Goal: Task Accomplishment & Management: Complete application form

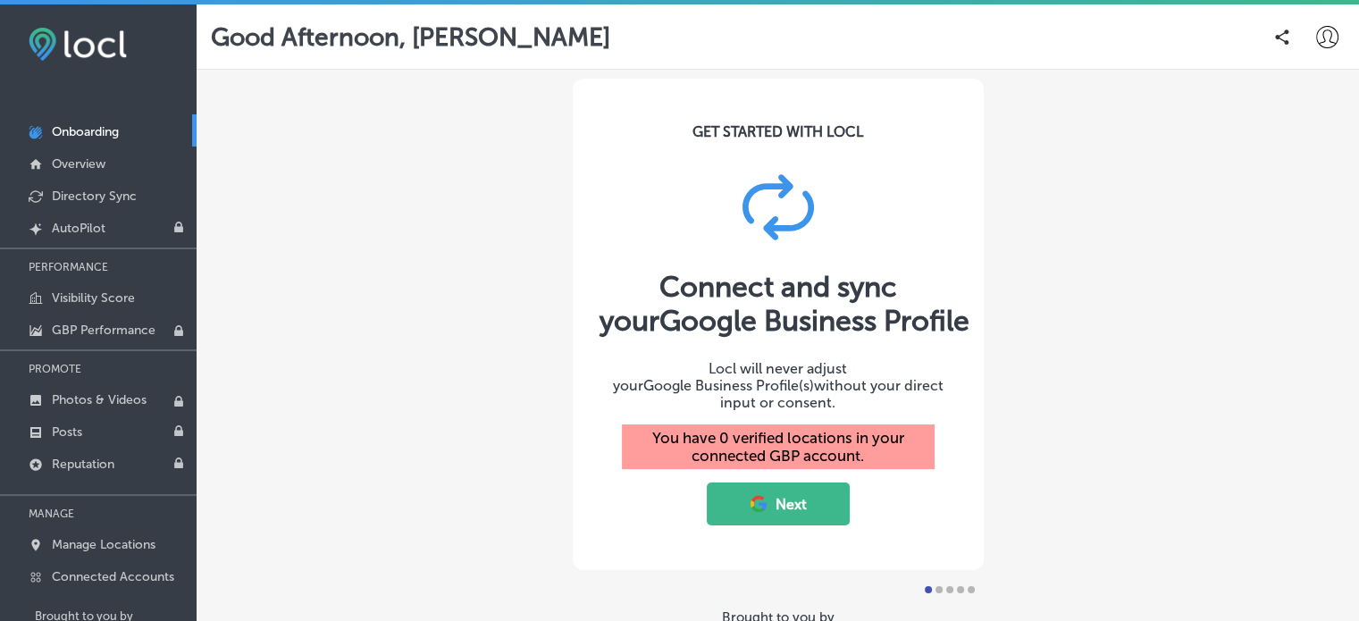
click at [783, 495] on button "Next" at bounding box center [778, 504] width 143 height 43
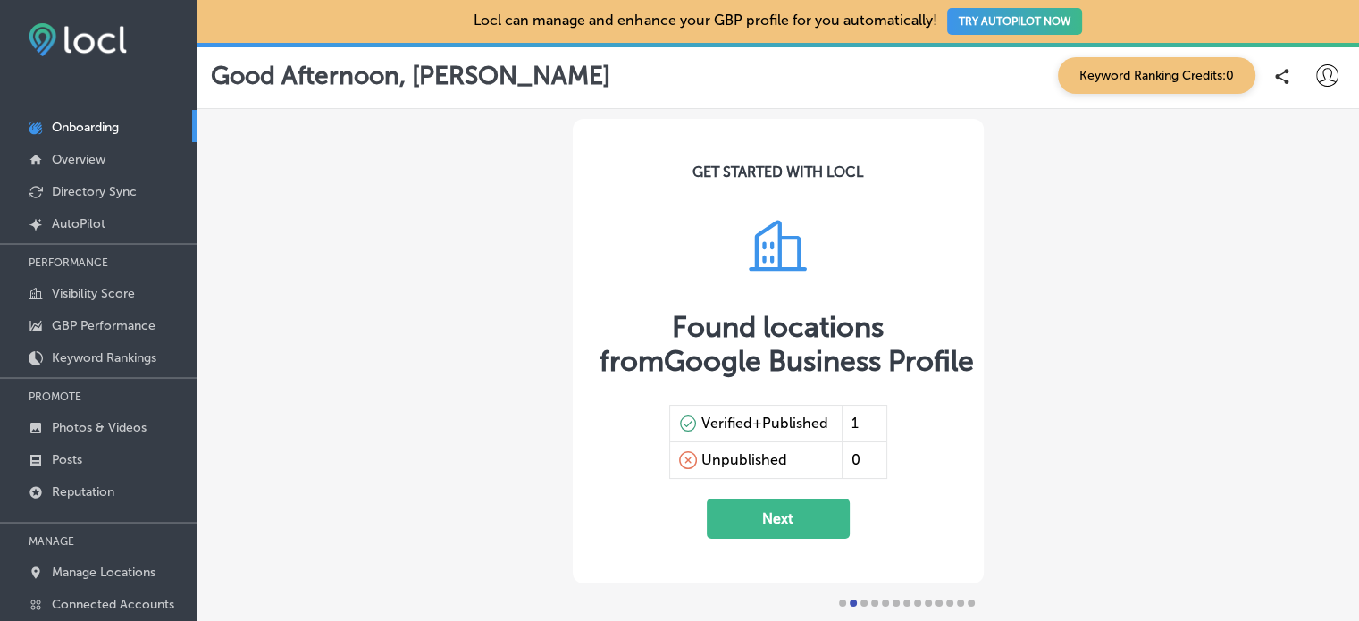
click at [757, 418] on div "Verified+Published" at bounding box center [764, 424] width 127 height 18
click at [761, 533] on button "Next" at bounding box center [778, 519] width 143 height 40
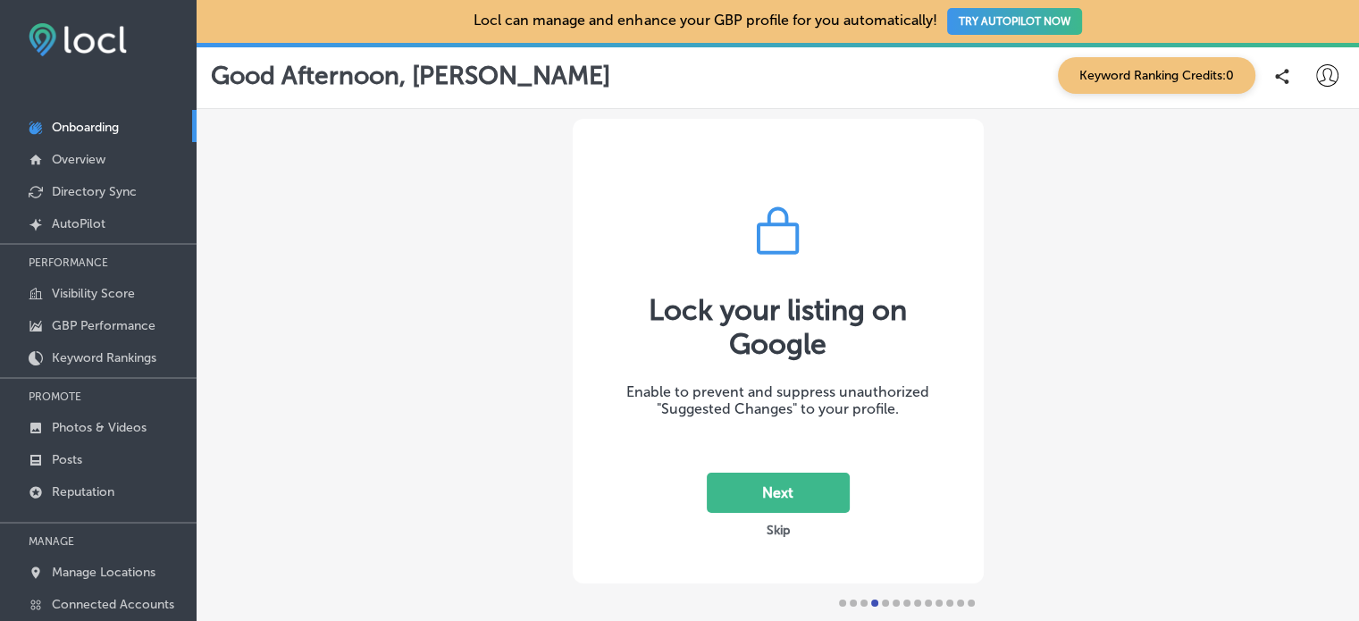
click at [771, 482] on button "Next" at bounding box center [778, 493] width 143 height 40
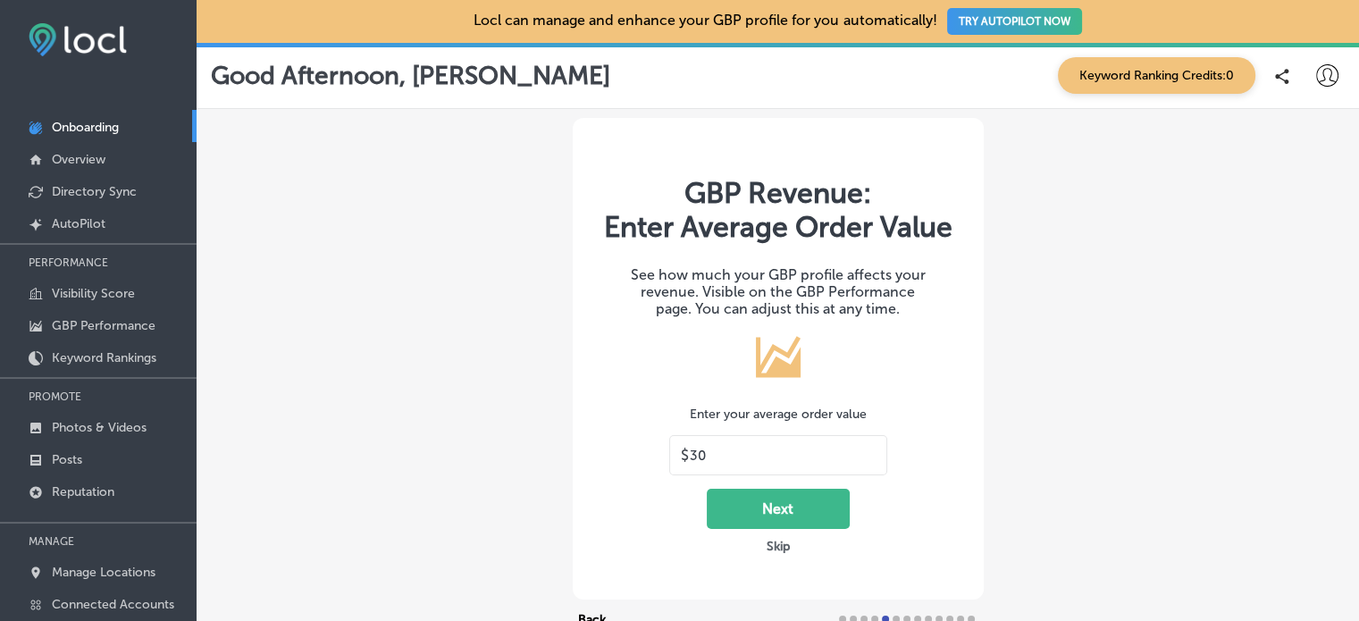
drag, startPoint x: 704, startPoint y: 449, endPoint x: 640, endPoint y: 454, distance: 64.5
click at [640, 454] on div "GBP Revenue: Enter Average Order Value See how much your GBP profile affects yo…" at bounding box center [778, 359] width 411 height 482
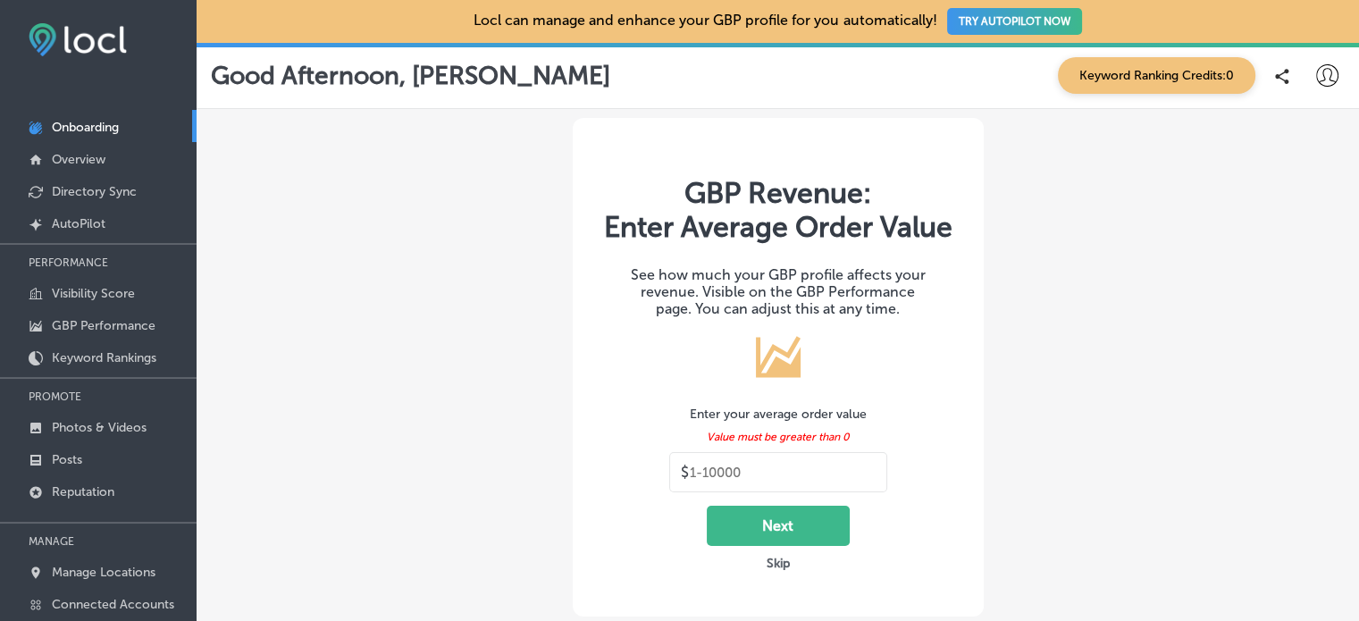
click at [801, 525] on button "Next" at bounding box center [778, 526] width 143 height 40
click at [768, 471] on input "text" at bounding box center [783, 473] width 186 height 16
click at [730, 521] on button "Next" at bounding box center [778, 526] width 143 height 40
drag, startPoint x: 694, startPoint y: 469, endPoint x: 677, endPoint y: 475, distance: 17.8
click at [677, 475] on div "$" at bounding box center [778, 472] width 218 height 40
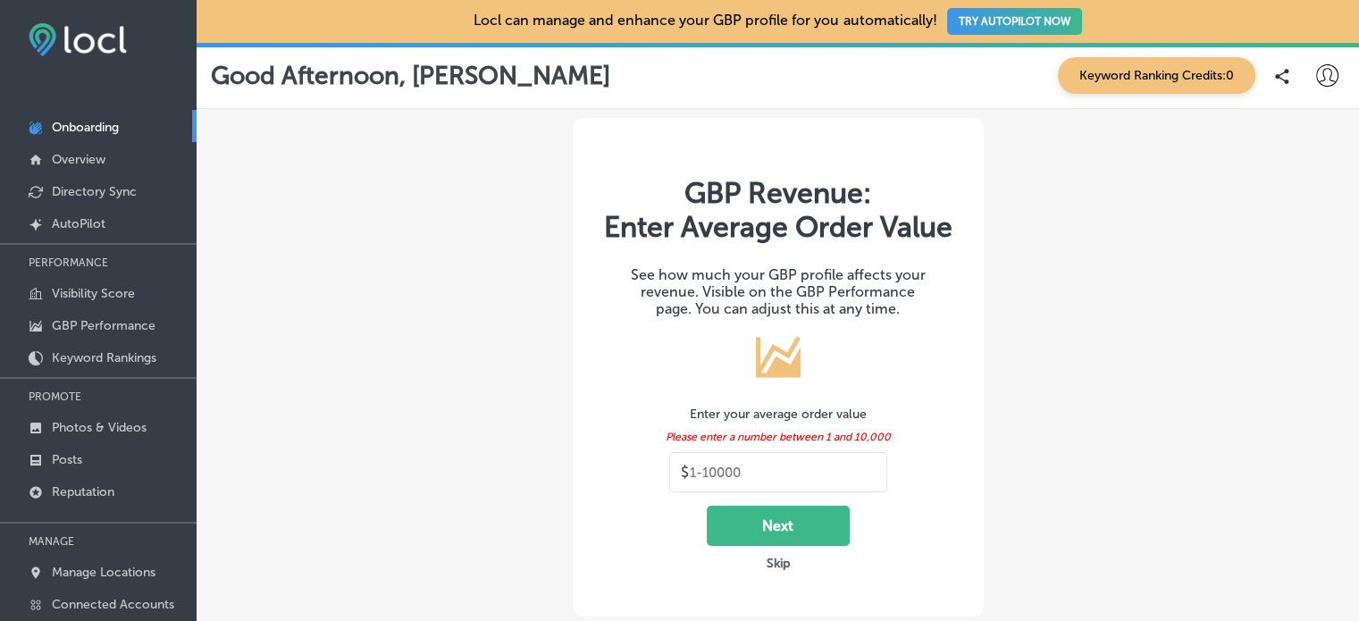
drag, startPoint x: 754, startPoint y: 473, endPoint x: 657, endPoint y: 467, distance: 97.5
click at [657, 467] on div "GBP Revenue: Enter Average Order Value See how much your GBP profile affects yo…" at bounding box center [778, 367] width 411 height 499
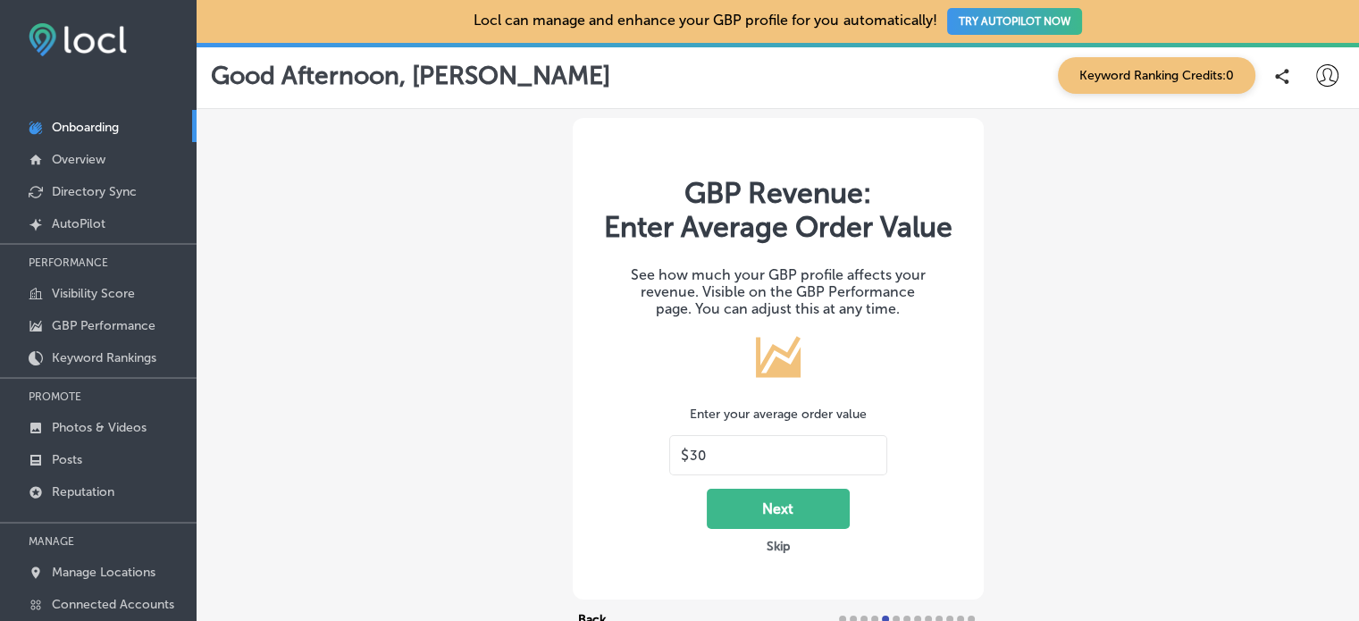
type input "30"
click at [746, 506] on button "Next" at bounding box center [778, 509] width 143 height 40
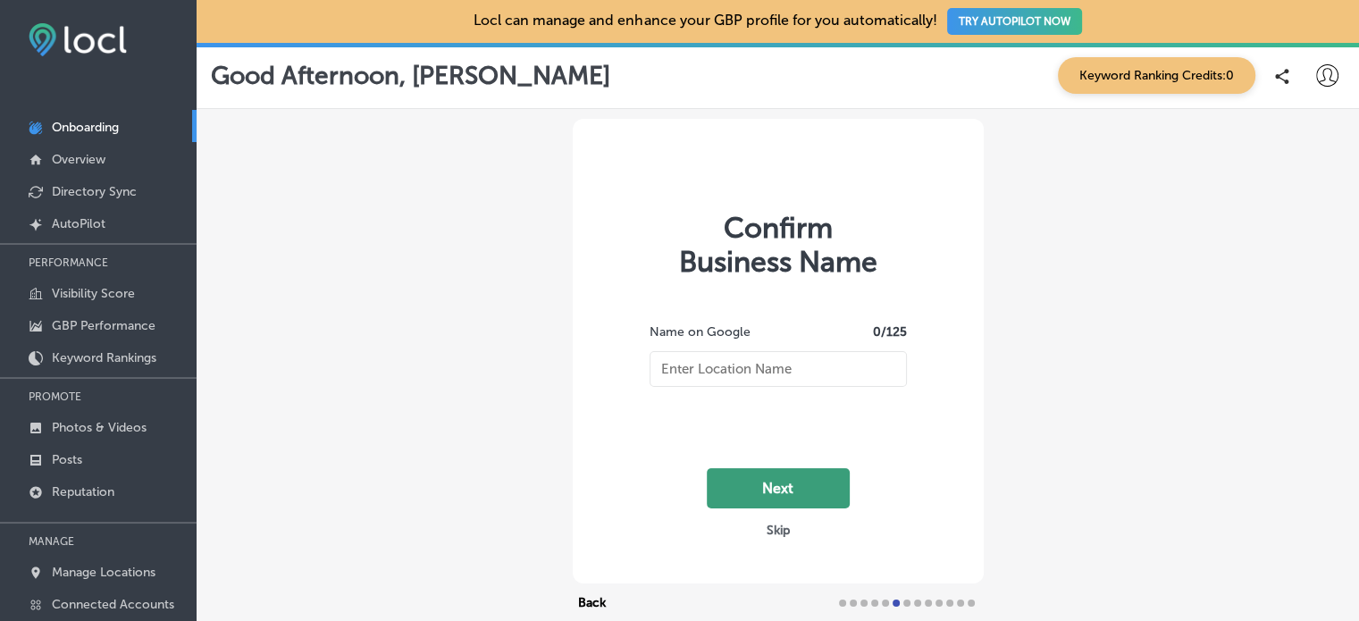
type input "[PERSON_NAME] [PERSON_NAME] Law Firm, P.C."
click at [785, 490] on button "Next" at bounding box center [778, 488] width 143 height 40
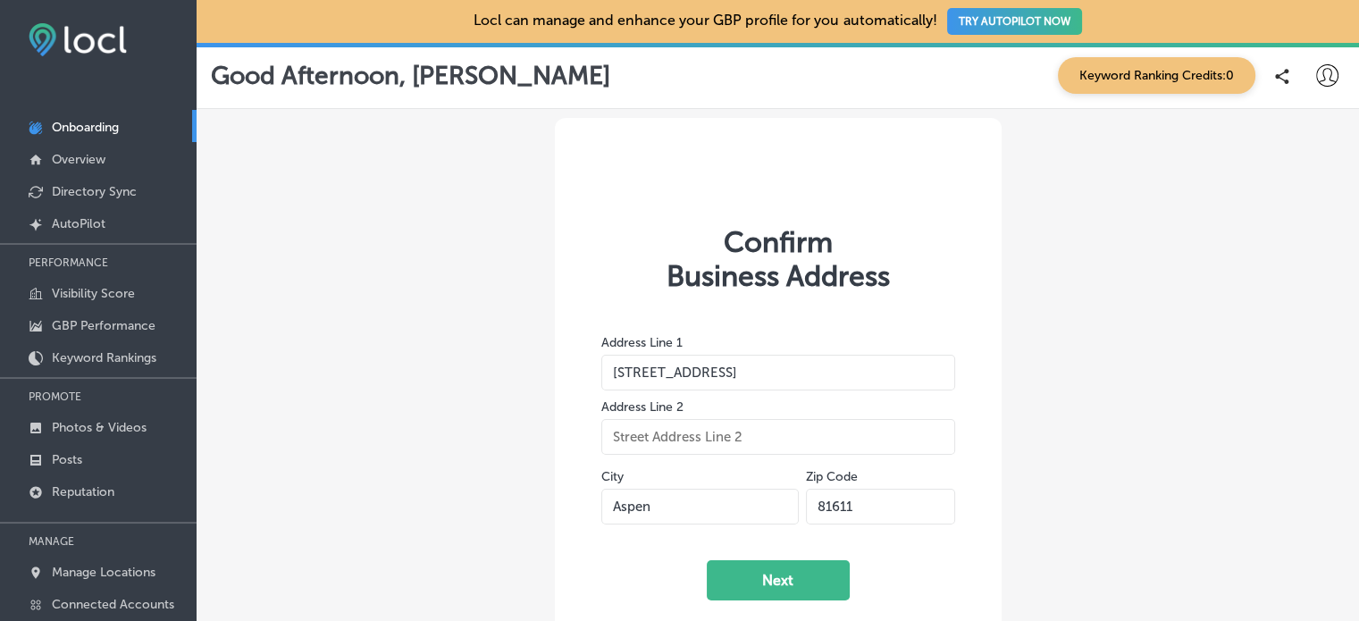
drag, startPoint x: 736, startPoint y: 369, endPoint x: 698, endPoint y: 376, distance: 39.1
click at [698, 376] on input "[STREET_ADDRESS]" at bounding box center [778, 373] width 354 height 36
type input "[STREET_ADDRESS]"
click at [642, 433] on input "text" at bounding box center [778, 437] width 354 height 36
type input "Ste 201"
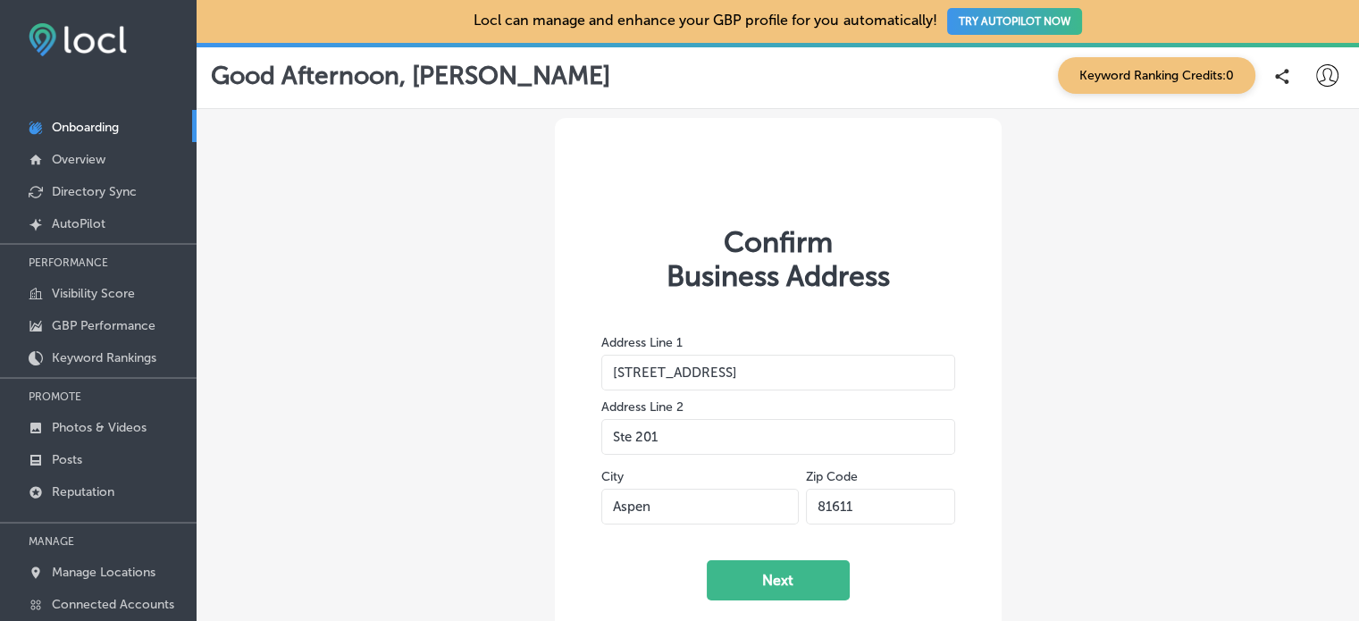
click at [1090, 355] on div "Confirm Business Address Address Line 1 [STREET_ADDRESS] Next Skip Back Exit Se…" at bounding box center [778, 439] width 1163 height 660
click at [754, 576] on button "Next" at bounding box center [778, 580] width 143 height 40
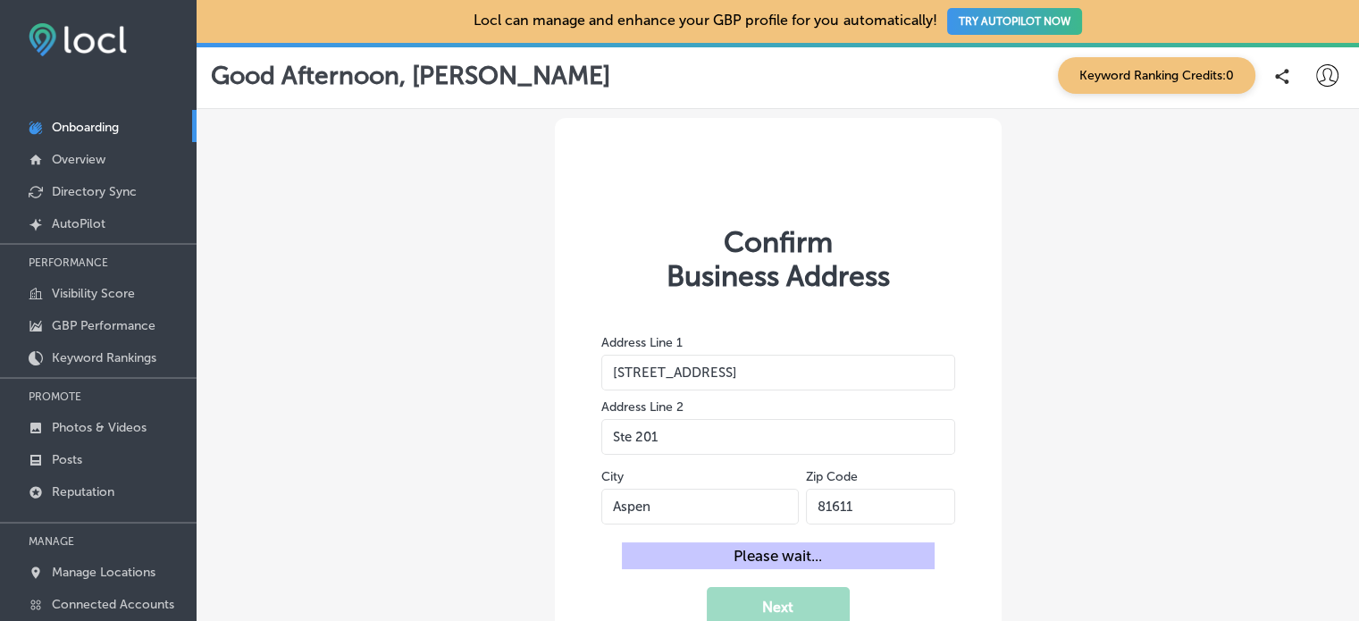
select select "US"
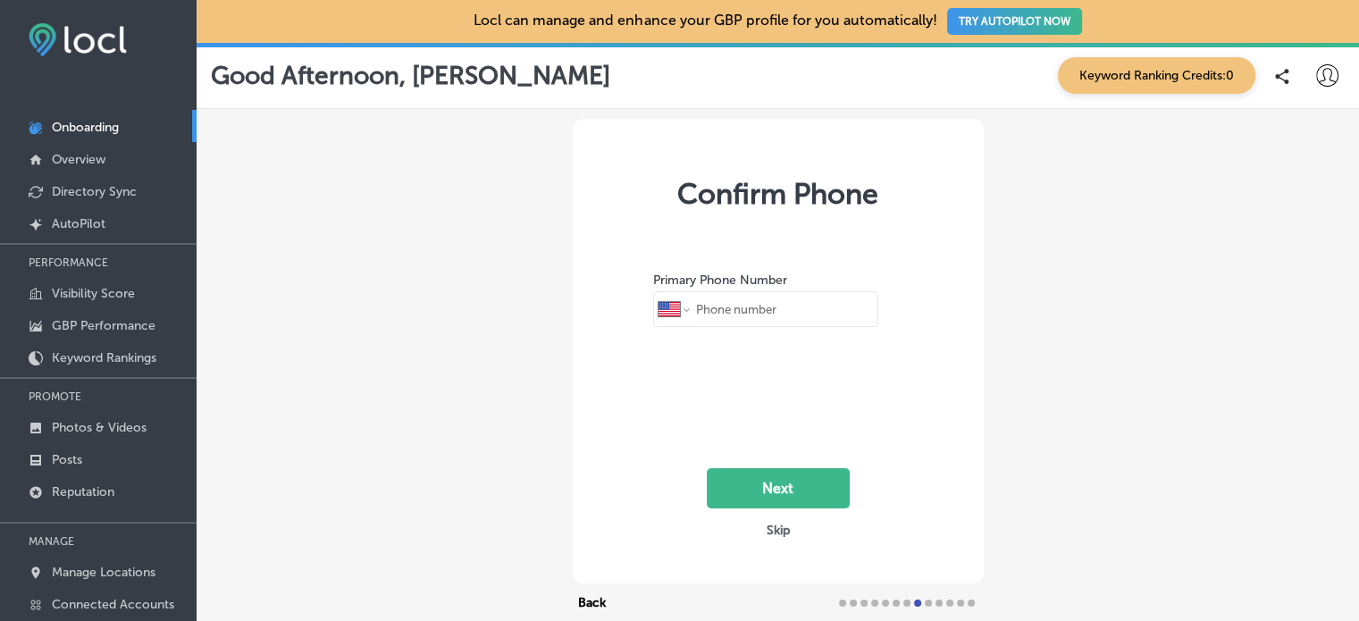
type input "[PHONE_NUMBER]"
click at [768, 494] on button "Next" at bounding box center [778, 488] width 143 height 40
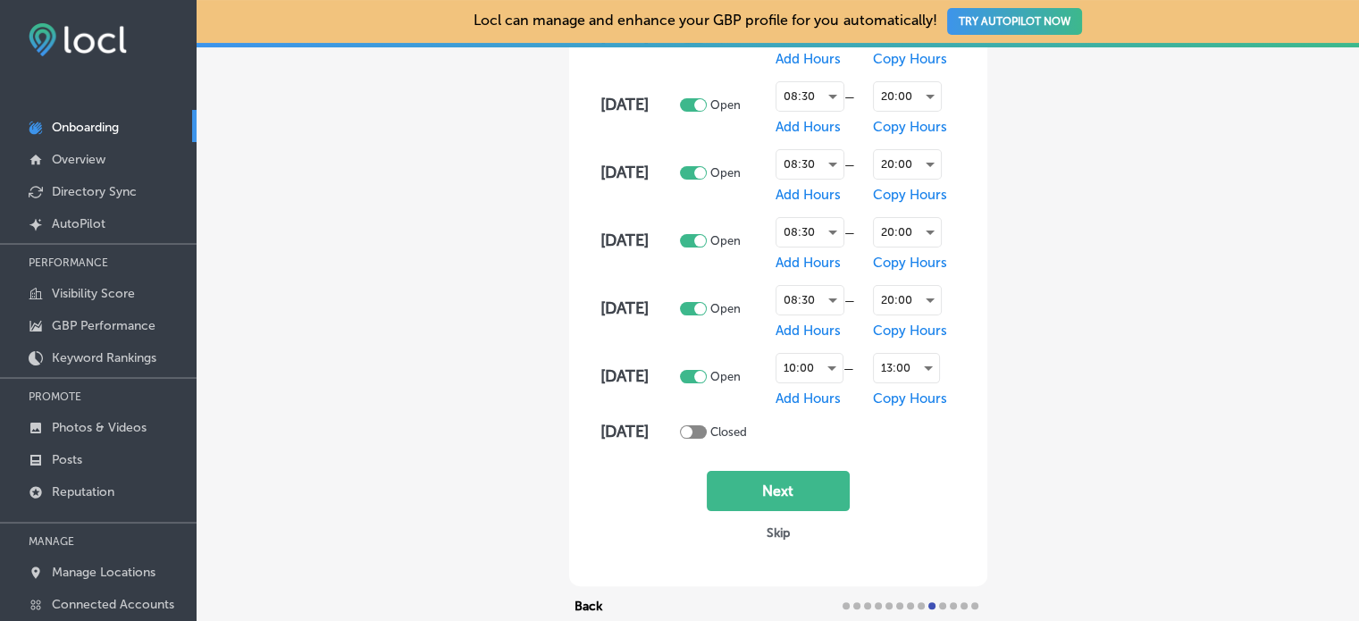
scroll to position [294, 0]
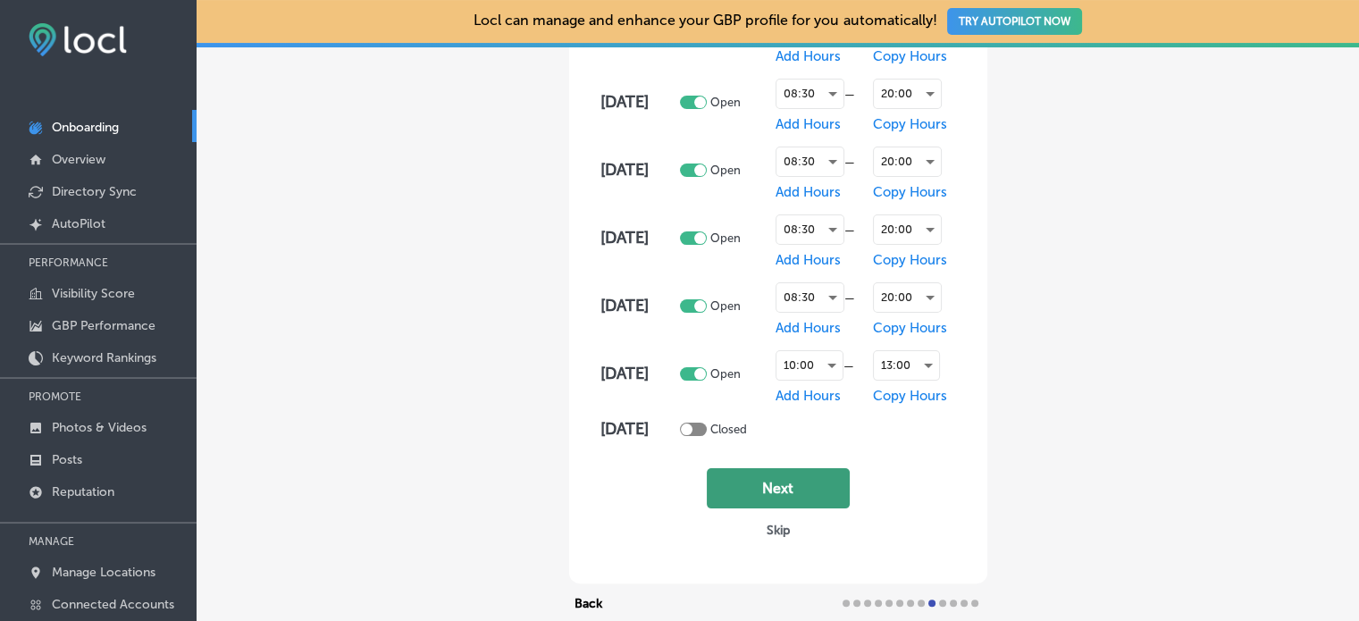
click at [791, 477] on button "Next" at bounding box center [778, 488] width 143 height 40
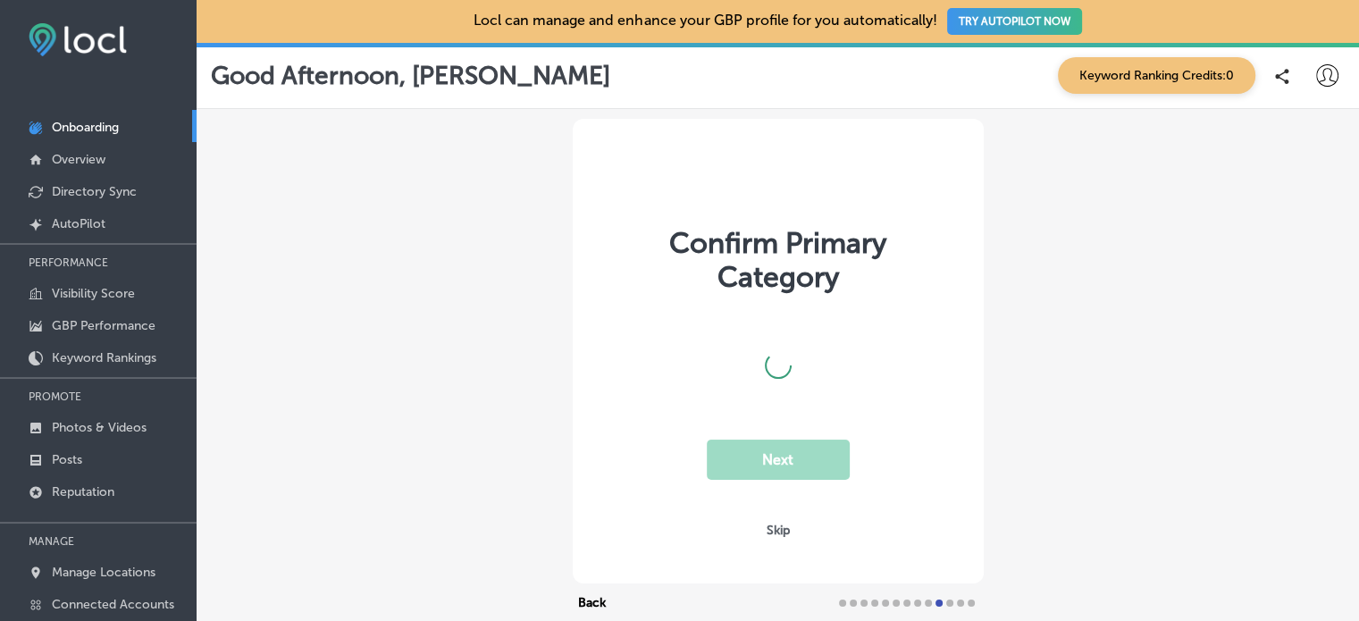
scroll to position [15, 0]
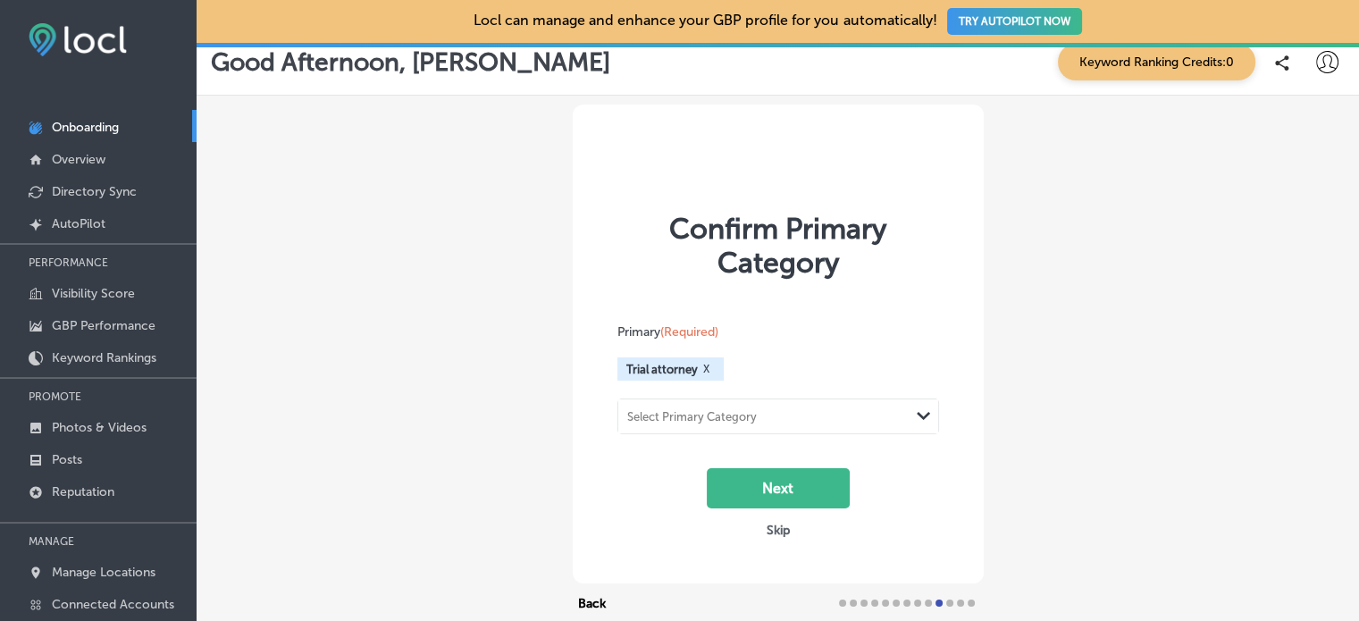
click at [917, 416] on polygon at bounding box center [923, 416] width 13 height 8
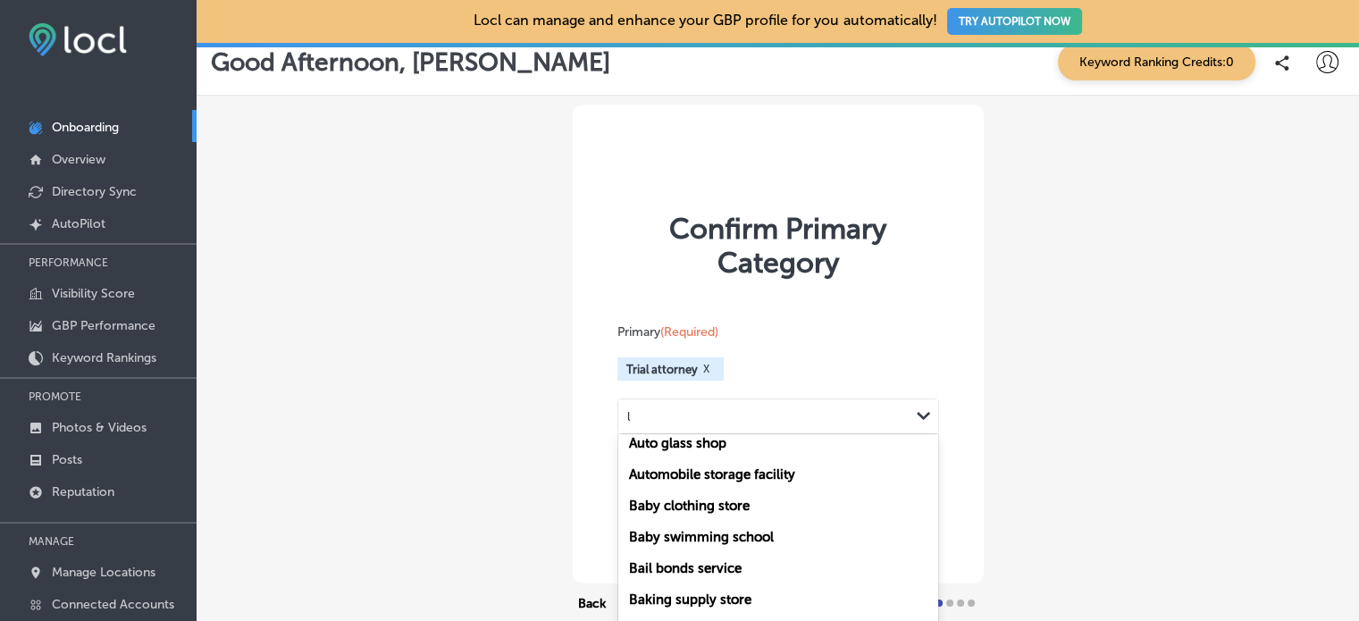
scroll to position [150, 0]
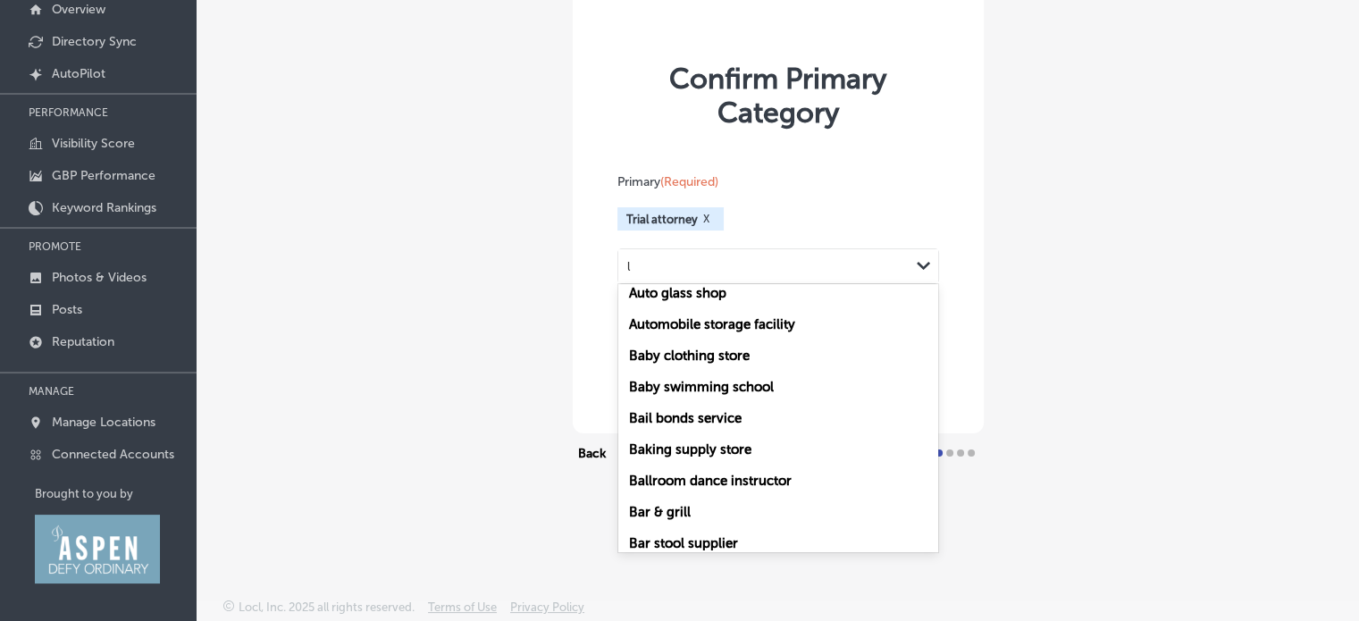
type input "l"
click at [1054, 419] on div "Confirm Primary Category Primary (Required) Trial attorney X option Auto glass …" at bounding box center [778, 229] width 1163 height 569
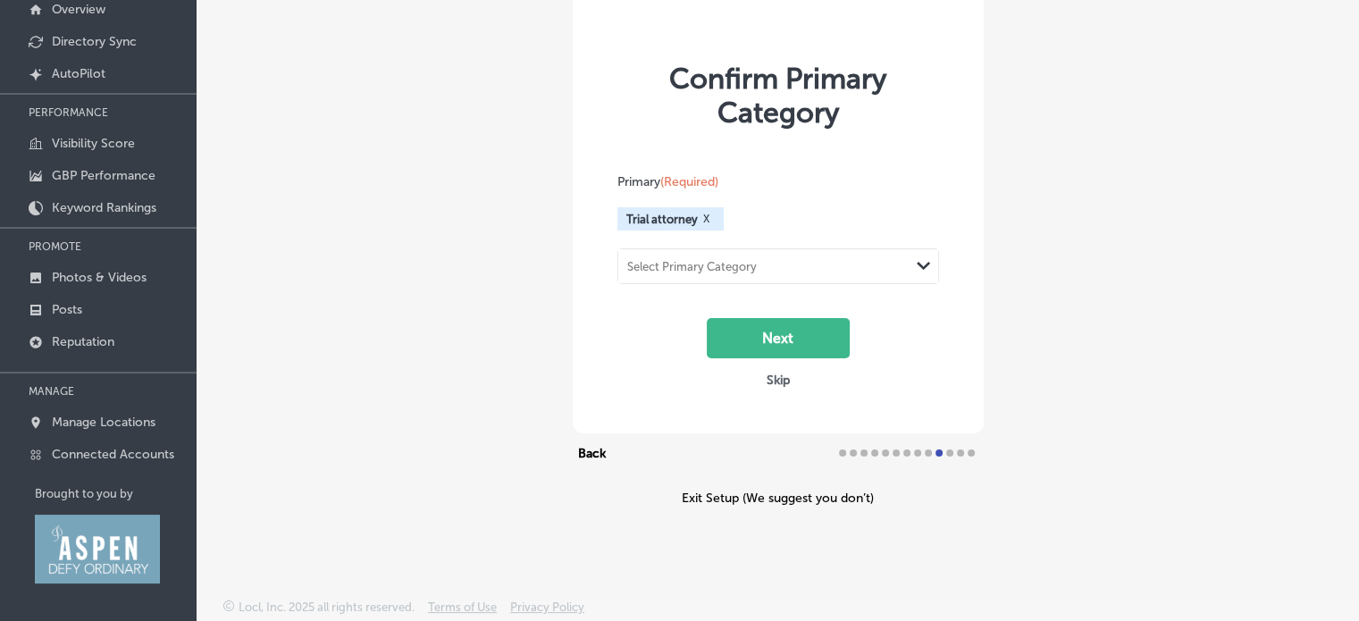
click at [790, 259] on div "Select Primary Category" at bounding box center [763, 267] width 291 height 24
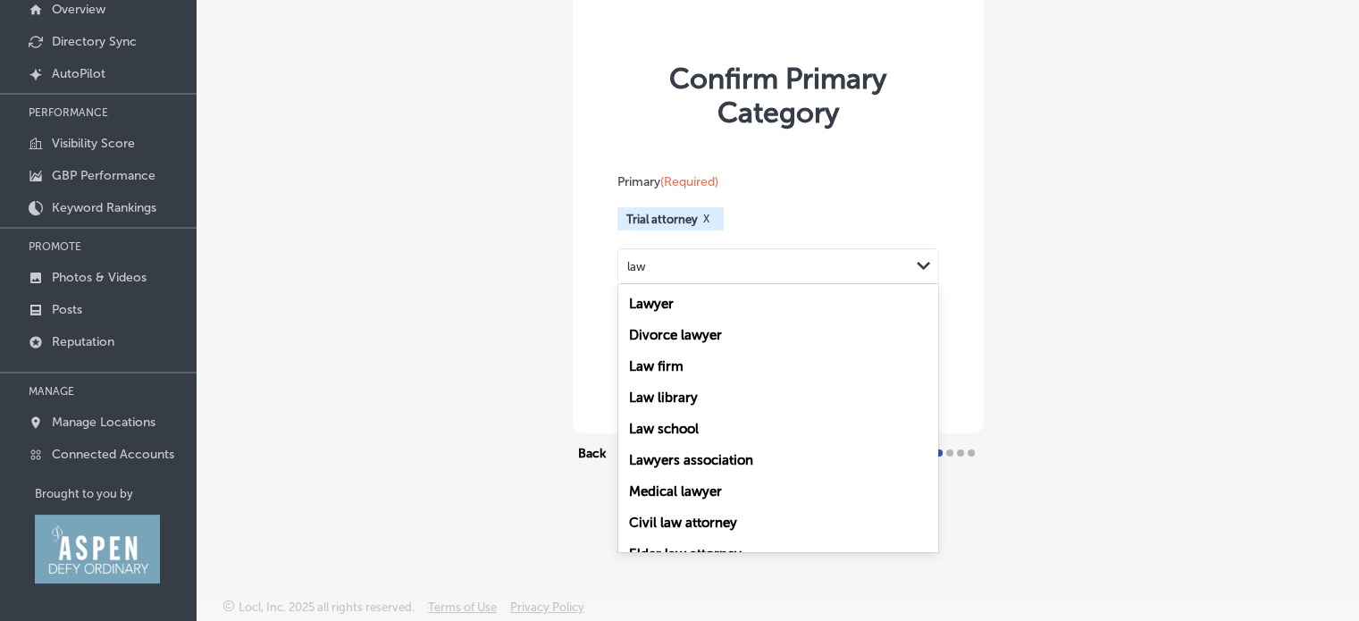
click at [680, 368] on div "Law firm" at bounding box center [778, 365] width 320 height 31
type input "law"
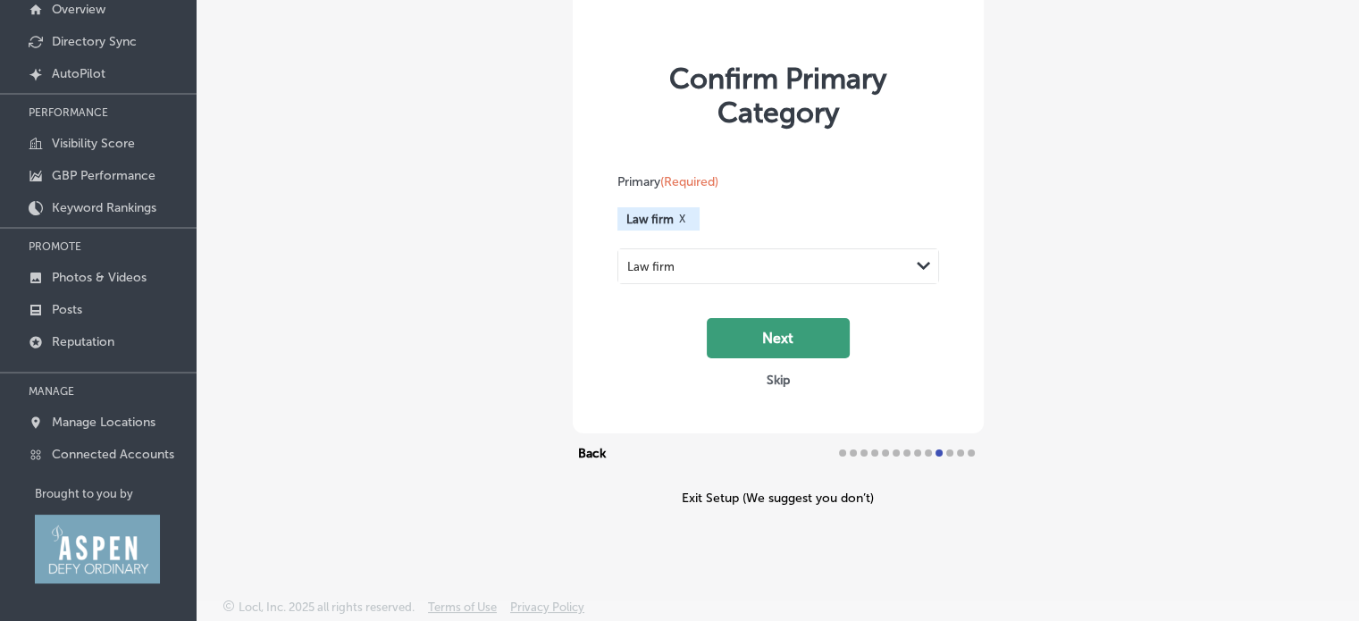
click at [754, 337] on button "Next" at bounding box center [778, 338] width 143 height 40
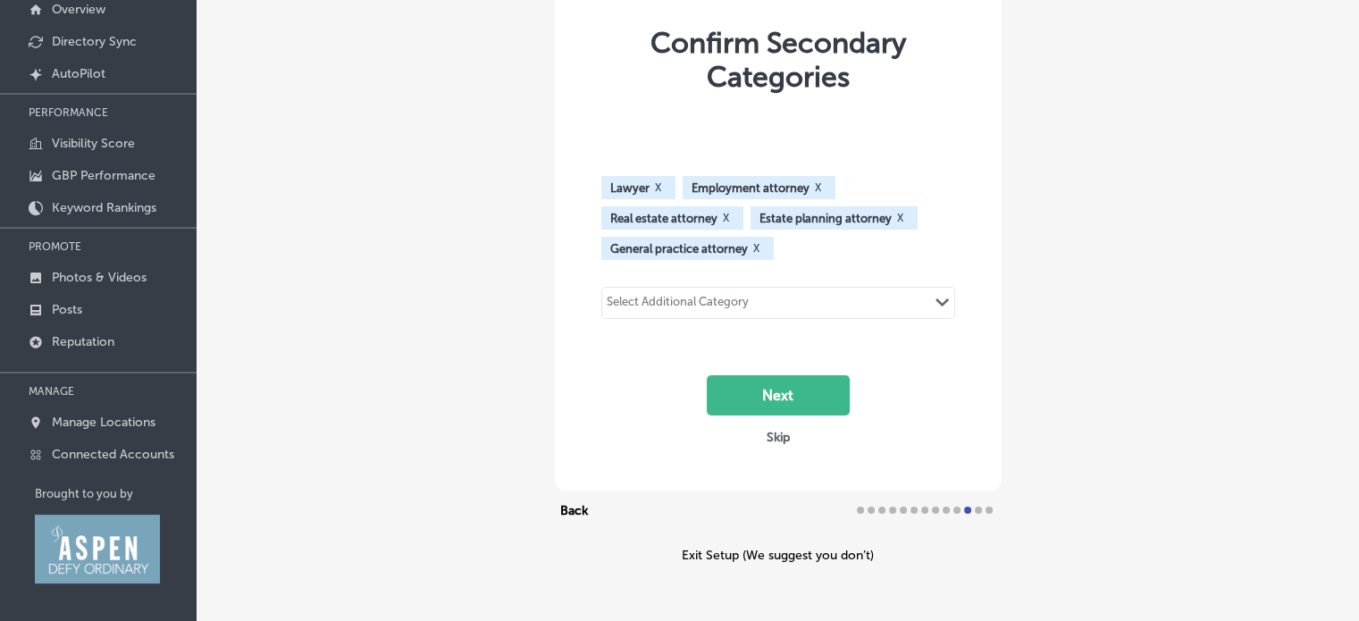
scroll to position [15, 0]
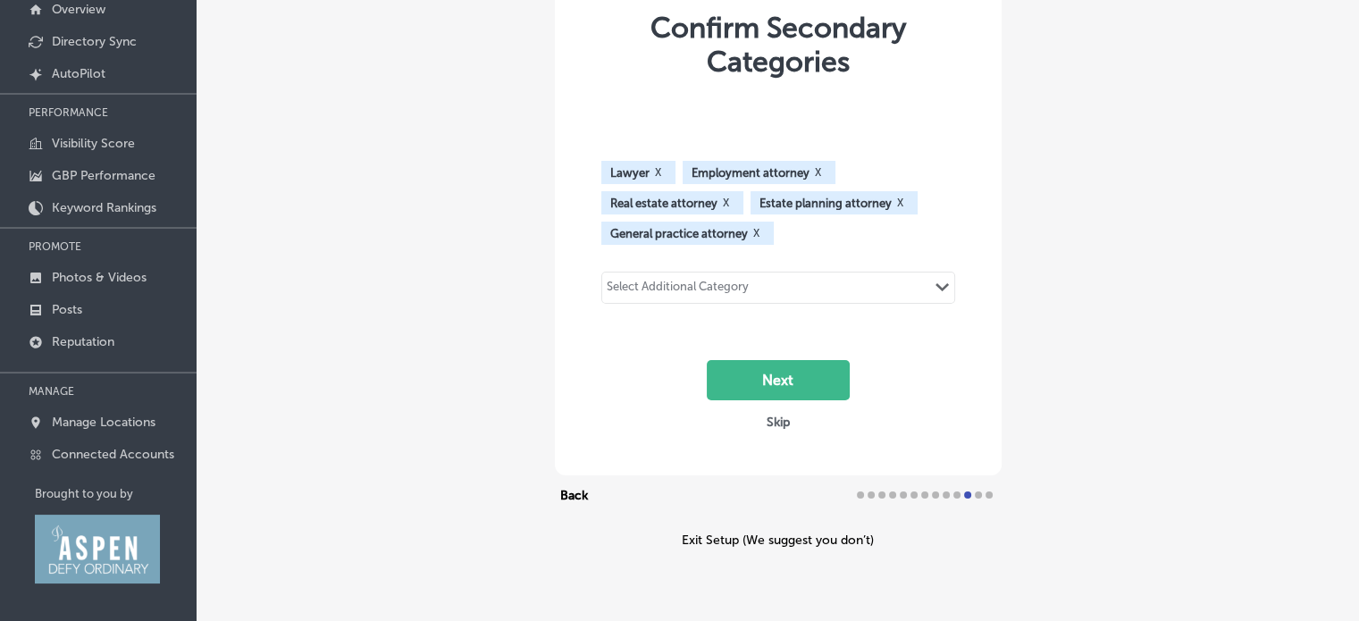
click at [810, 169] on button "X" at bounding box center [818, 172] width 17 height 14
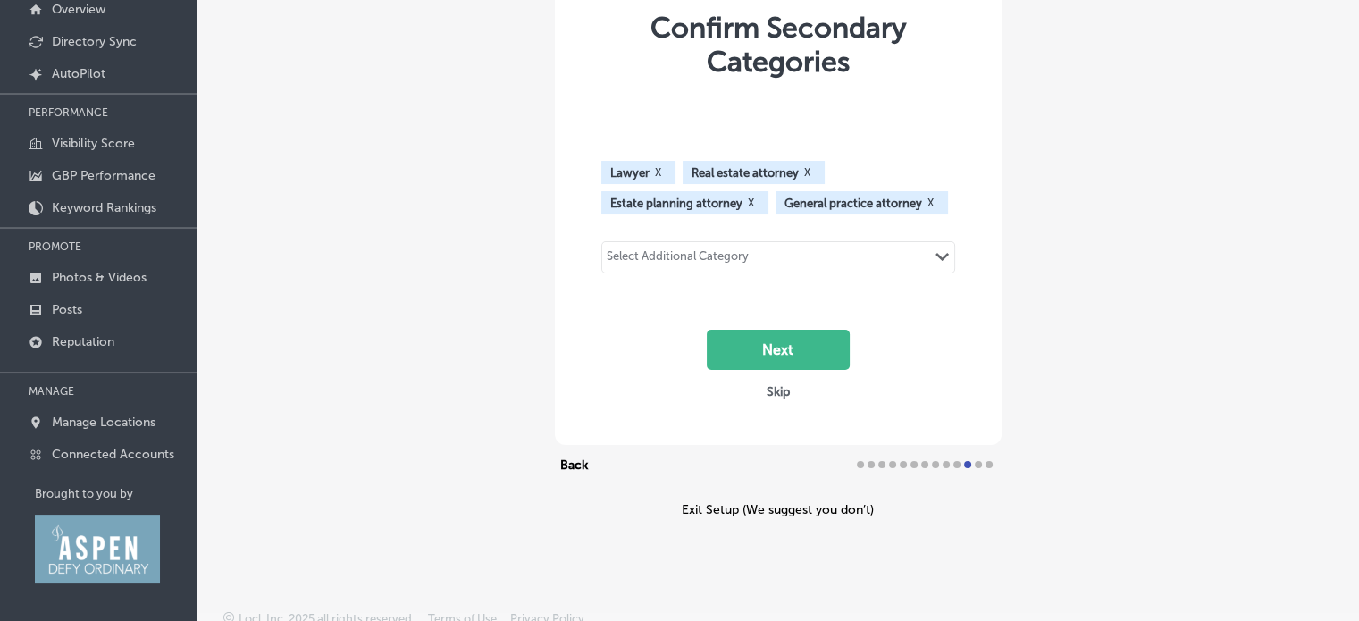
click at [936, 256] on icon "Path Created with Sketch." at bounding box center [942, 257] width 13 height 8
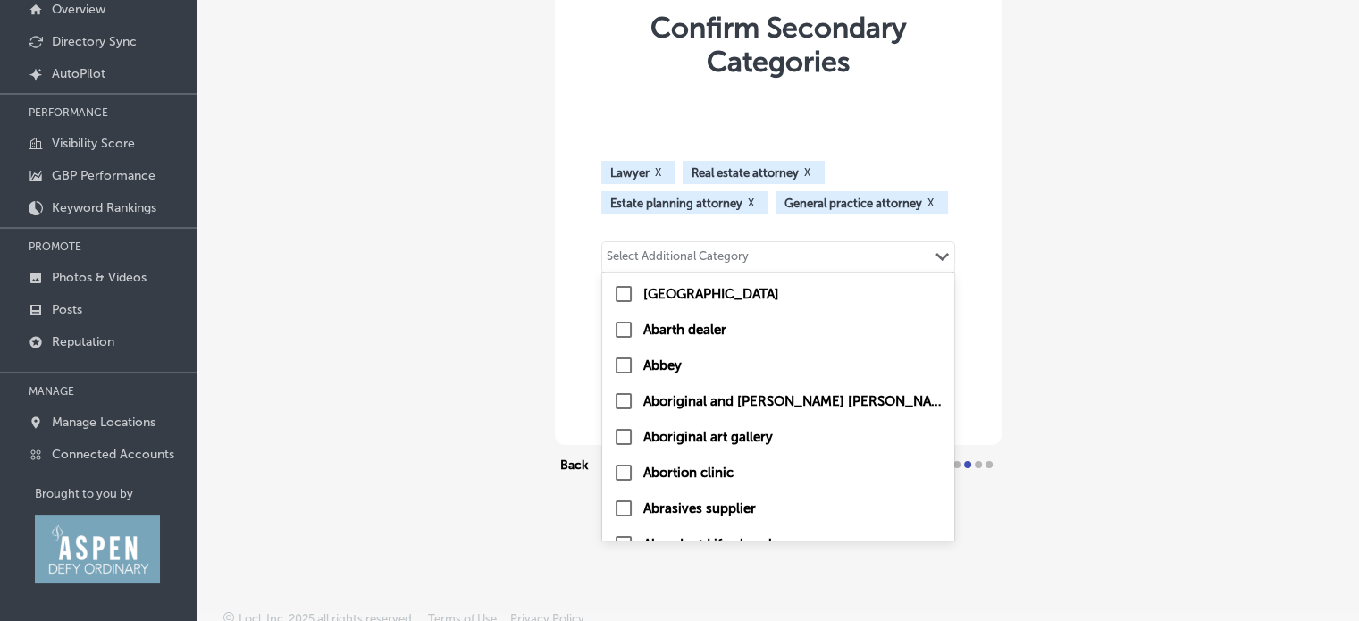
type input "t"
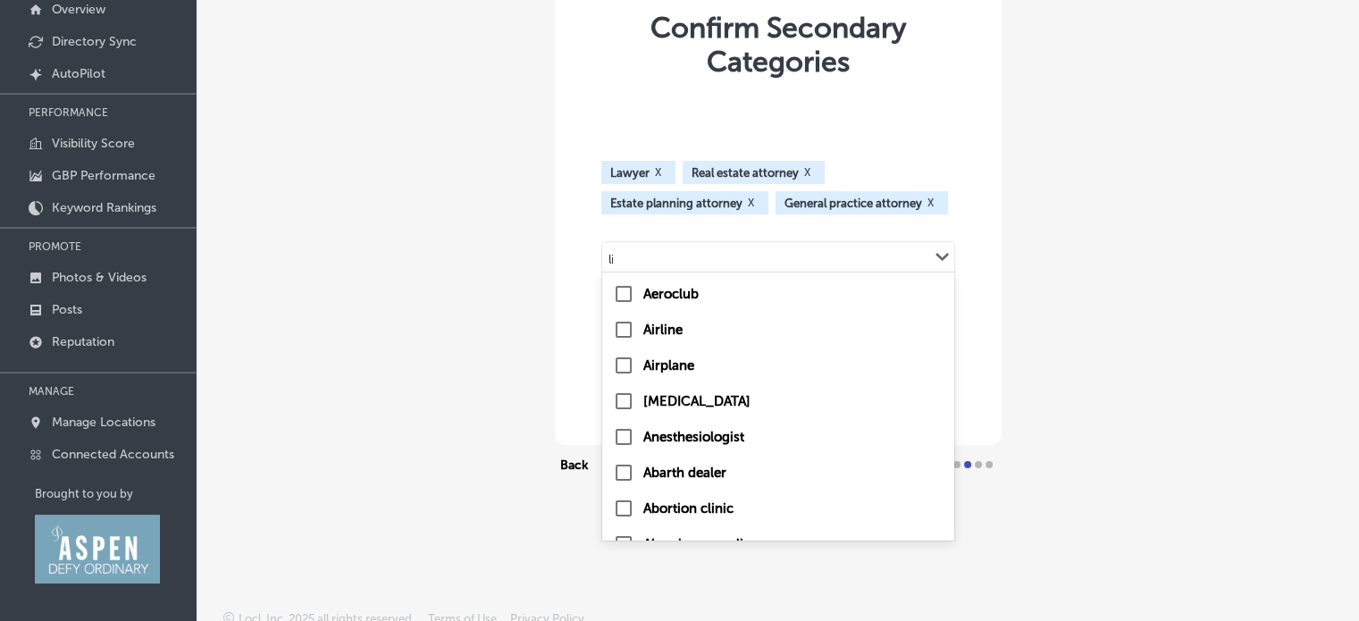
type input "l"
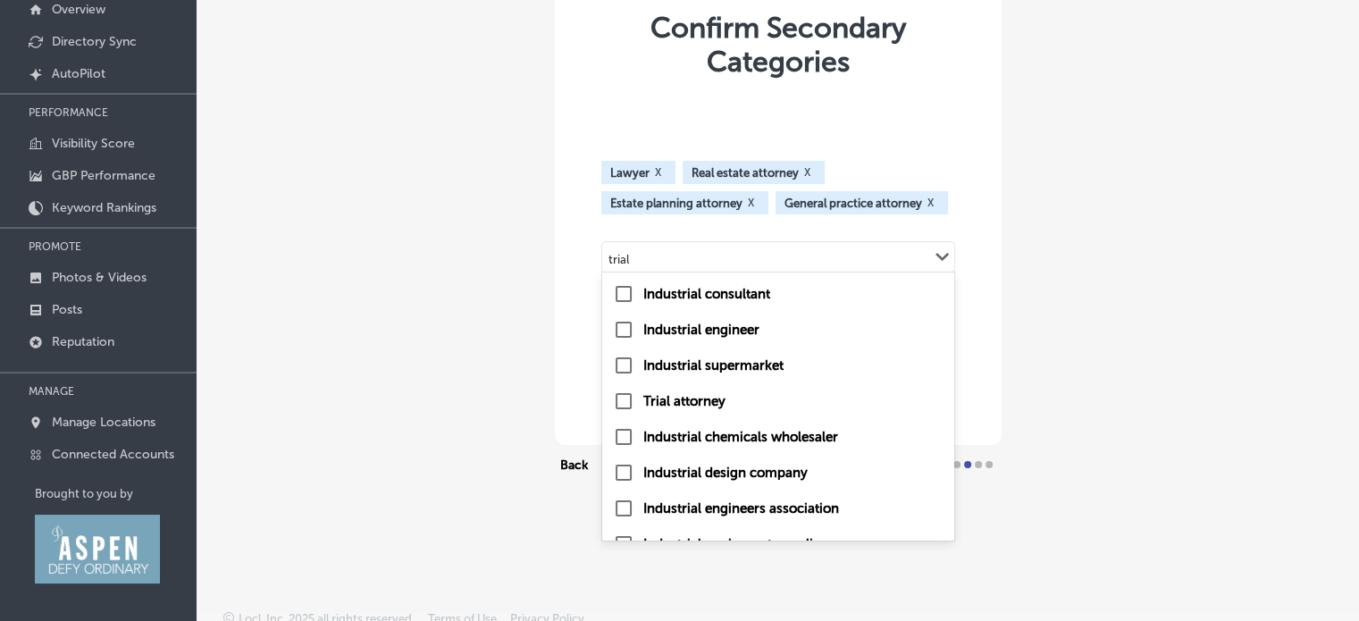
click at [613, 408] on input "checkbox" at bounding box center [623, 401] width 21 height 21
type input "trial"
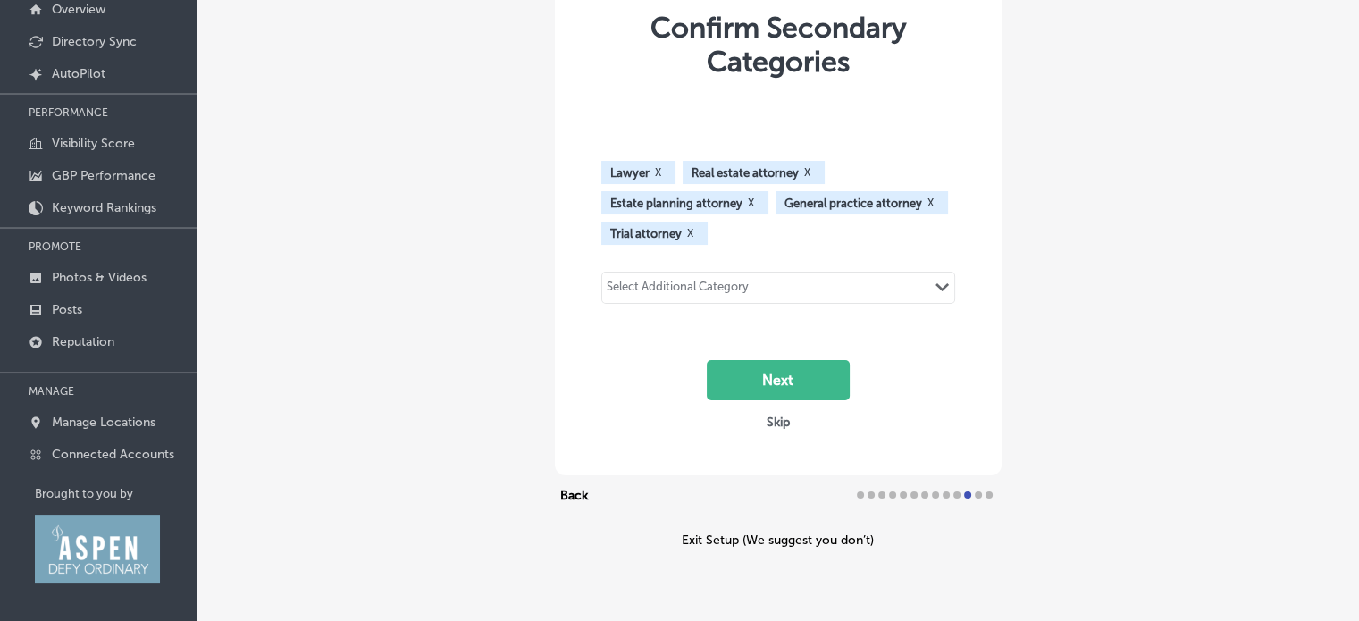
click at [717, 280] on div "Select Additional Category" at bounding box center [678, 290] width 142 height 21
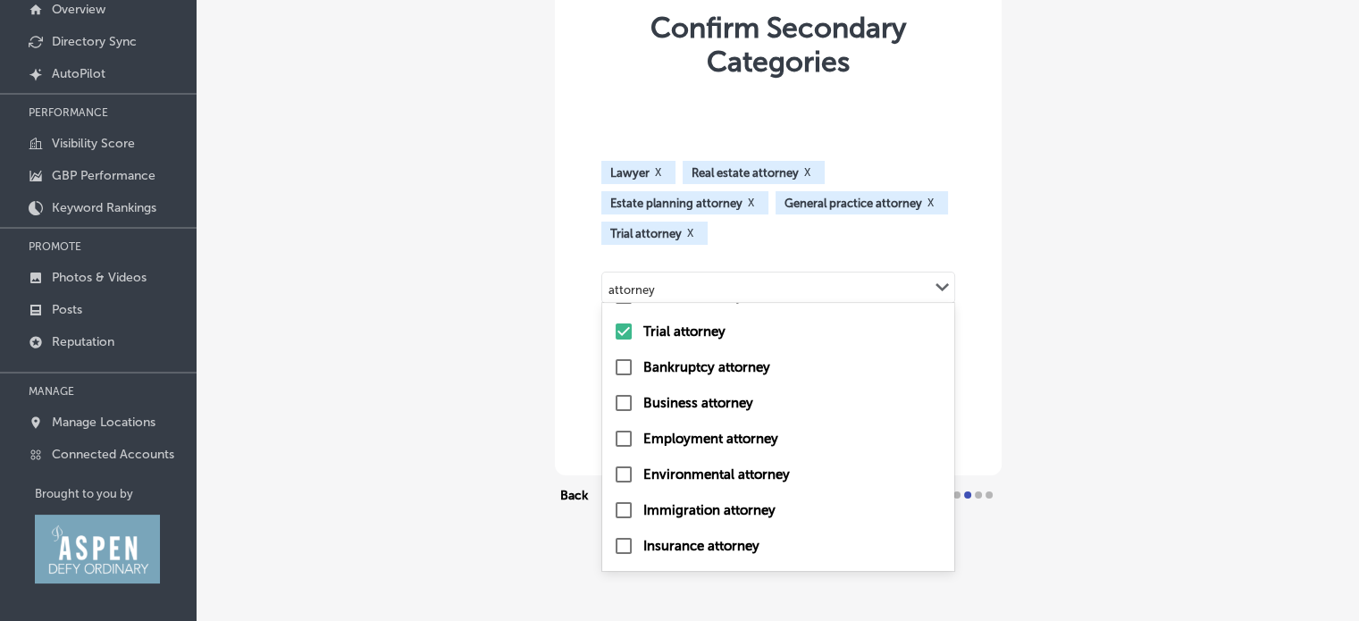
scroll to position [89, 0]
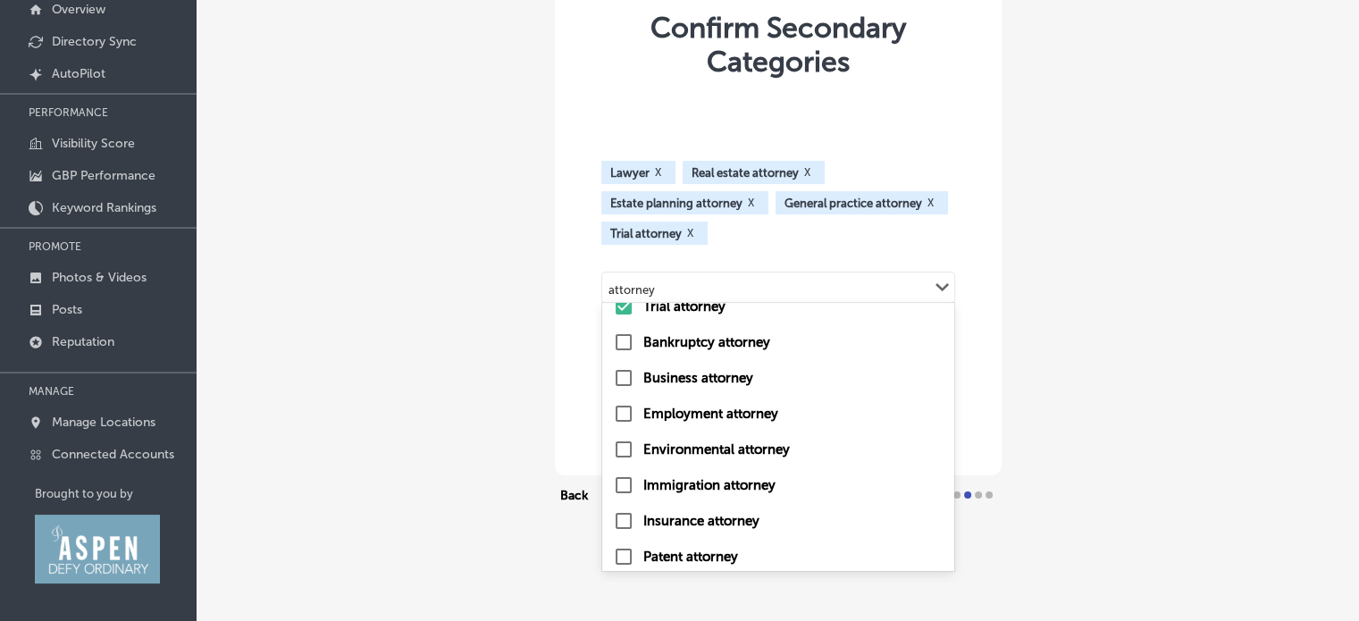
click at [614, 382] on input "checkbox" at bounding box center [623, 377] width 21 height 21
type input "attorney"
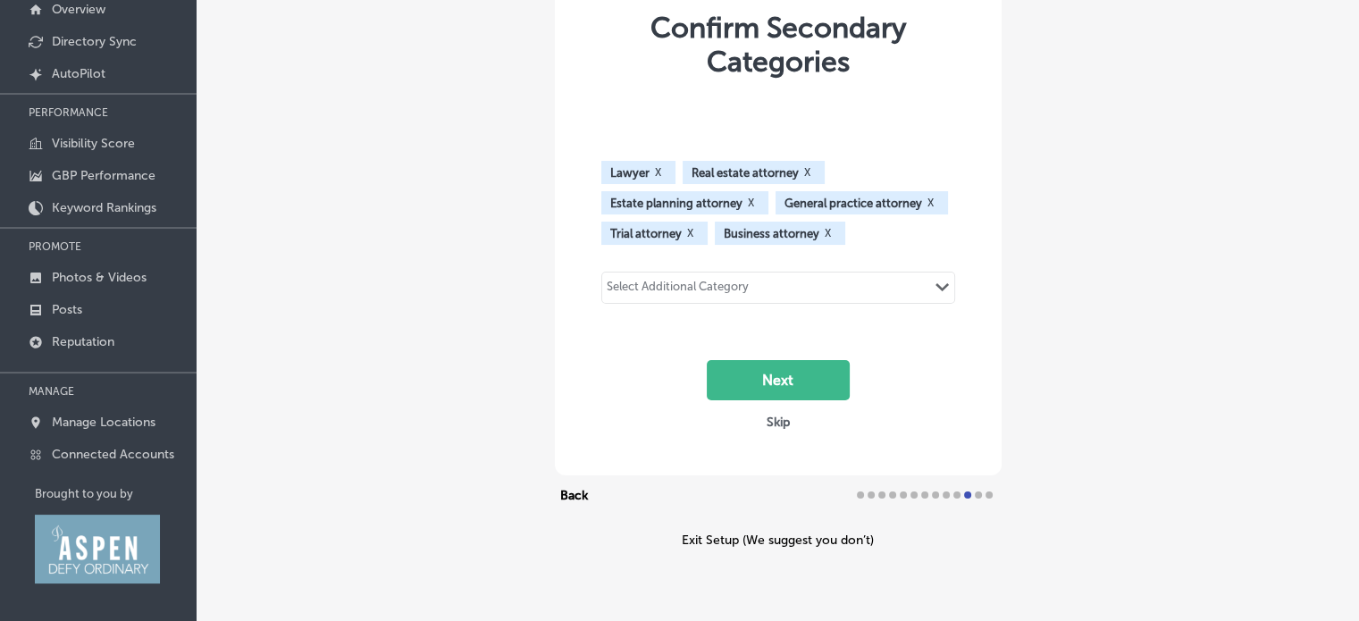
click at [799, 290] on div "Select Additional Category Path Created with Sketch." at bounding box center [778, 288] width 352 height 30
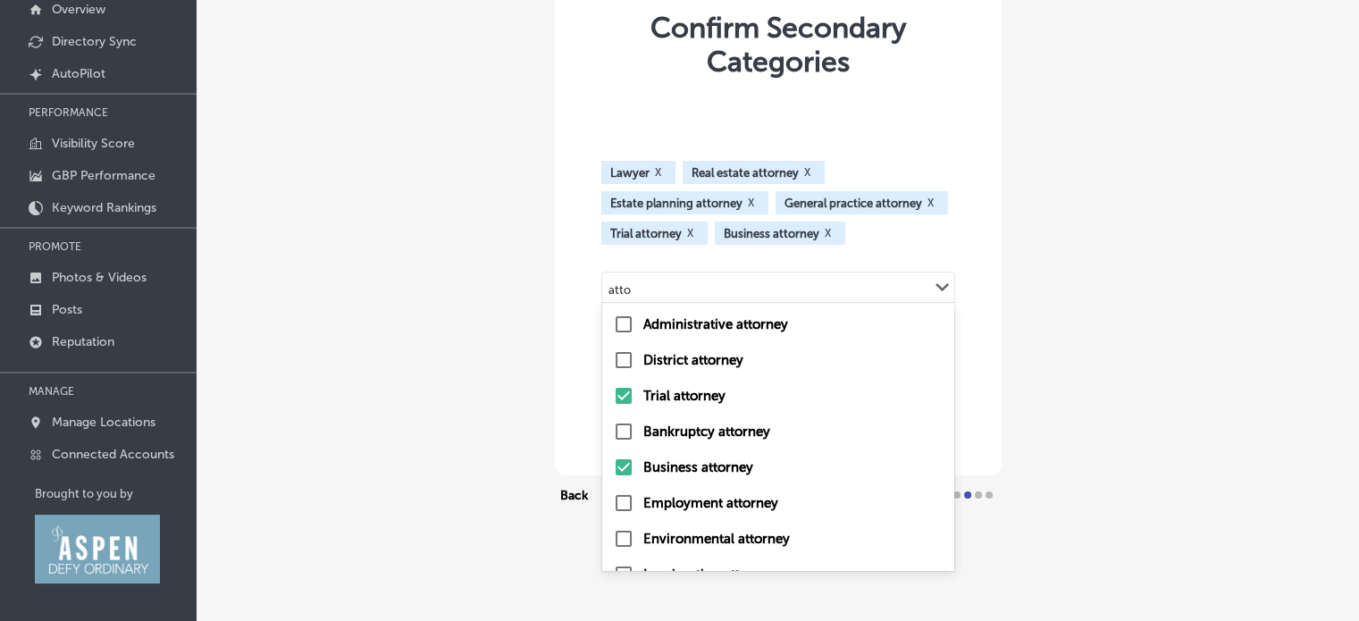
type input "attor"
checkbox input "true"
checkbox input "false"
checkbox input "true"
checkbox input "false"
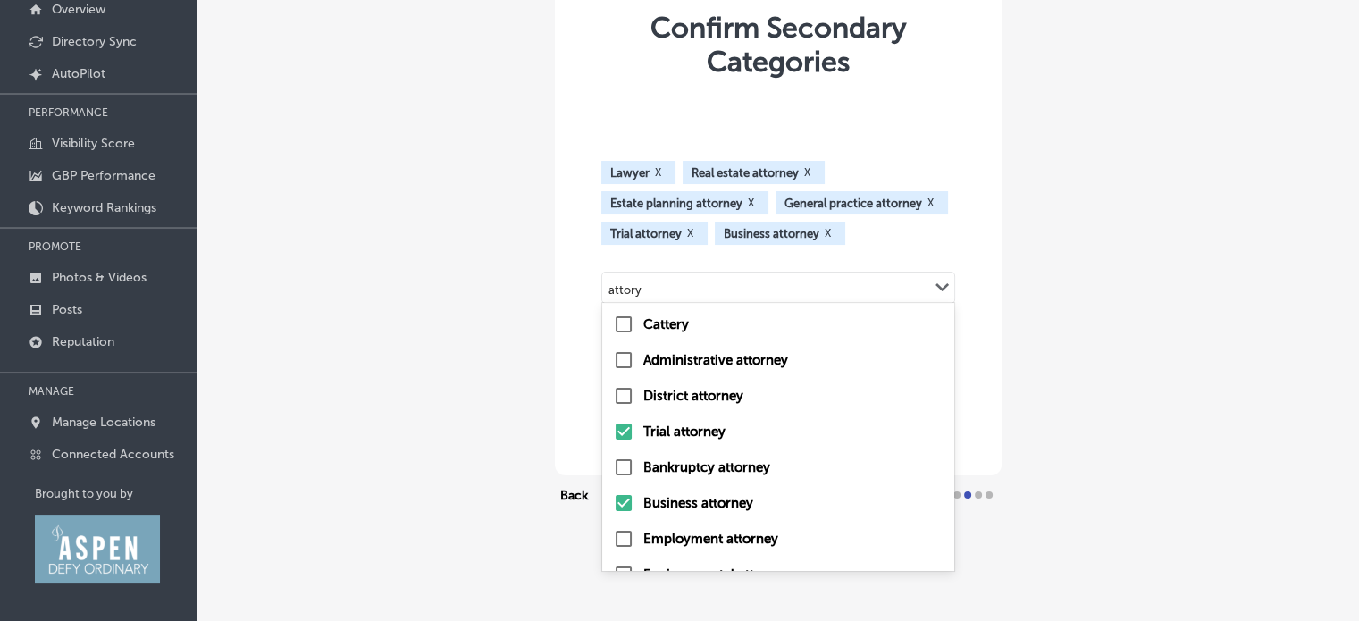
type input "attor"
checkbox input "true"
checkbox input "false"
checkbox input "true"
checkbox input "false"
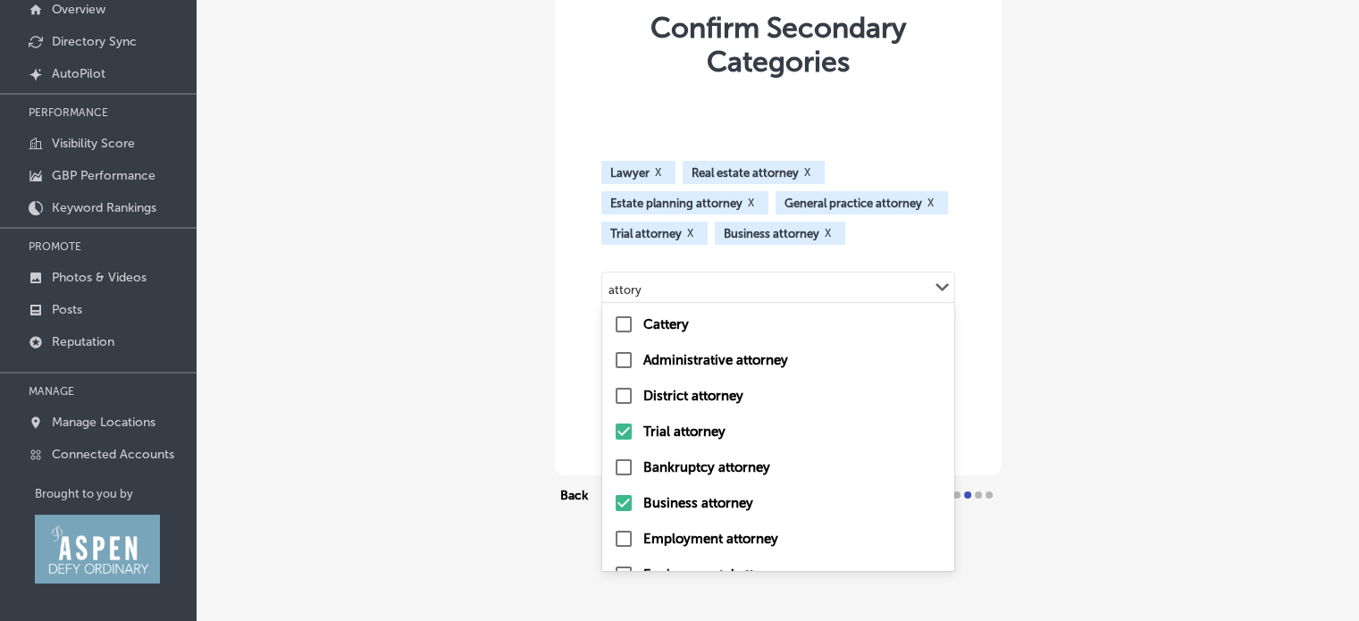
checkbox input "true"
checkbox input "false"
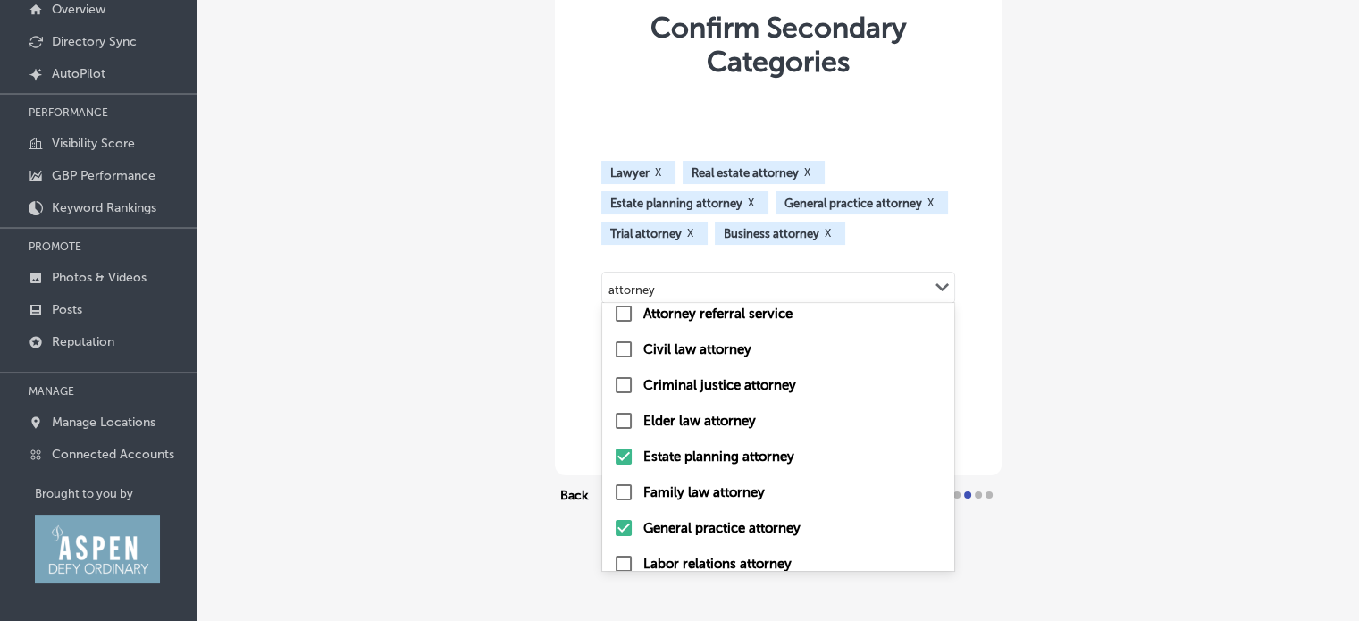
scroll to position [447, 0]
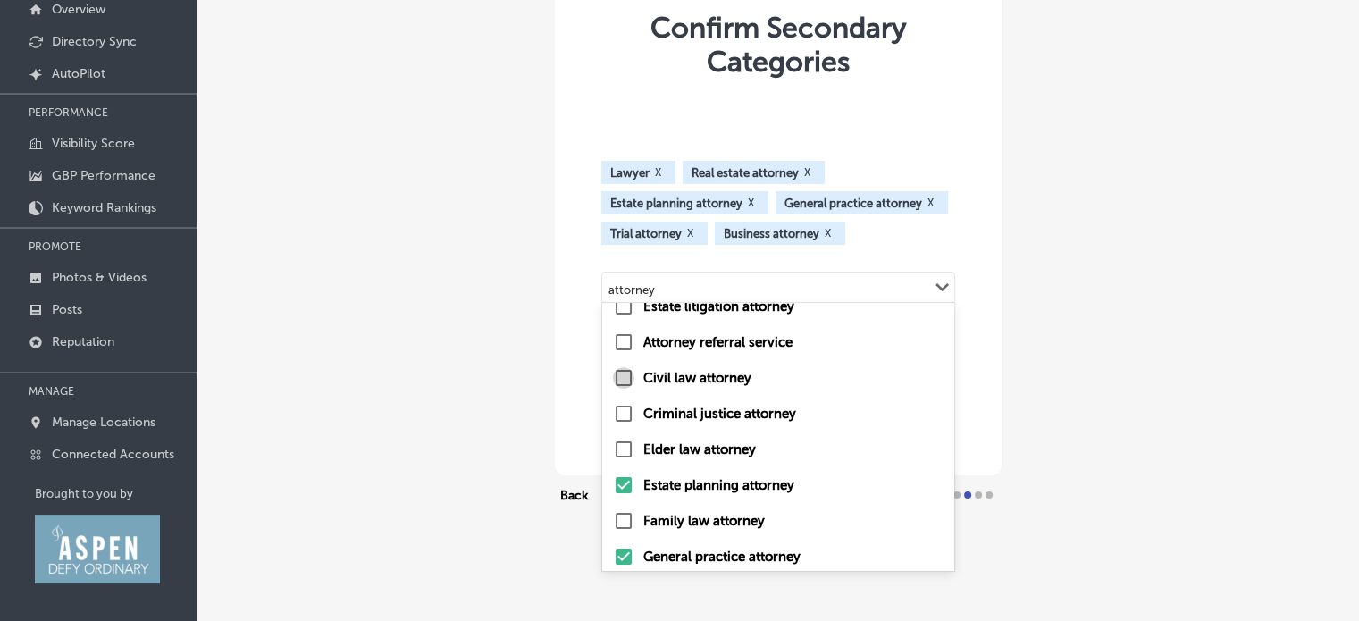
click at [626, 378] on input "checkbox" at bounding box center [623, 377] width 21 height 21
type input "attorney"
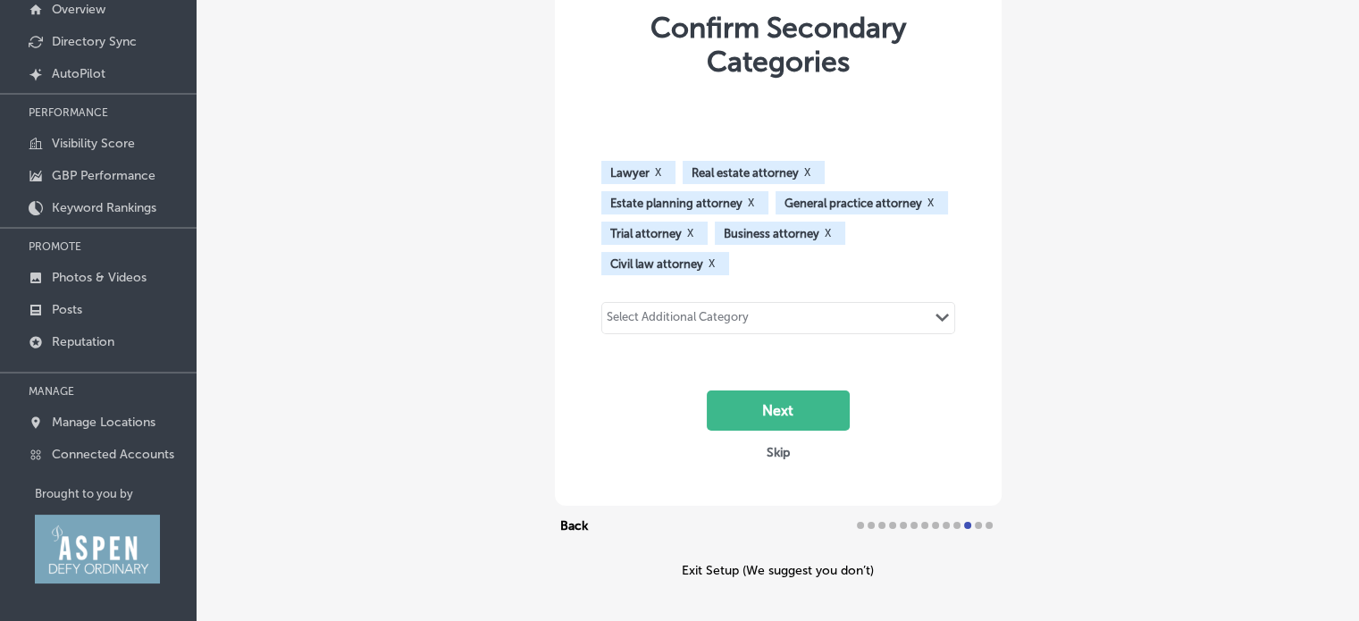
click at [770, 317] on div "Select Additional Category Path Created with Sketch." at bounding box center [778, 318] width 352 height 30
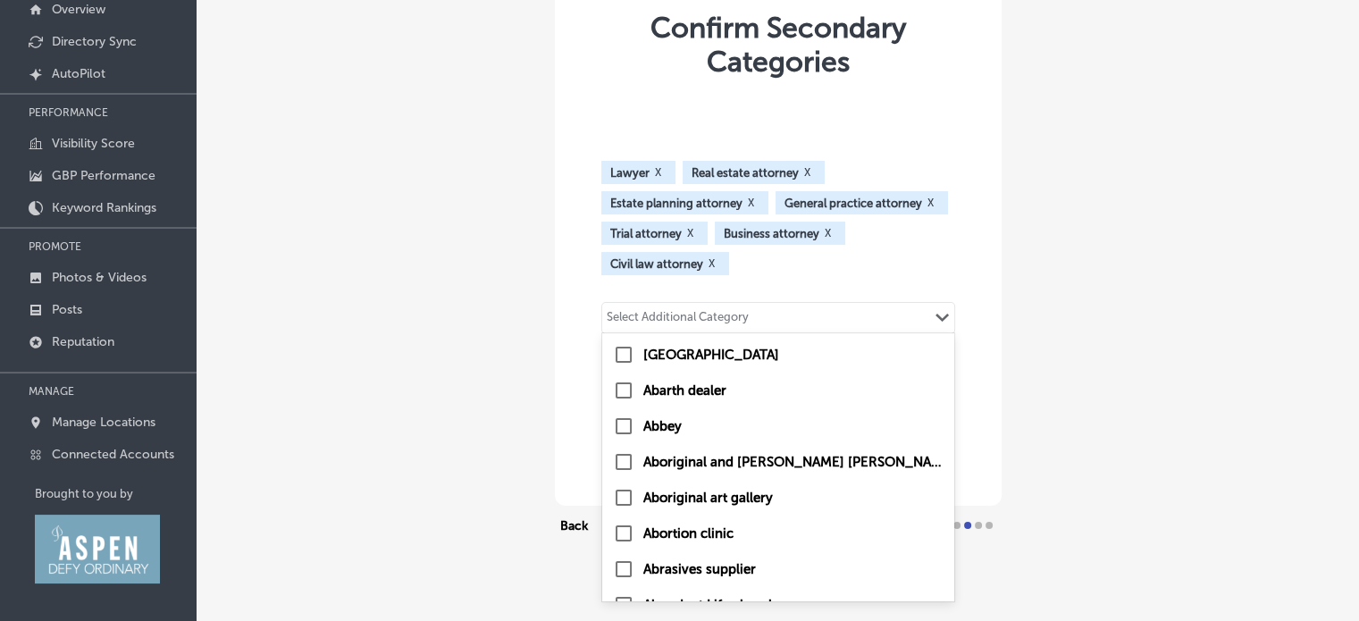
type input "a"
checkbox input "true"
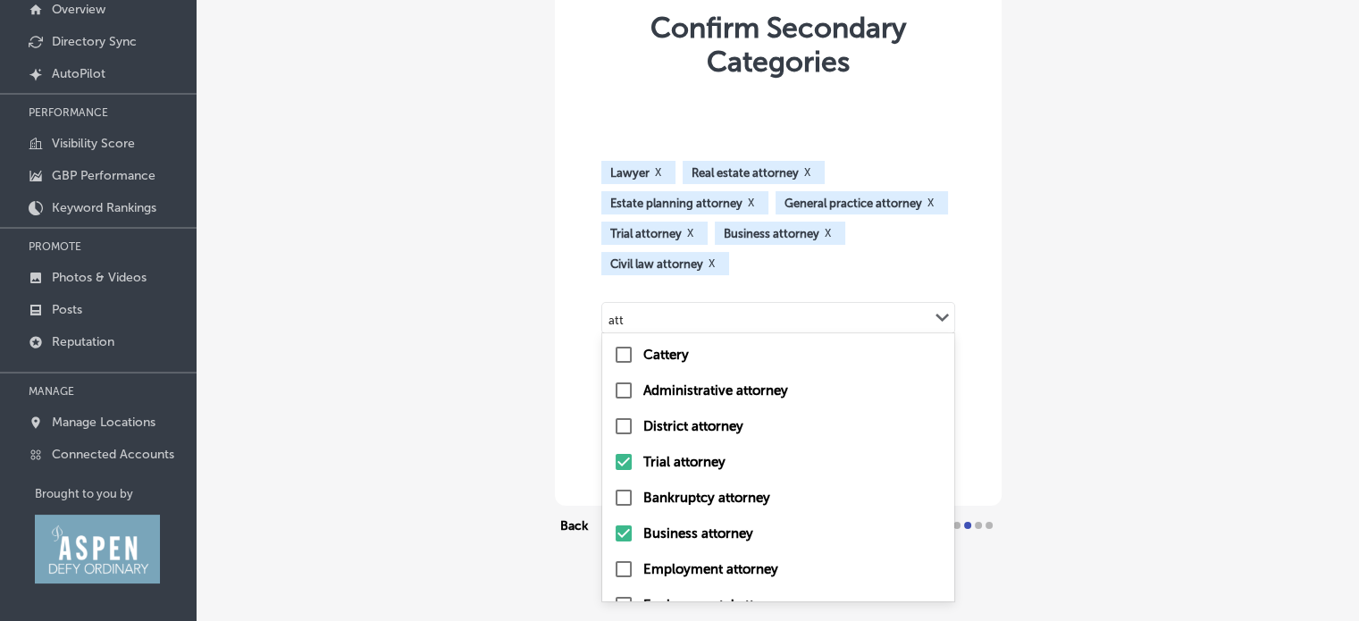
type input "atto"
checkbox input "true"
checkbox input "false"
checkbox input "true"
checkbox input "false"
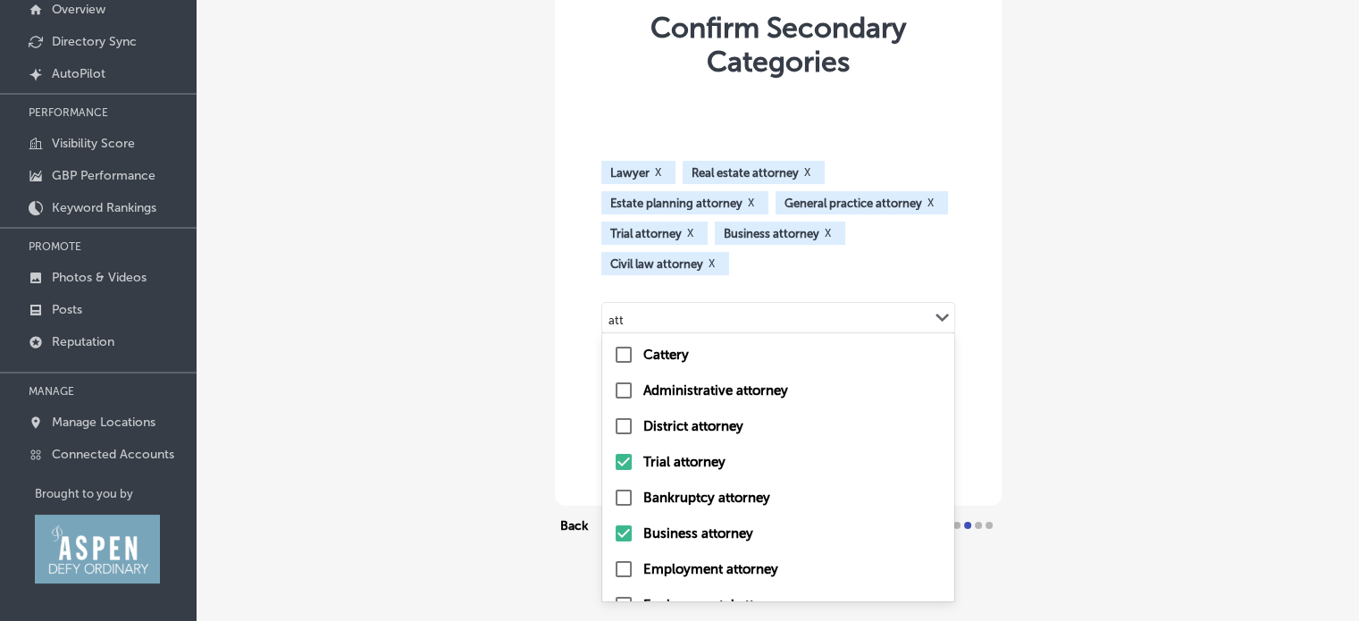
checkbox input "true"
checkbox input "false"
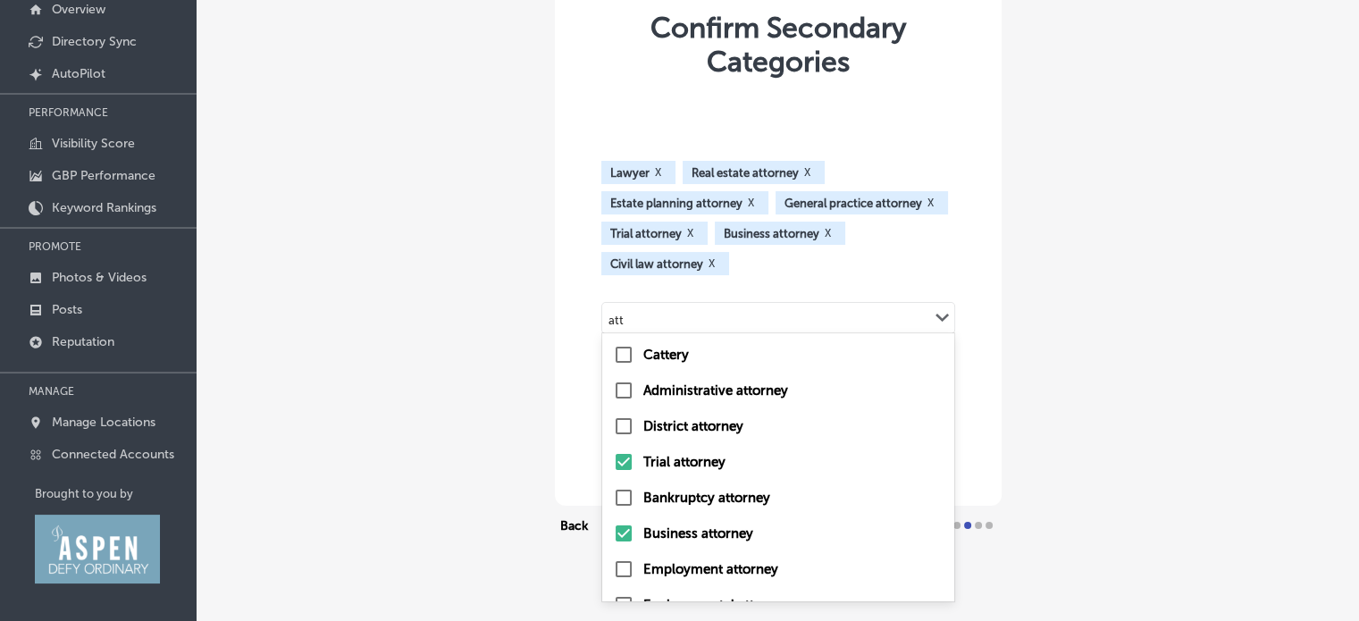
checkbox input "false"
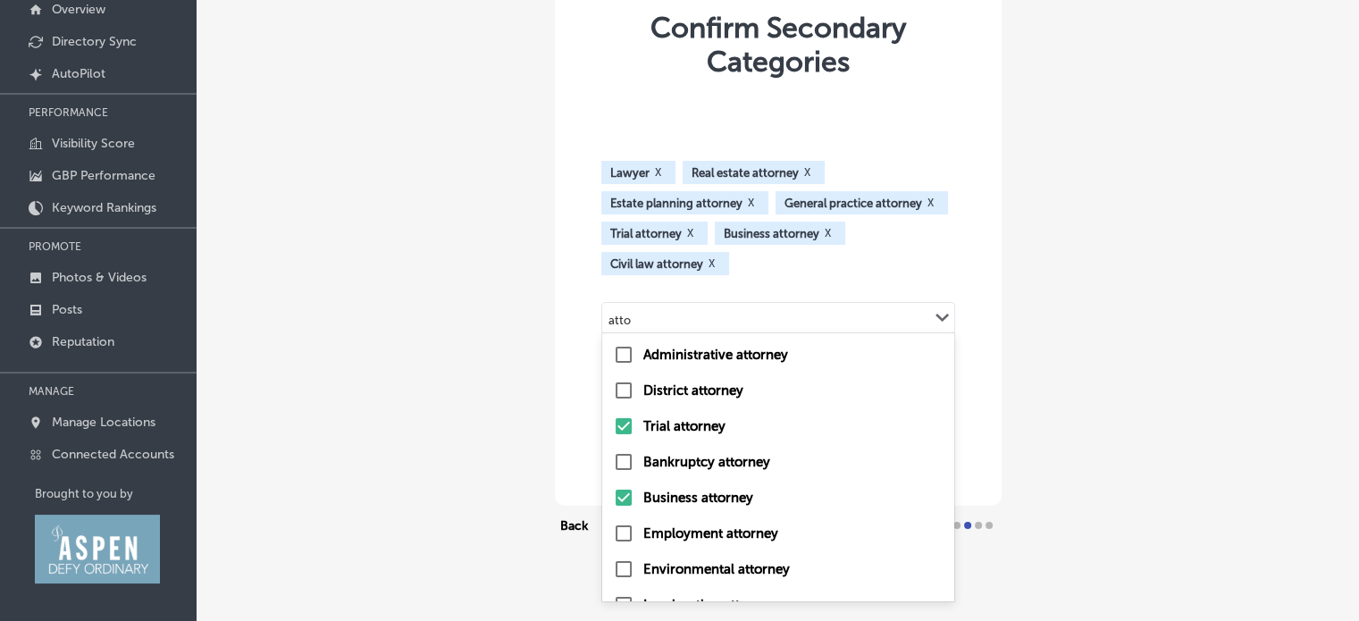
type input "attor"
checkbox input "true"
checkbox input "false"
checkbox input "true"
checkbox input "false"
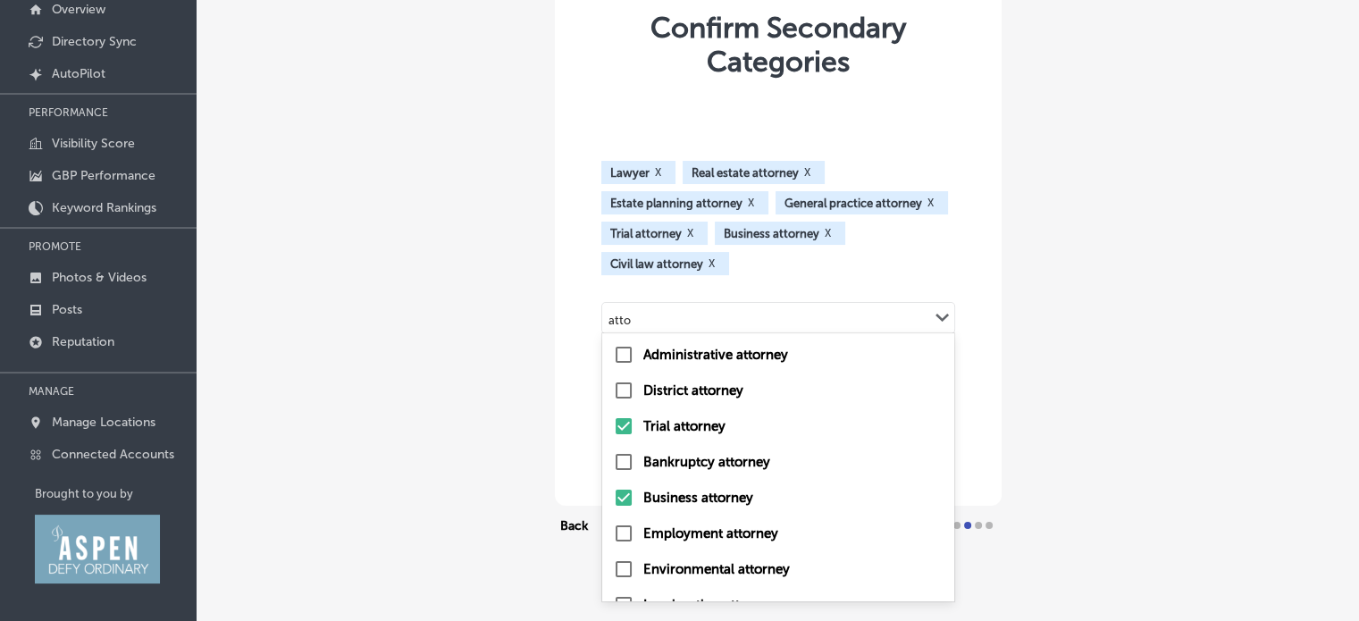
checkbox input "true"
checkbox input "false"
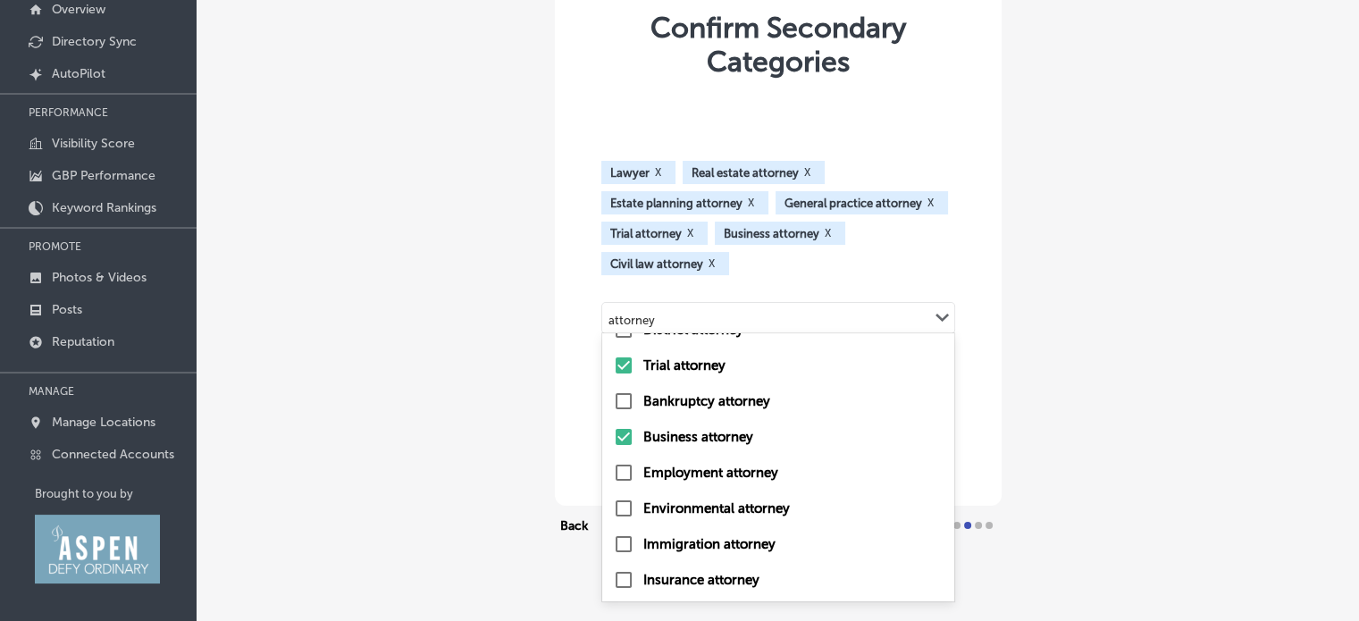
scroll to position [0, 0]
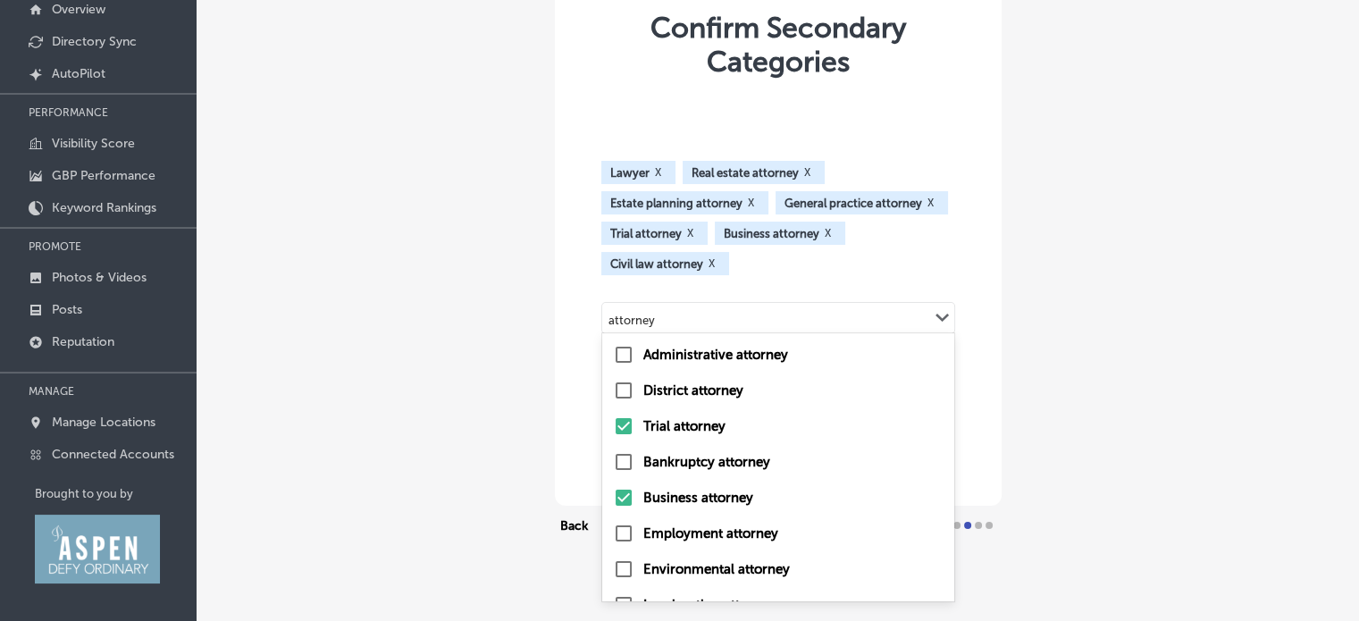
click at [618, 357] on input "checkbox" at bounding box center [623, 354] width 21 height 21
type input "attorney"
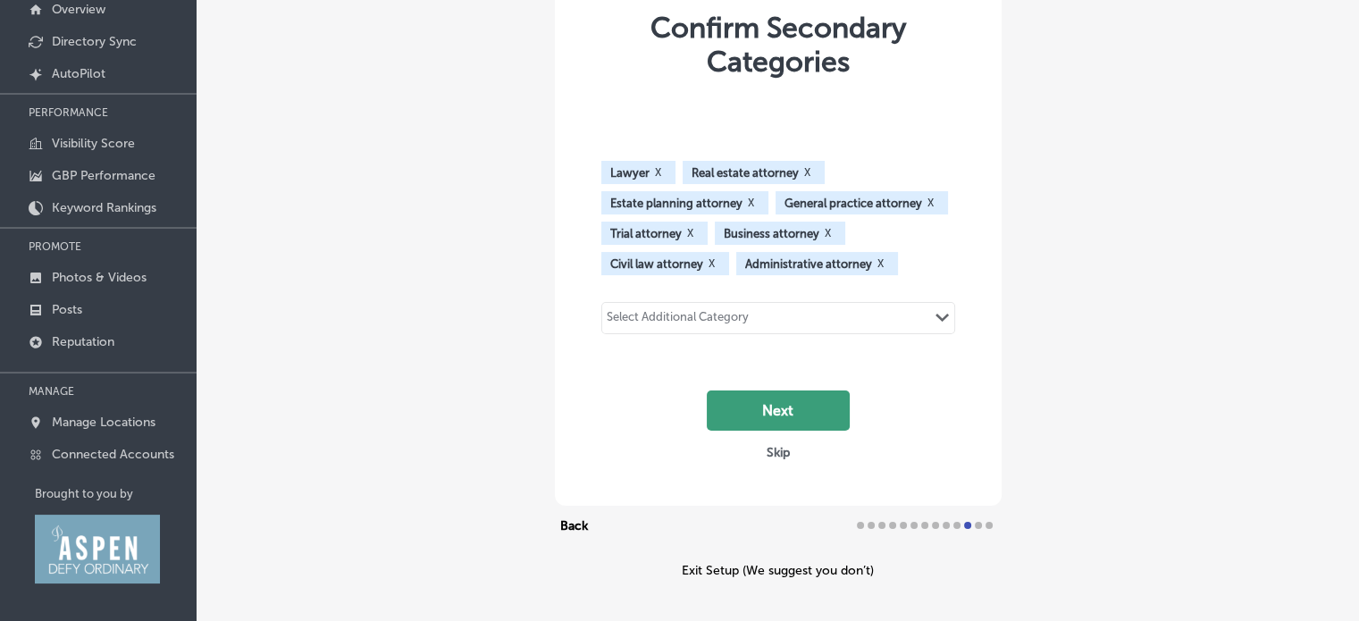
click at [803, 413] on button "Next" at bounding box center [778, 411] width 143 height 40
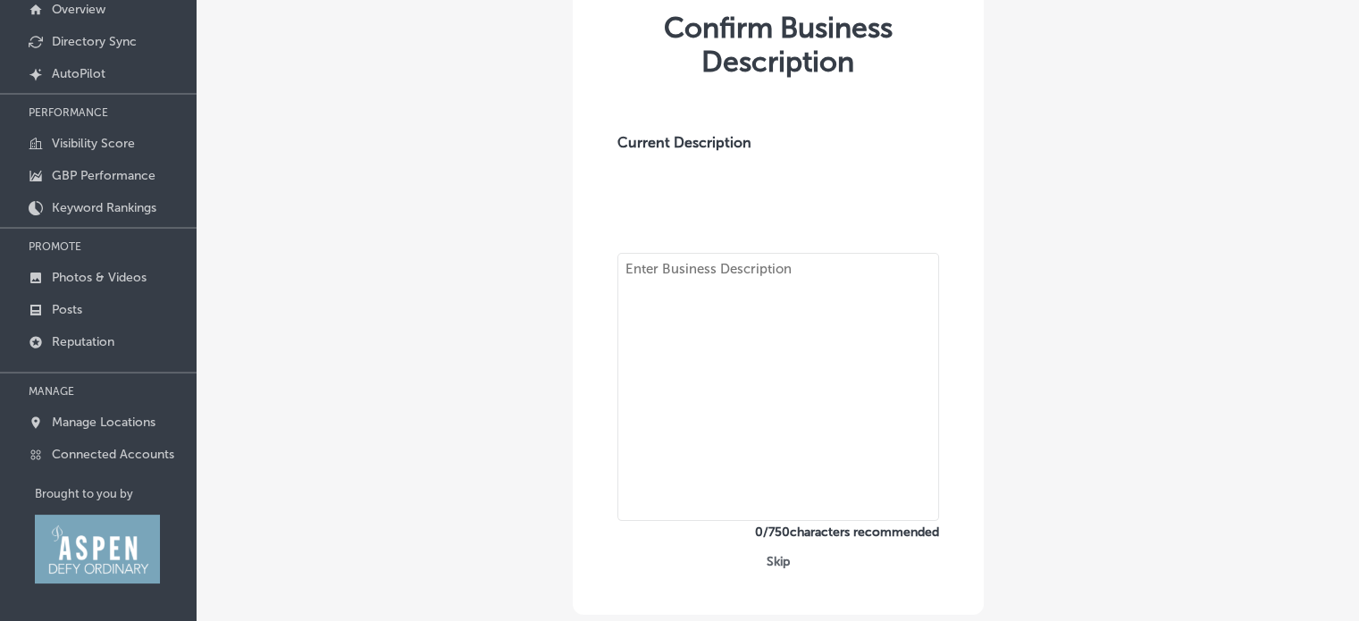
click at [643, 271] on textarea at bounding box center [778, 387] width 322 height 268
paste textarea "[PERSON_NAME] [PERSON_NAME], P.C. is a preeminent Aspen law office with great r…"
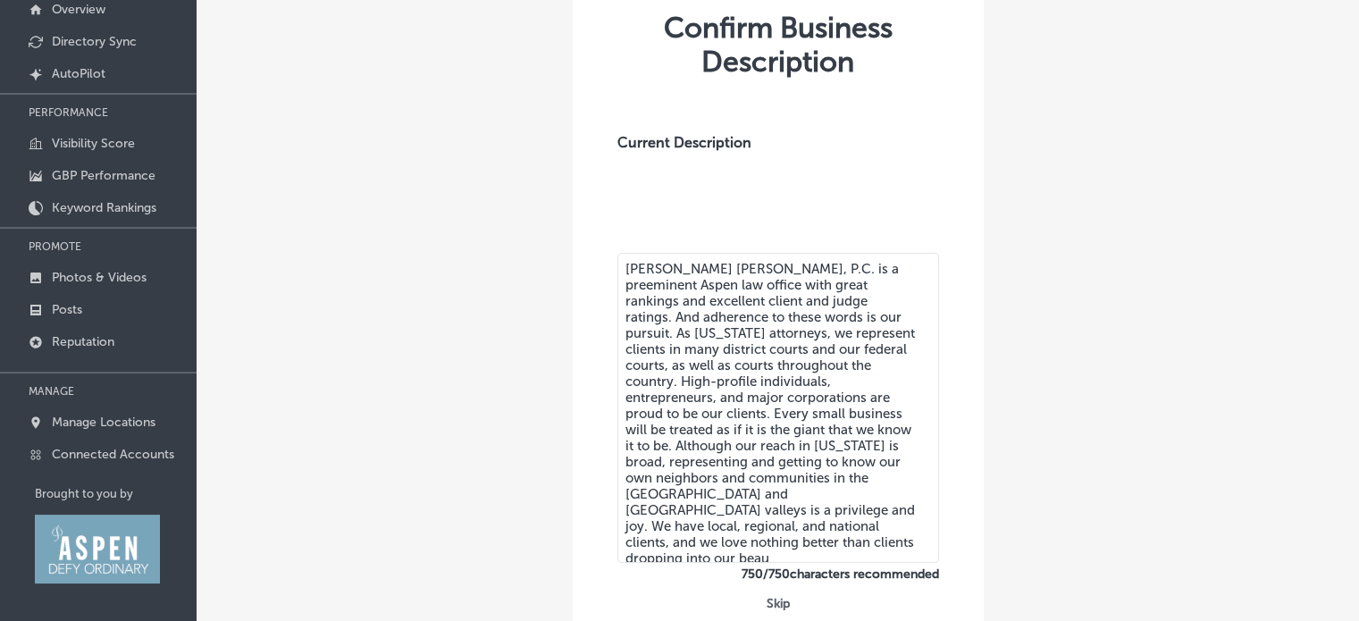
drag, startPoint x: 767, startPoint y: 302, endPoint x: 780, endPoint y: 323, distance: 25.3
click at [780, 323] on textarea "[PERSON_NAME] [PERSON_NAME], P.C. is a preeminent Aspen law office with great r…" at bounding box center [778, 408] width 322 height 310
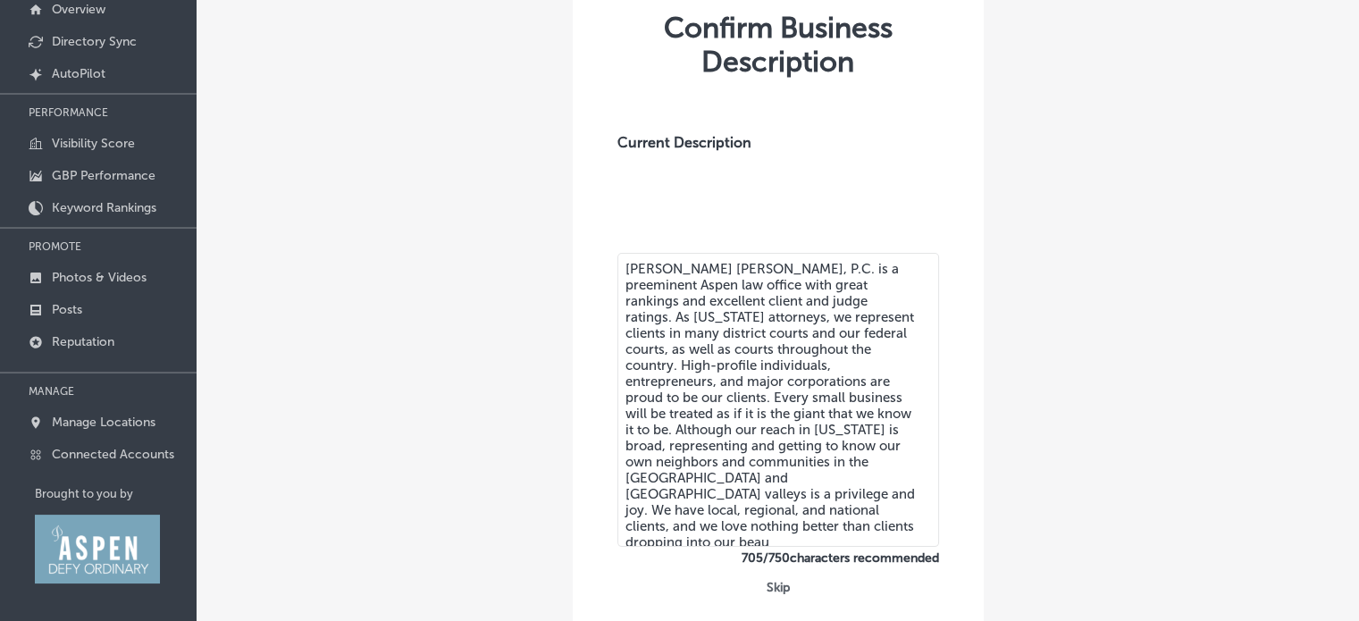
click at [676, 318] on textarea "[PERSON_NAME] [PERSON_NAME], P.C. is a preeminent Aspen law office with great r…" at bounding box center [778, 400] width 322 height 294
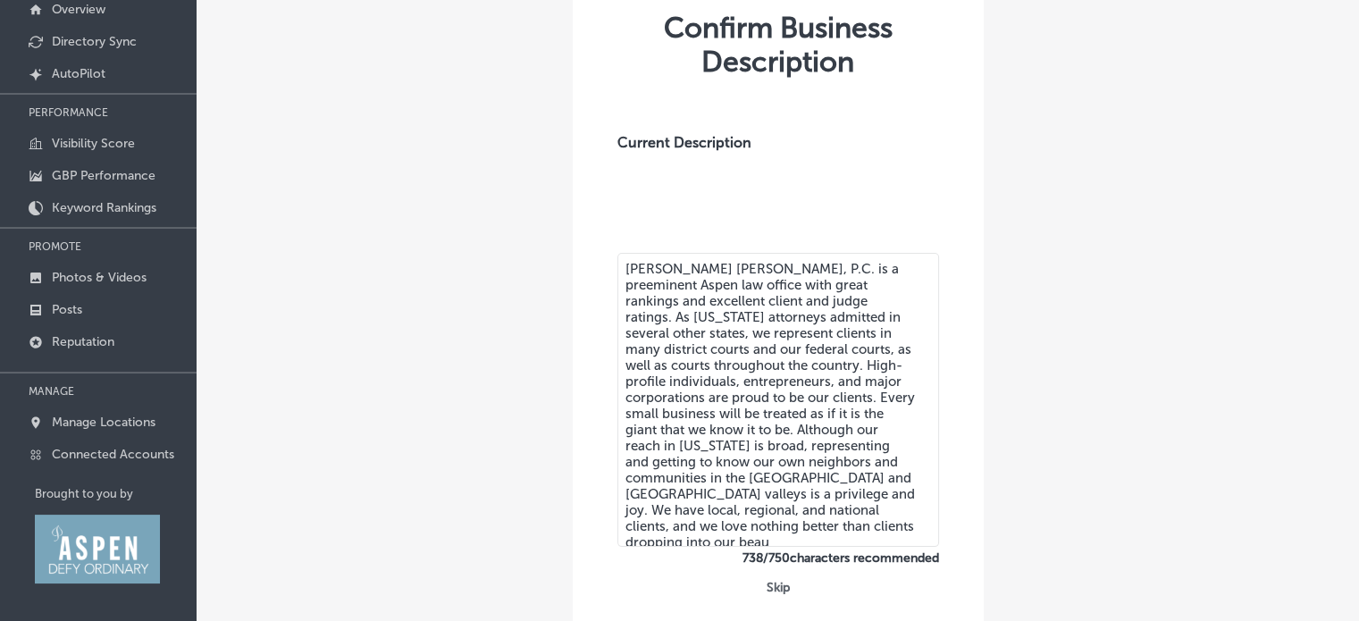
drag, startPoint x: 713, startPoint y: 402, endPoint x: 618, endPoint y: 408, distance: 94.9
click at [618, 408] on textarea "[PERSON_NAME] [PERSON_NAME], P.C. is a preeminent Aspen law office with great r…" at bounding box center [778, 400] width 322 height 294
drag, startPoint x: 668, startPoint y: 399, endPoint x: 771, endPoint y: 528, distance: 164.7
click at [771, 528] on textarea "[PERSON_NAME] [PERSON_NAME], P.C. is a preeminent Aspen law office with great r…" at bounding box center [778, 400] width 322 height 294
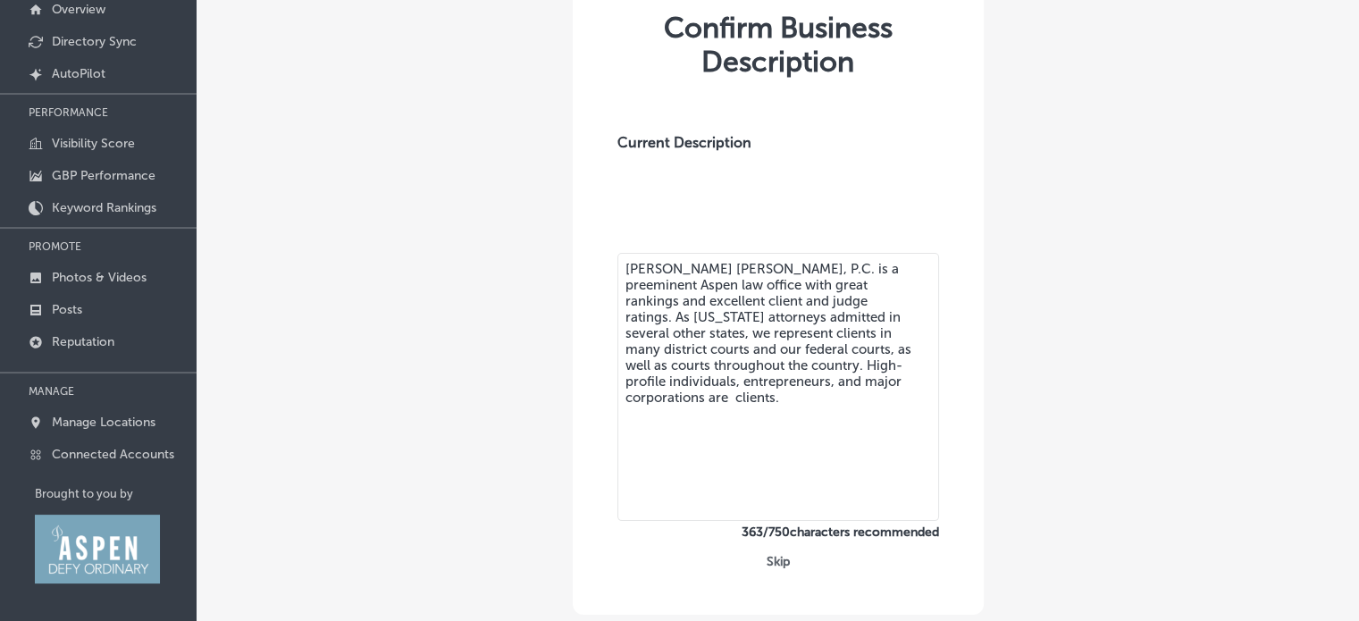
click at [697, 399] on textarea "[PERSON_NAME] [PERSON_NAME], P.C. is a preeminent Aspen law office with great r…" at bounding box center [778, 387] width 322 height 268
paste textarea "Our expertise includes trials, appeals, civil and commercial litigation, comple…"
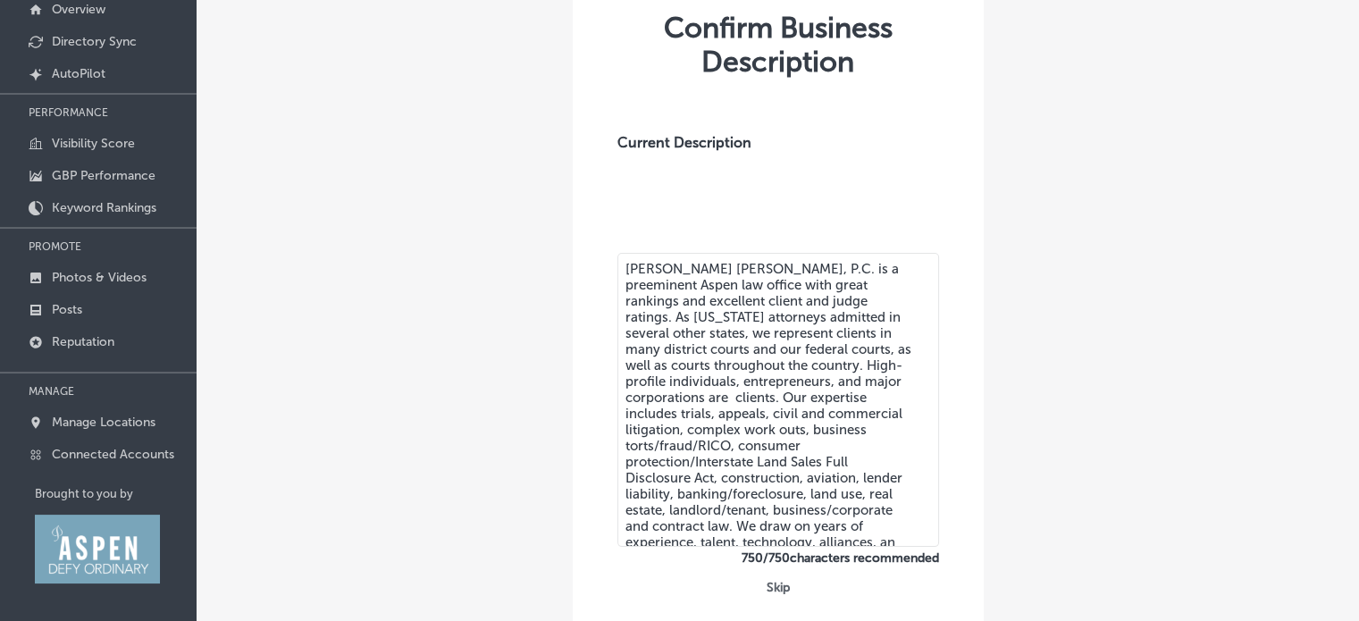
drag, startPoint x: 676, startPoint y: 281, endPoint x: 647, endPoint y: 286, distance: 28.9
click at [647, 286] on textarea "[PERSON_NAME] [PERSON_NAME], P.C. is a preeminent Aspen law office with great r…" at bounding box center [778, 400] width 322 height 294
drag, startPoint x: 788, startPoint y: 301, endPoint x: 772, endPoint y: 298, distance: 16.3
click at [771, 298] on textarea "[PERSON_NAME] [PERSON_NAME], P.C. is a preeminent Aspen law firm with great ran…" at bounding box center [778, 400] width 322 height 294
drag, startPoint x: 837, startPoint y: 320, endPoint x: 810, endPoint y: 320, distance: 26.8
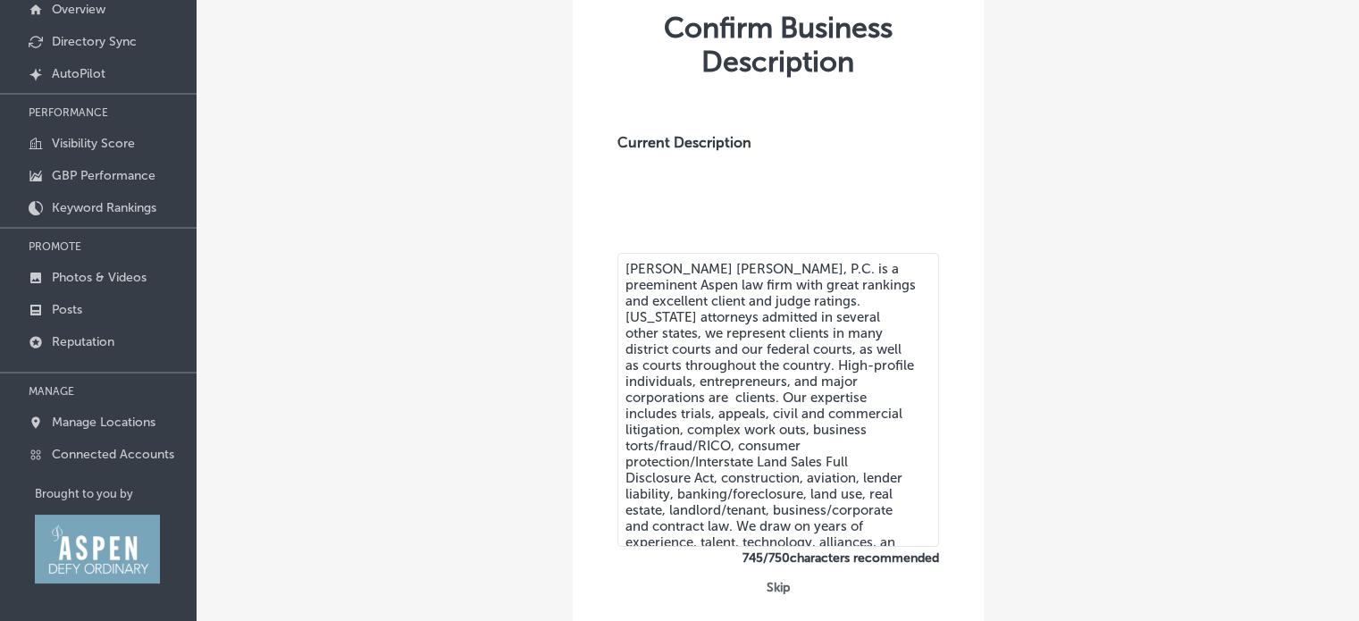
click at [810, 320] on textarea "[PERSON_NAME] [PERSON_NAME], P.C. is a preeminent Aspen law firm with great ran…" at bounding box center [778, 400] width 322 height 294
drag, startPoint x: 854, startPoint y: 335, endPoint x: 832, endPoint y: 338, distance: 22.5
click at [832, 338] on textarea "[PERSON_NAME] [PERSON_NAME], P.C. is a preeminent Aspen law firm with great ran…" at bounding box center [778, 400] width 322 height 294
click at [712, 332] on textarea "[PERSON_NAME] [PERSON_NAME], P.C. is a preeminent Aspen law firm with great ran…" at bounding box center [778, 400] width 322 height 294
drag, startPoint x: 700, startPoint y: 398, endPoint x: 668, endPoint y: 397, distance: 31.3
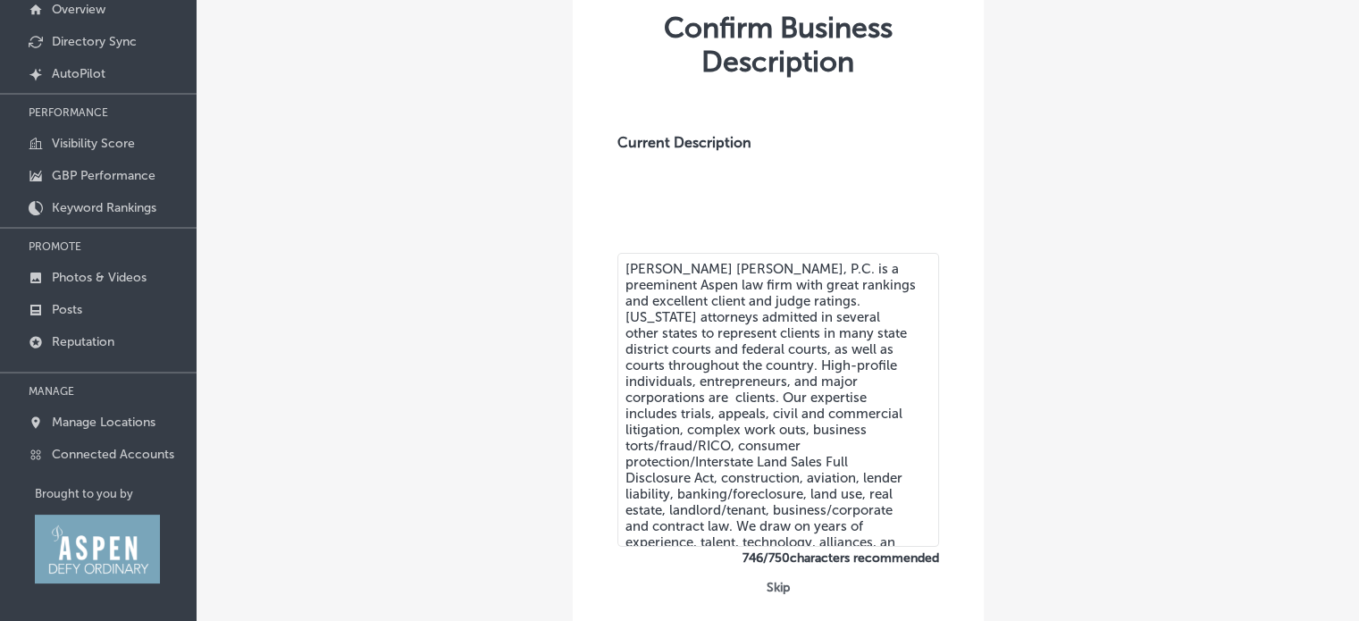
click at [668, 397] on textarea "[PERSON_NAME] [PERSON_NAME], P.C. is a preeminent Aspen law firm with great ran…" at bounding box center [778, 400] width 322 height 294
click at [852, 461] on textarea "[PERSON_NAME] [PERSON_NAME], P.C. is a preeminent Aspen law firm with great ran…" at bounding box center [778, 400] width 322 height 294
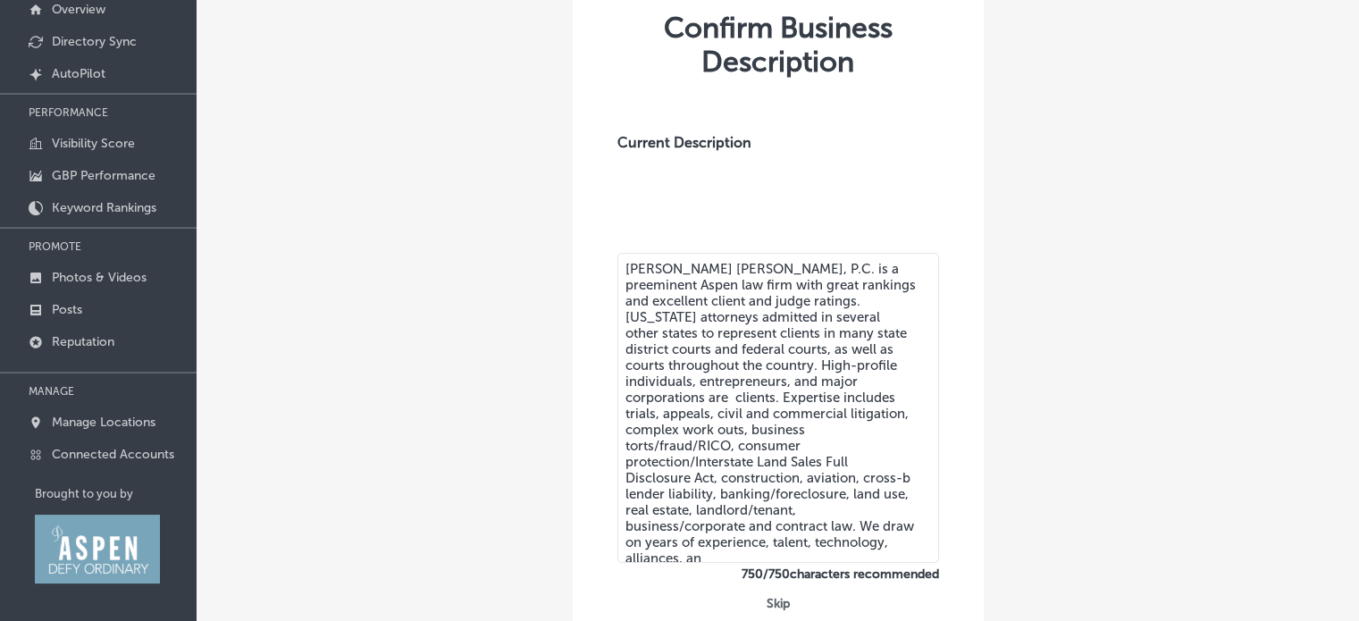
drag, startPoint x: 856, startPoint y: 520, endPoint x: 858, endPoint y: 549, distance: 28.7
click at [858, 549] on textarea "[PERSON_NAME] [PERSON_NAME], P.C. is a preeminent Aspen law firm with great ran…" at bounding box center [778, 408] width 322 height 310
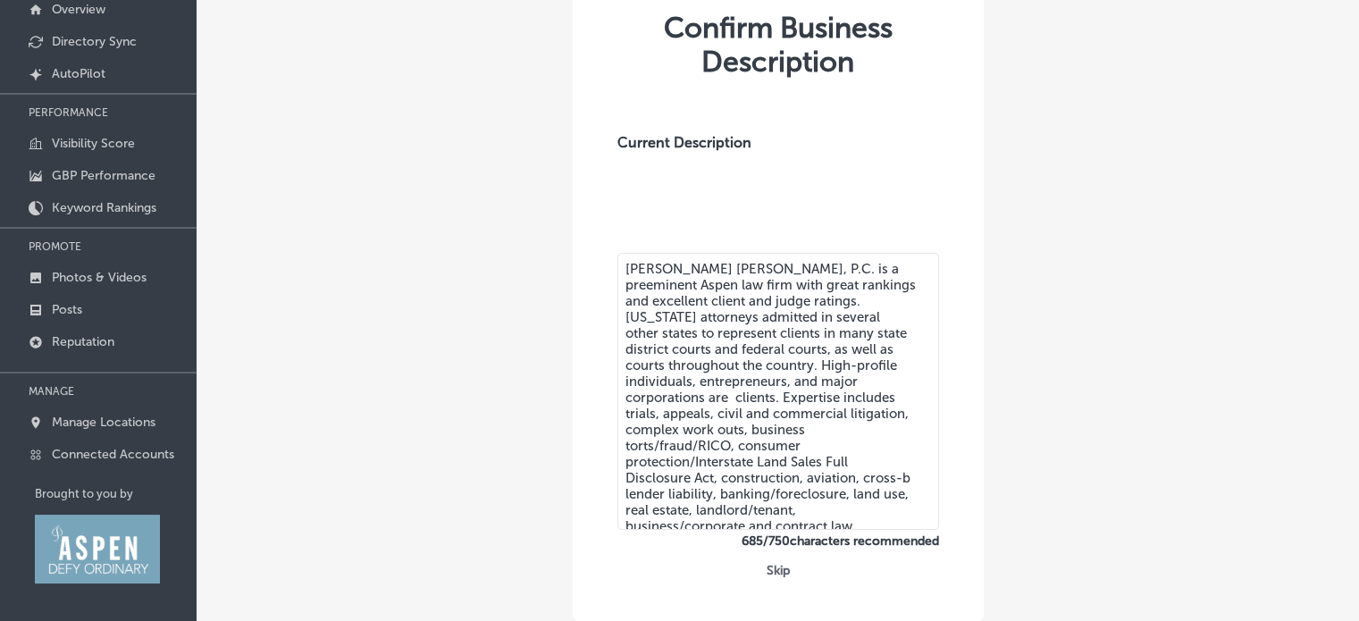
click at [908, 459] on textarea "[PERSON_NAME] [PERSON_NAME], P.C. is a preeminent Aspen law firm with great ran…" at bounding box center [778, 391] width 322 height 277
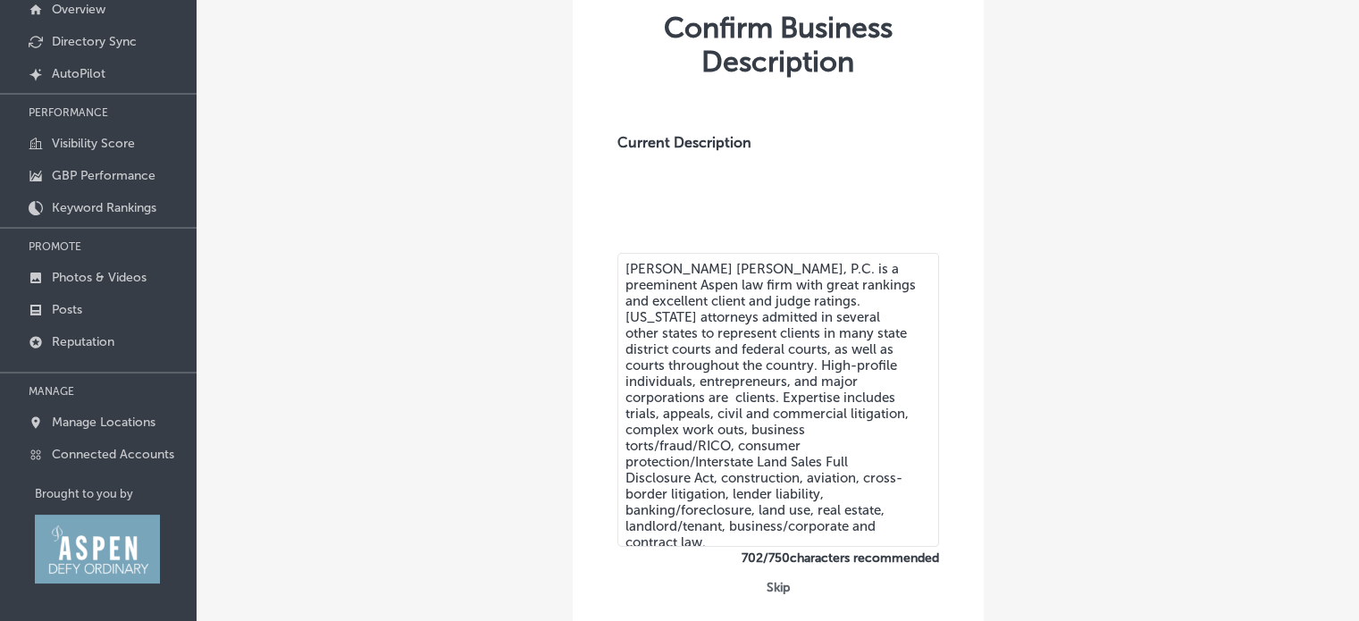
scroll to position [194, 0]
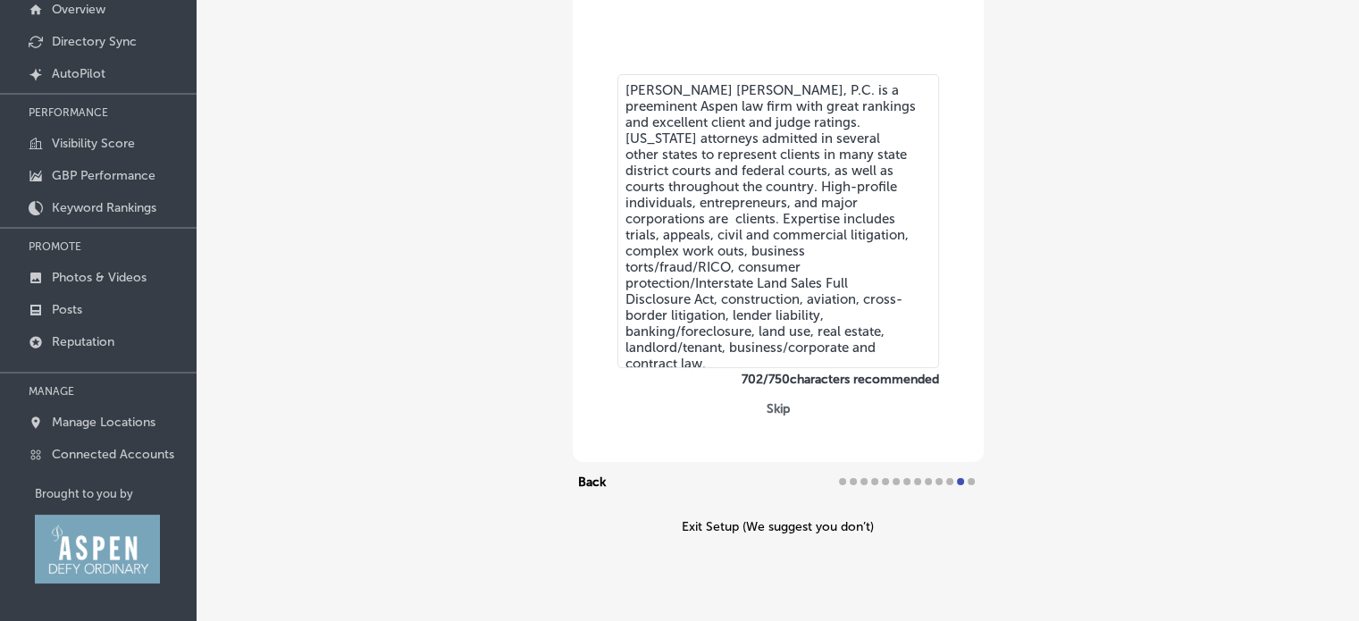
type textarea "[PERSON_NAME] [PERSON_NAME], P.C. is a preeminent Aspen law firm with great ran…"
click at [906, 542] on div "Confirm Business Description Current Description [PERSON_NAME] [PERSON_NAME], P…" at bounding box center [778, 154] width 1163 height 778
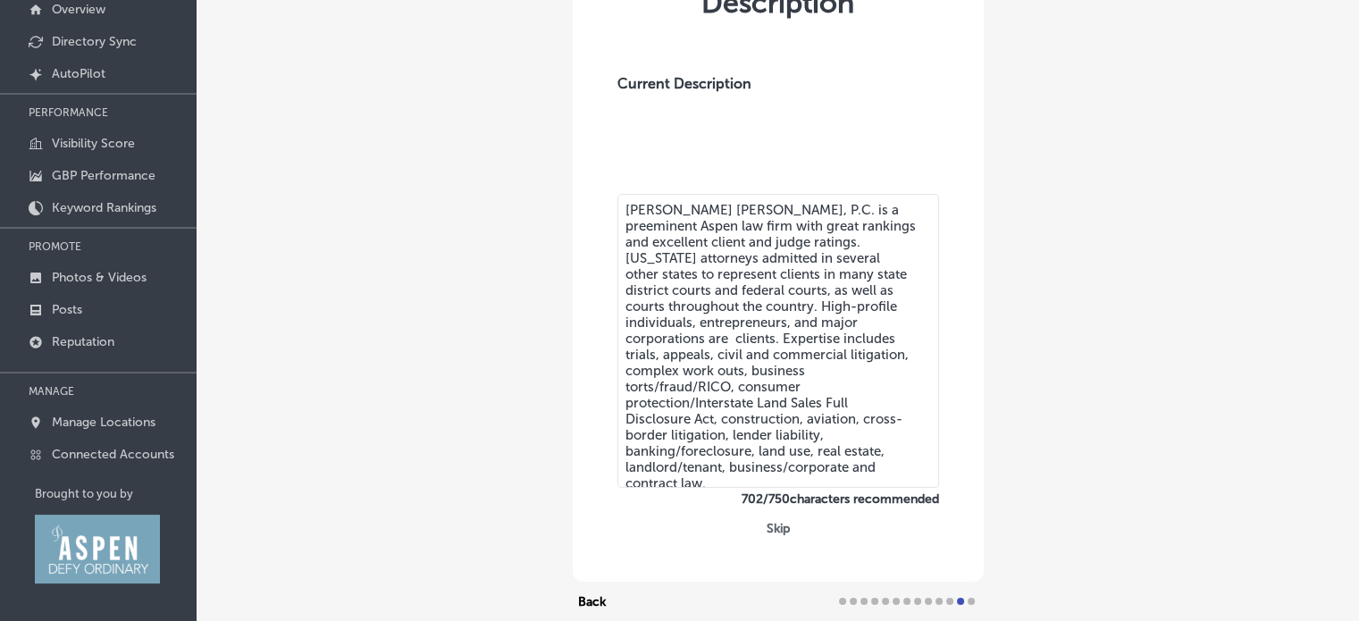
scroll to position [105, 0]
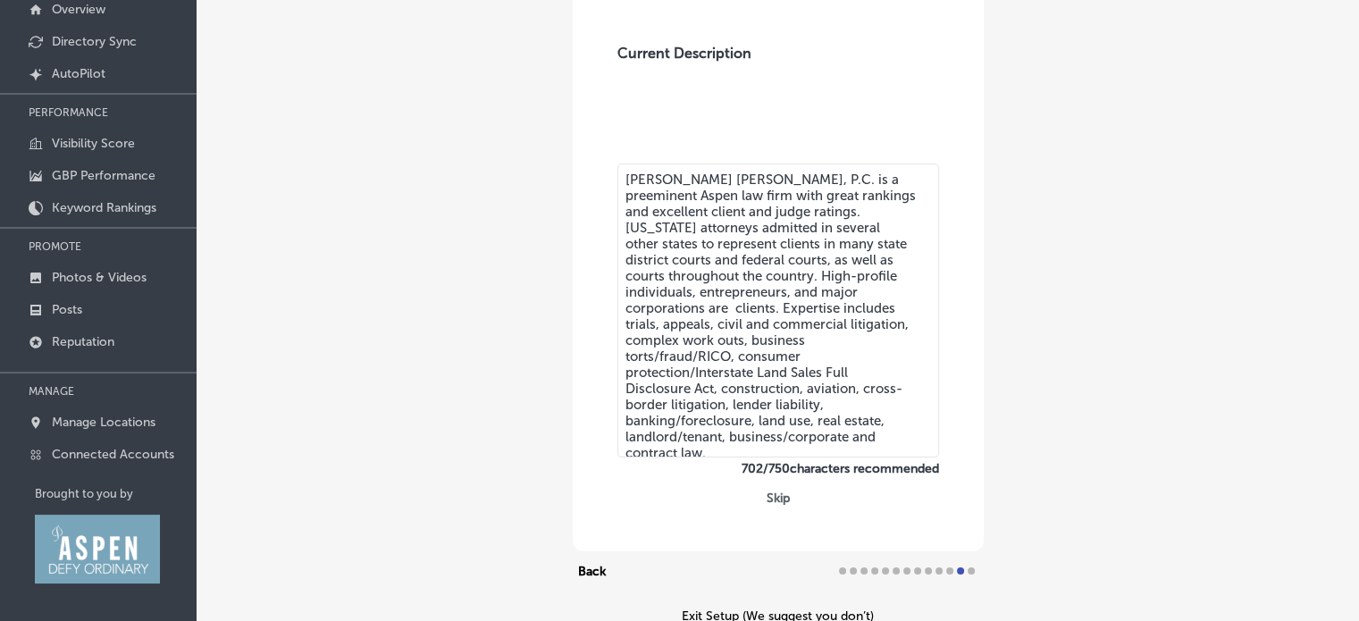
click at [730, 444] on textarea "[PERSON_NAME] [PERSON_NAME], P.C. is a preeminent Aspen law firm with great ran…" at bounding box center [778, 311] width 322 height 294
click at [968, 571] on div at bounding box center [971, 570] width 7 height 7
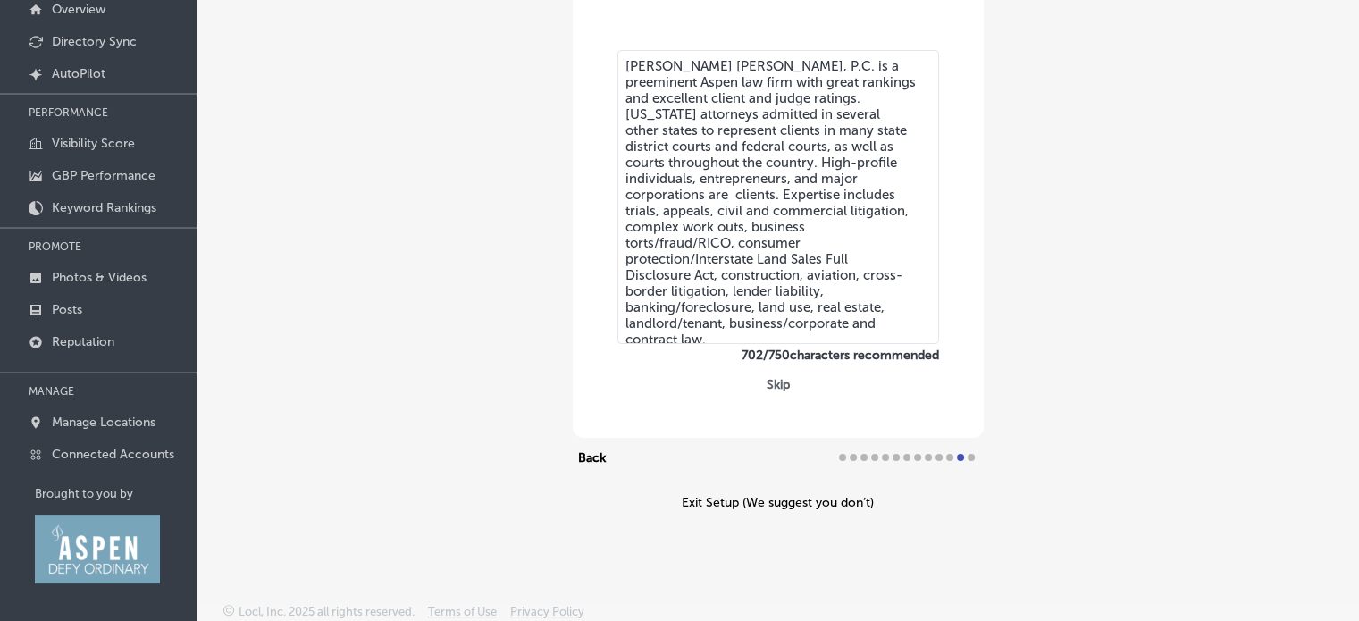
scroll to position [224, 0]
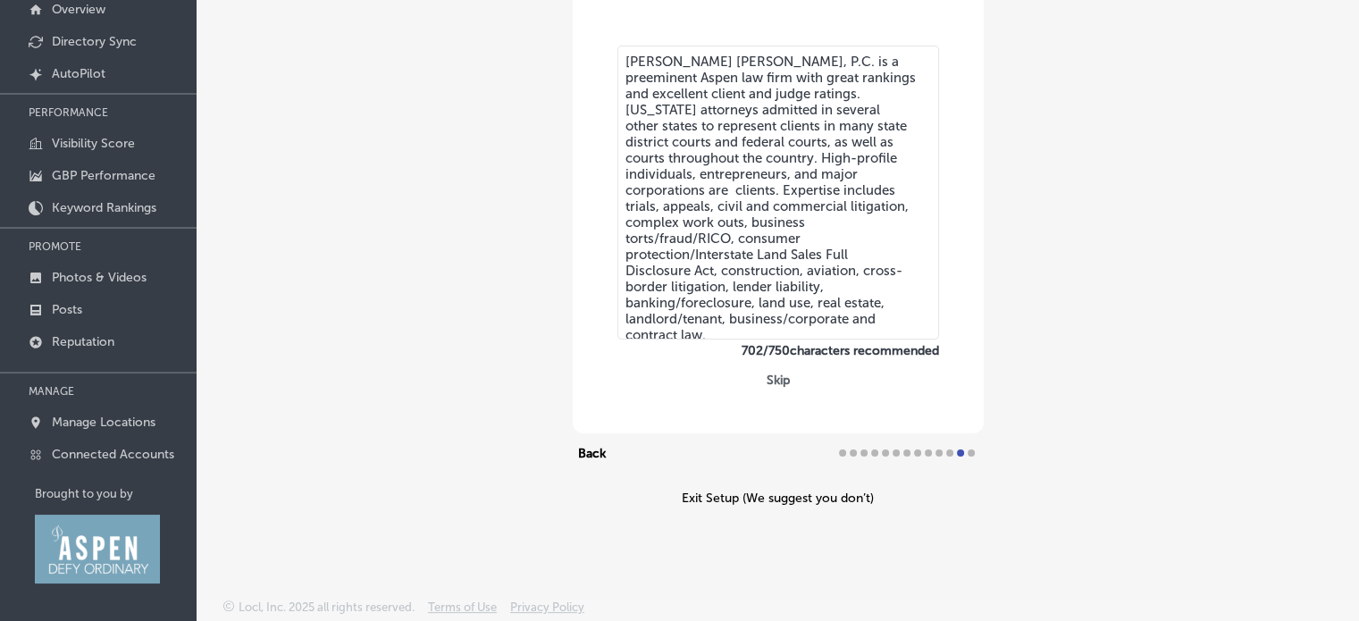
drag, startPoint x: 712, startPoint y: 325, endPoint x: 607, endPoint y: 47, distance: 297.2
click at [607, 47] on div "Current Description [PERSON_NAME] [PERSON_NAME], P.C. is a preeminent Aspen law…" at bounding box center [778, 122] width 357 height 474
click at [857, 256] on textarea "[PERSON_NAME] [PERSON_NAME], P.C. is a preeminent Aspen law firm with great ran…" at bounding box center [778, 193] width 322 height 294
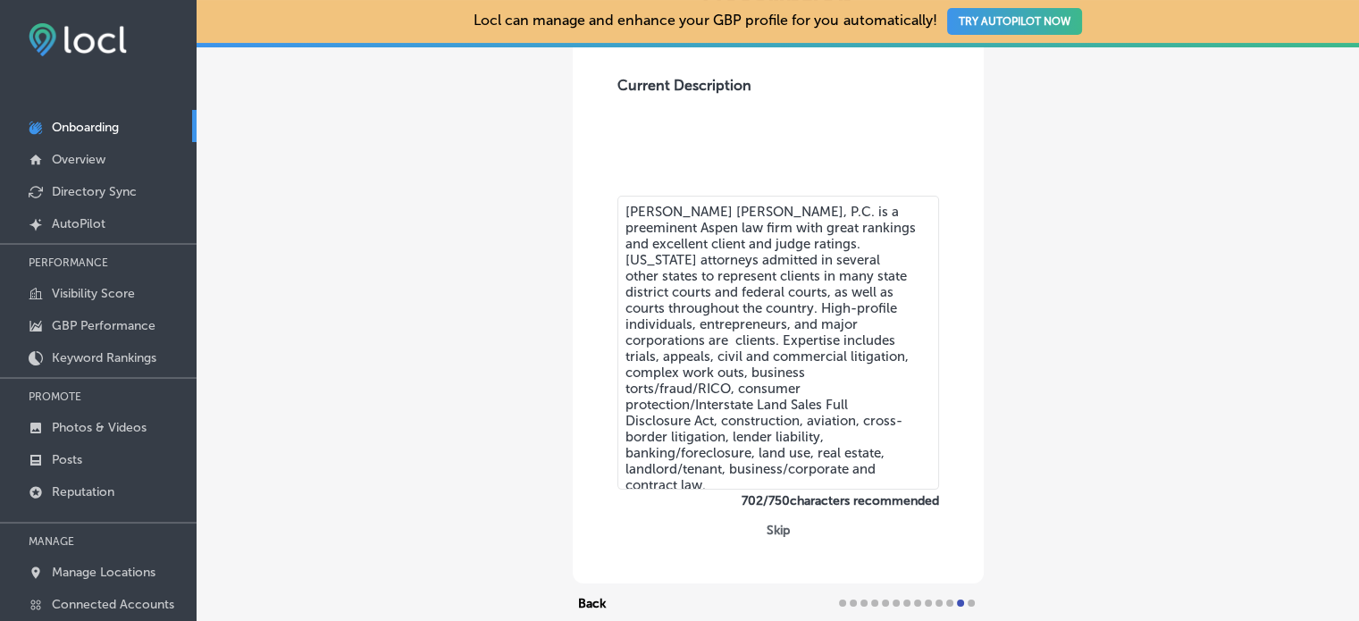
click at [925, 601] on div at bounding box center [928, 603] width 7 height 7
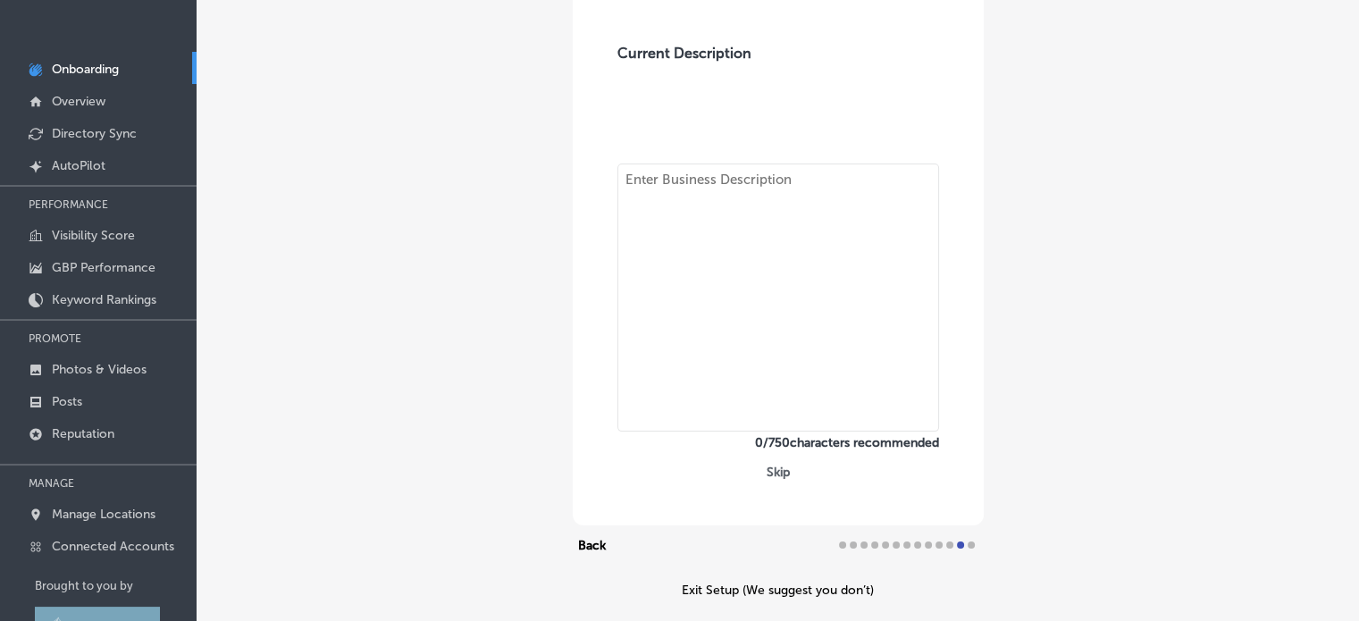
scroll to position [89, 0]
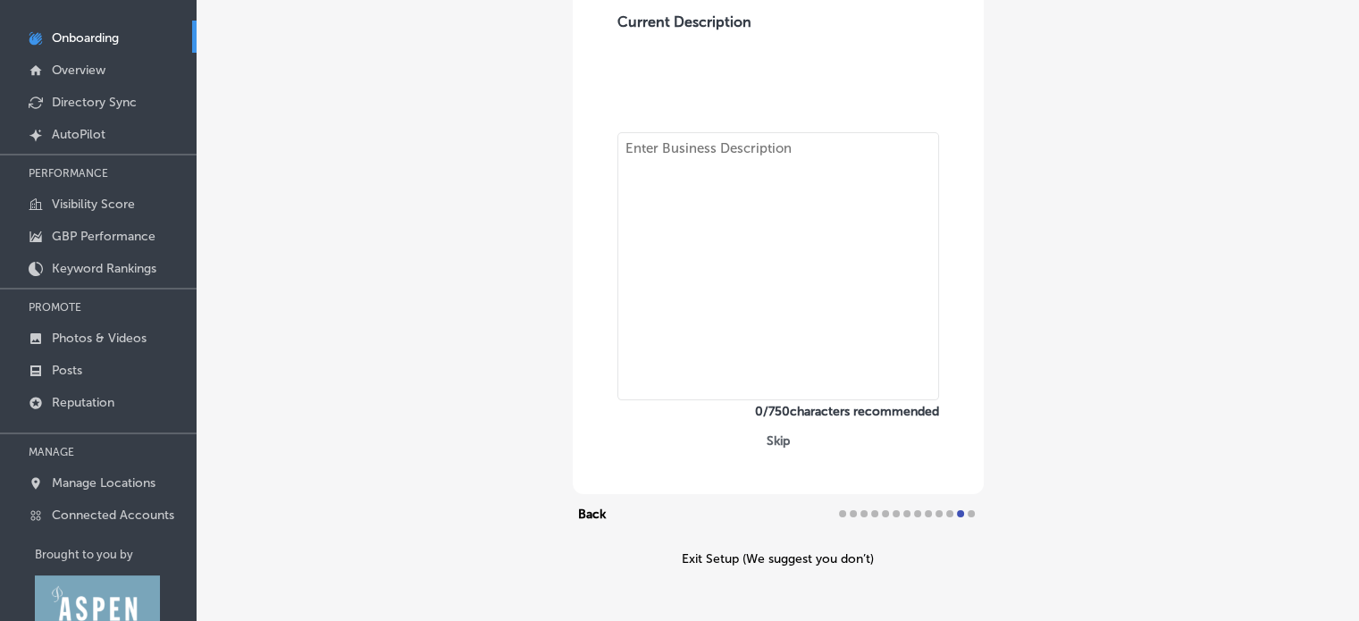
paste textarea "[PERSON_NAME] [PERSON_NAME], P.C. is a preeminent Aspen law firm with great ran…"
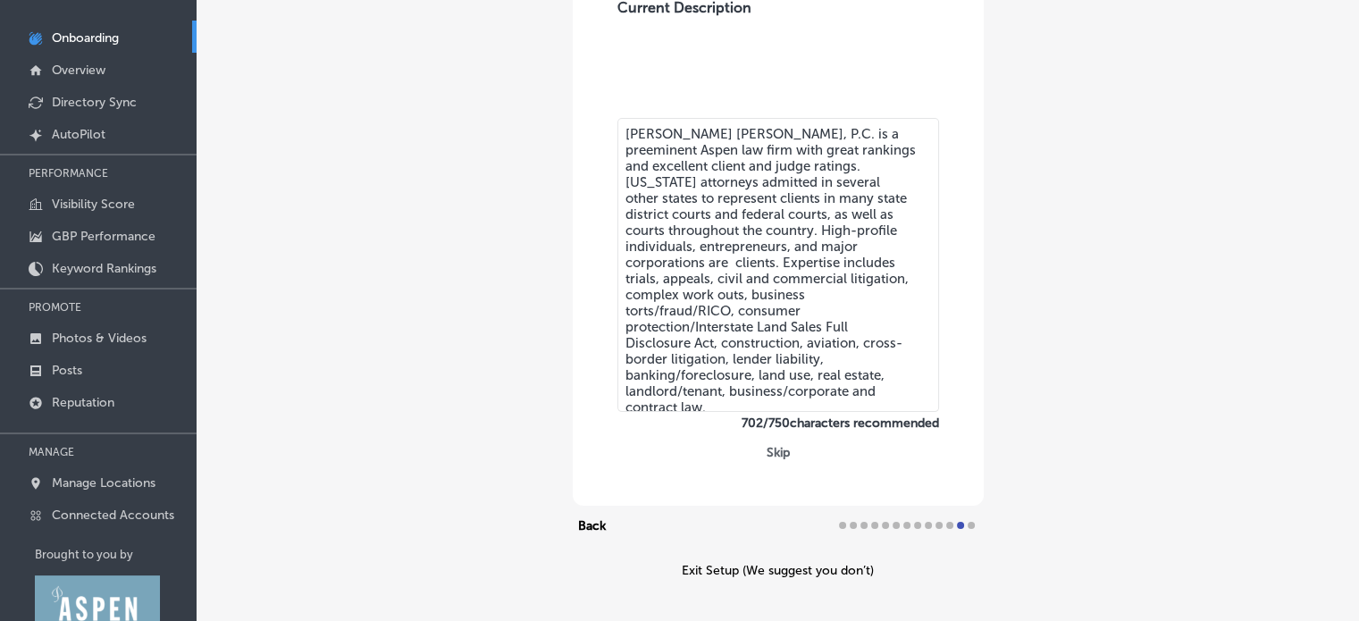
scroll to position [224, 0]
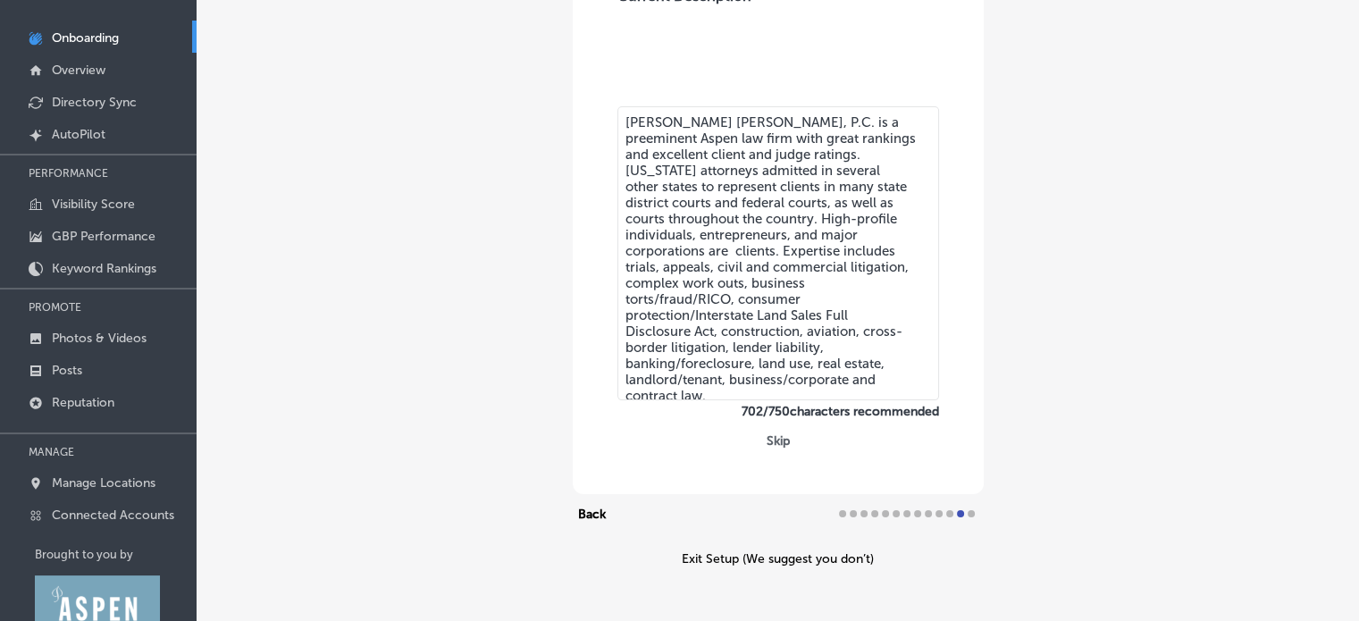
type textarea "[PERSON_NAME] [PERSON_NAME], P.C. is a preeminent Aspen law firm with great ran…"
click at [594, 508] on button "Back" at bounding box center [592, 513] width 38 height 21
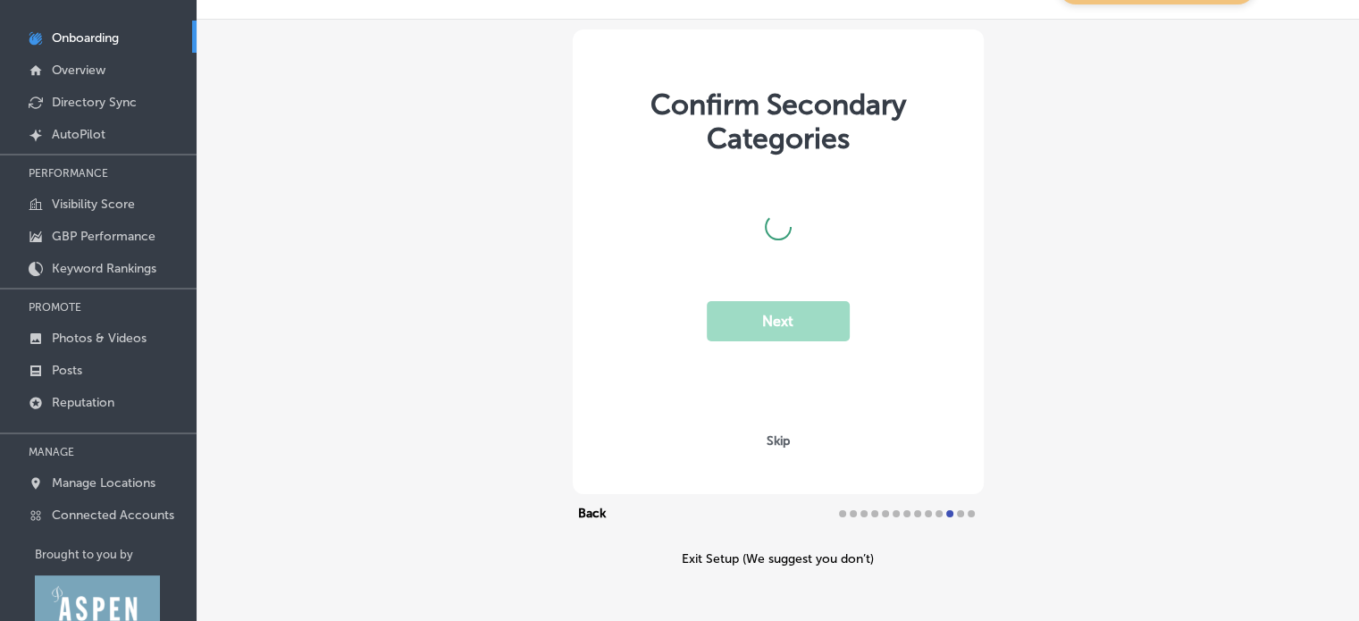
scroll to position [91, 0]
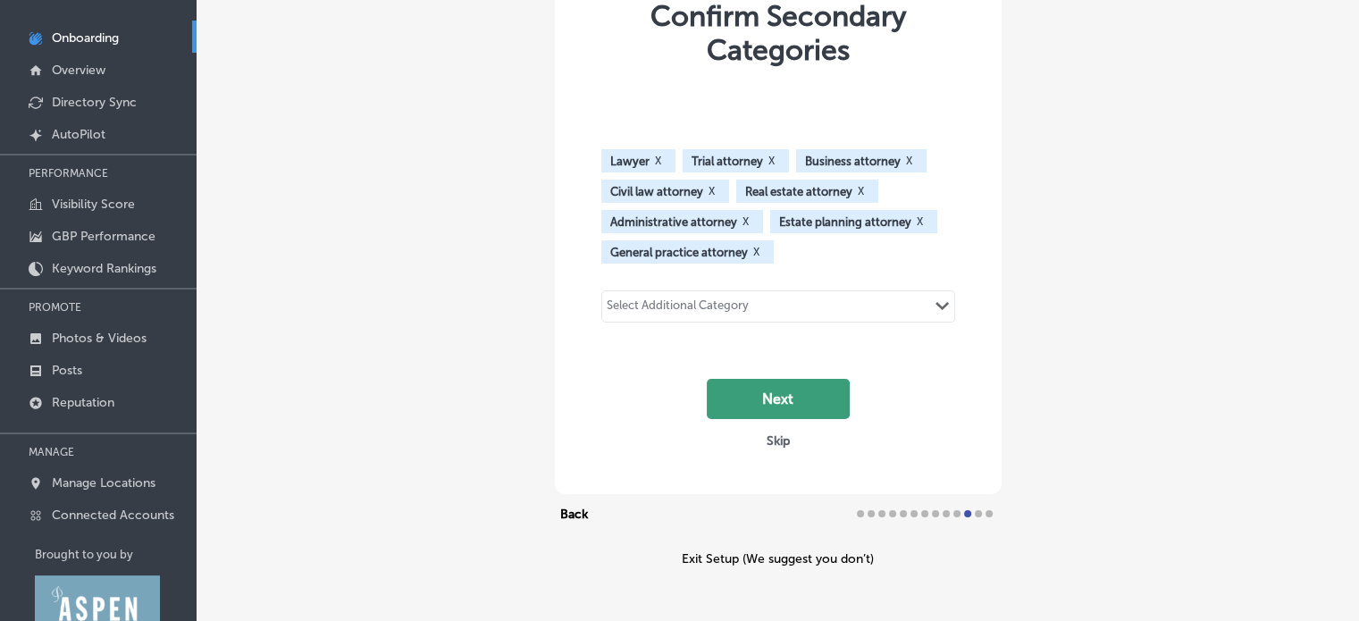
click at [765, 391] on button "Next" at bounding box center [778, 399] width 143 height 40
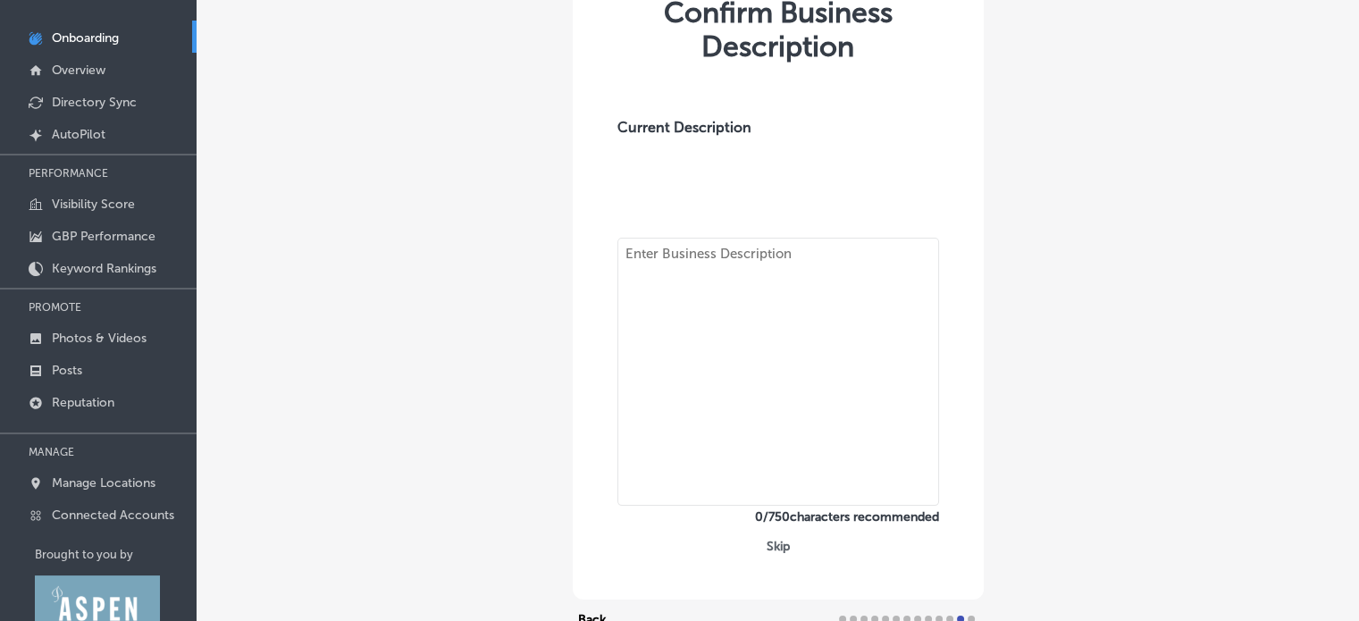
paste textarea "[PERSON_NAME] [PERSON_NAME], P.C. is a preeminent Aspen law firm with great ran…"
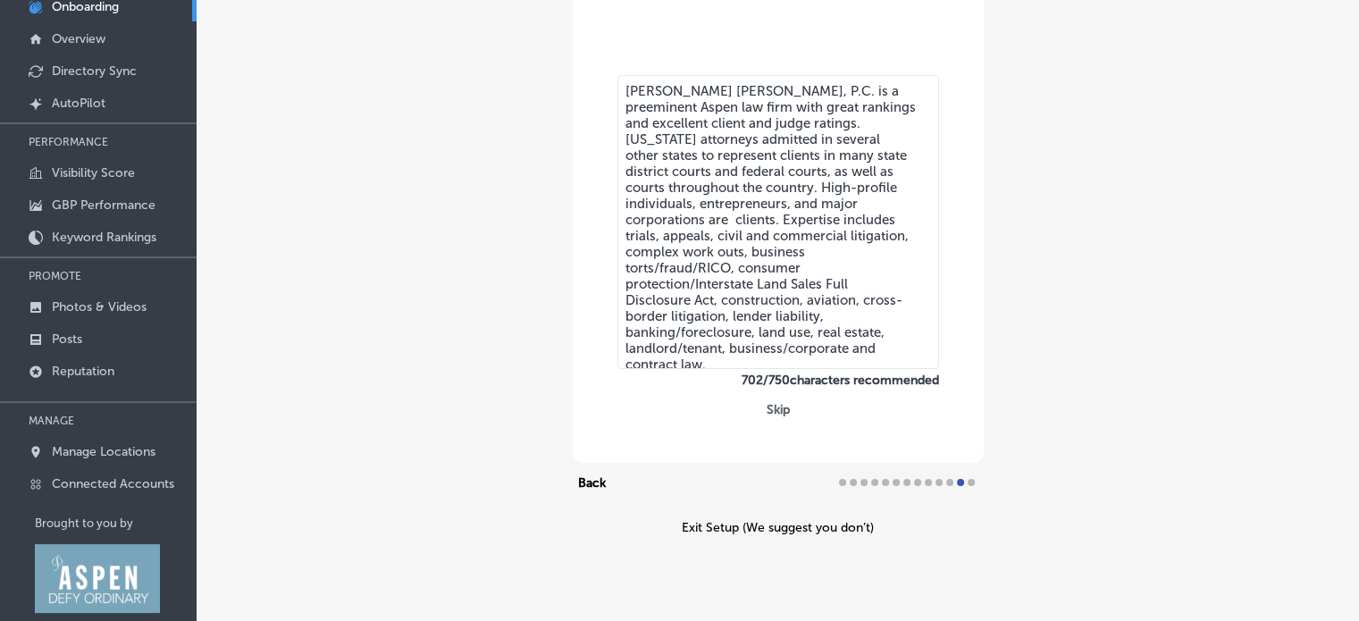
scroll to position [150, 0]
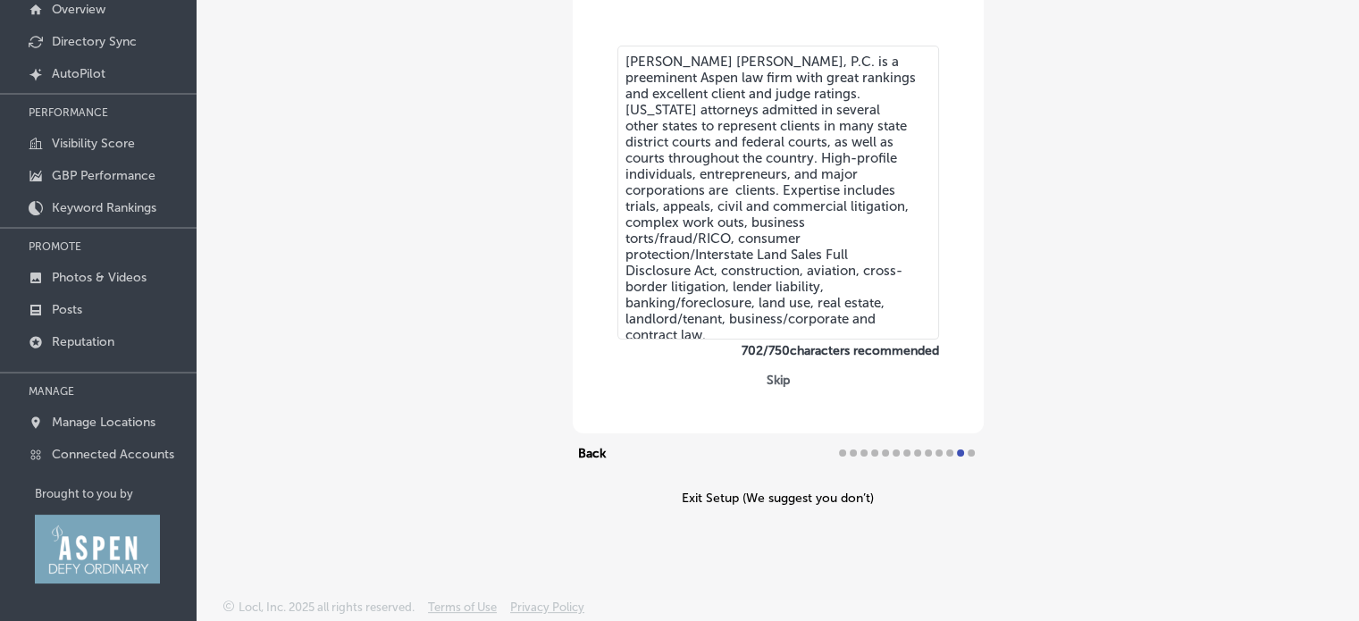
type textarea "[PERSON_NAME] [PERSON_NAME], P.C. is a preeminent Aspen law firm with great ran…"
click at [968, 449] on div at bounding box center [971, 452] width 7 height 7
click at [779, 385] on button "Skip" at bounding box center [778, 380] width 34 height 17
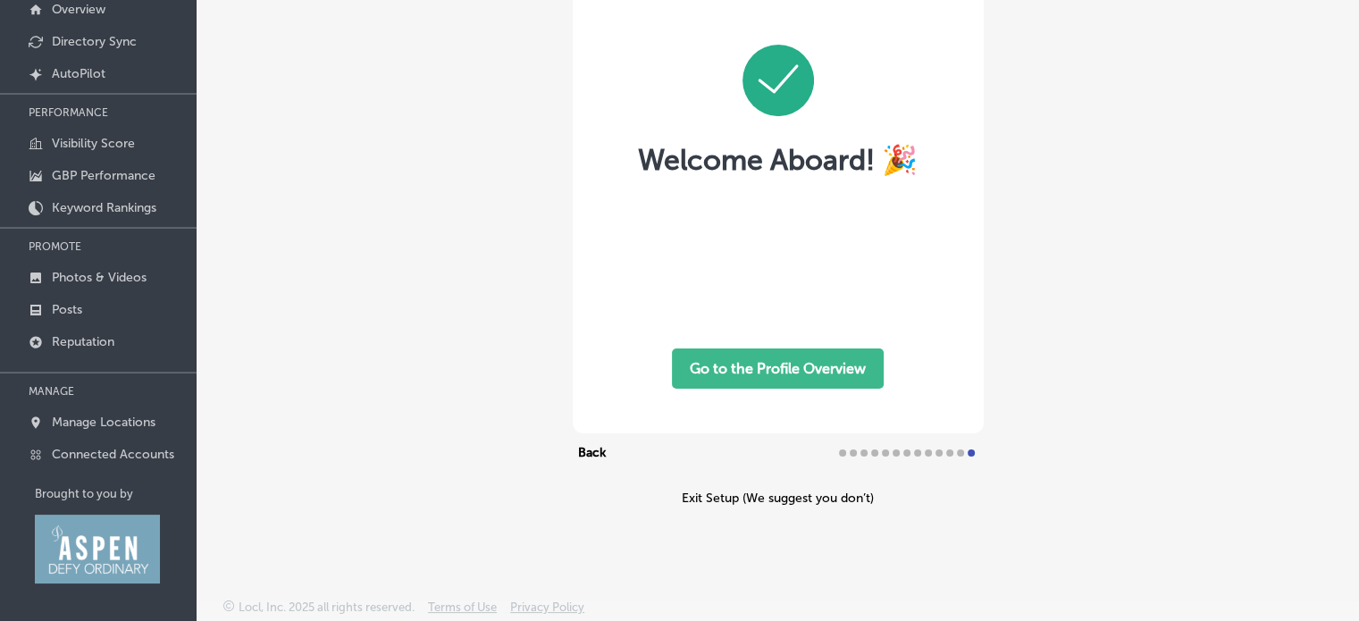
scroll to position [0, 0]
click at [797, 360] on button "Go to the Profile Overview" at bounding box center [778, 369] width 212 height 40
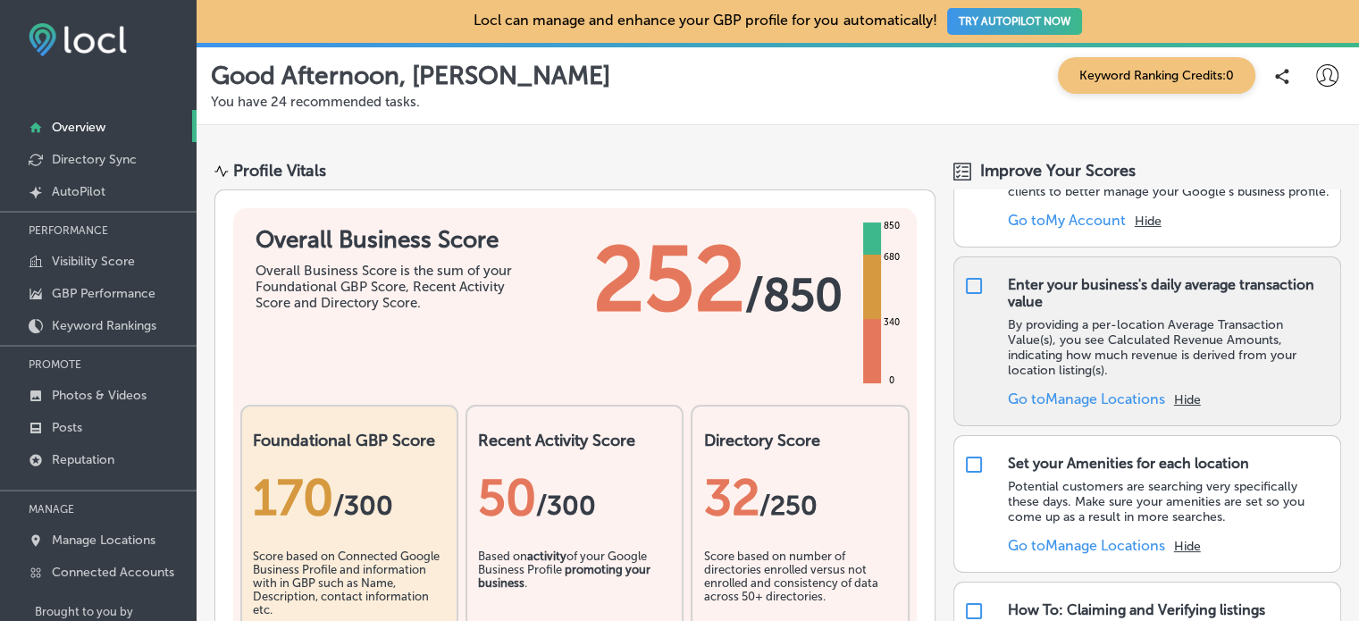
scroll to position [89, 0]
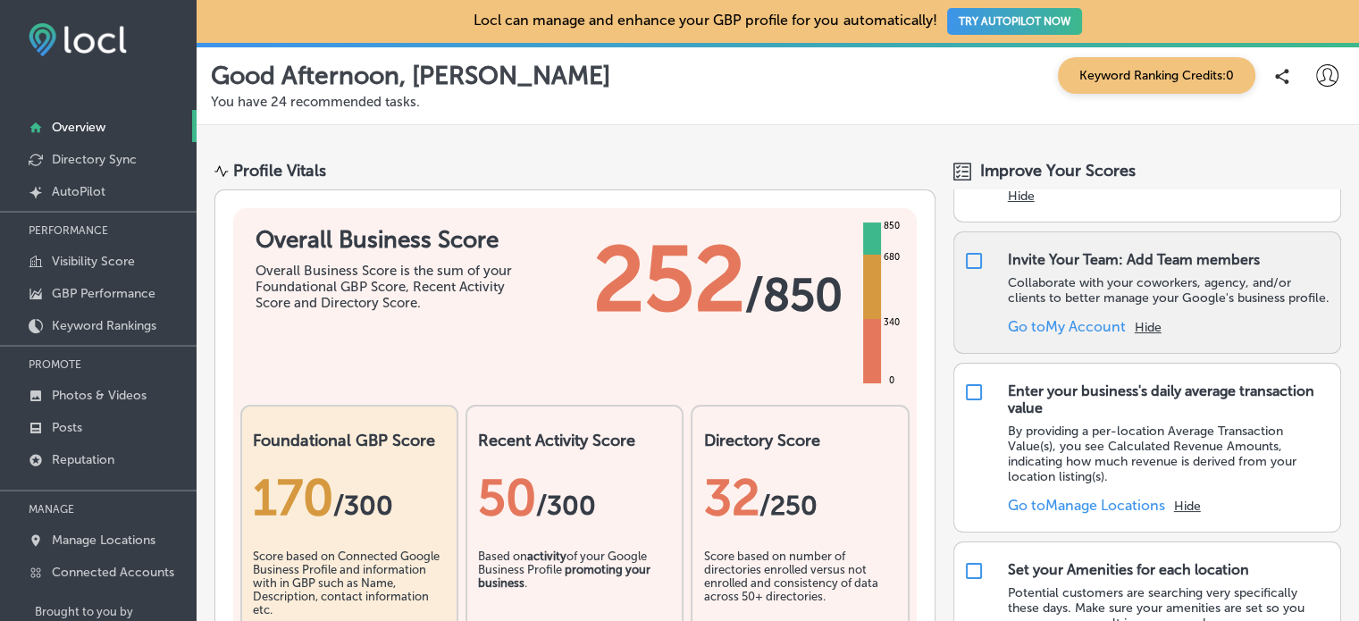
click at [967, 257] on input "checkbox" at bounding box center [973, 260] width 21 height 21
checkbox input "false"
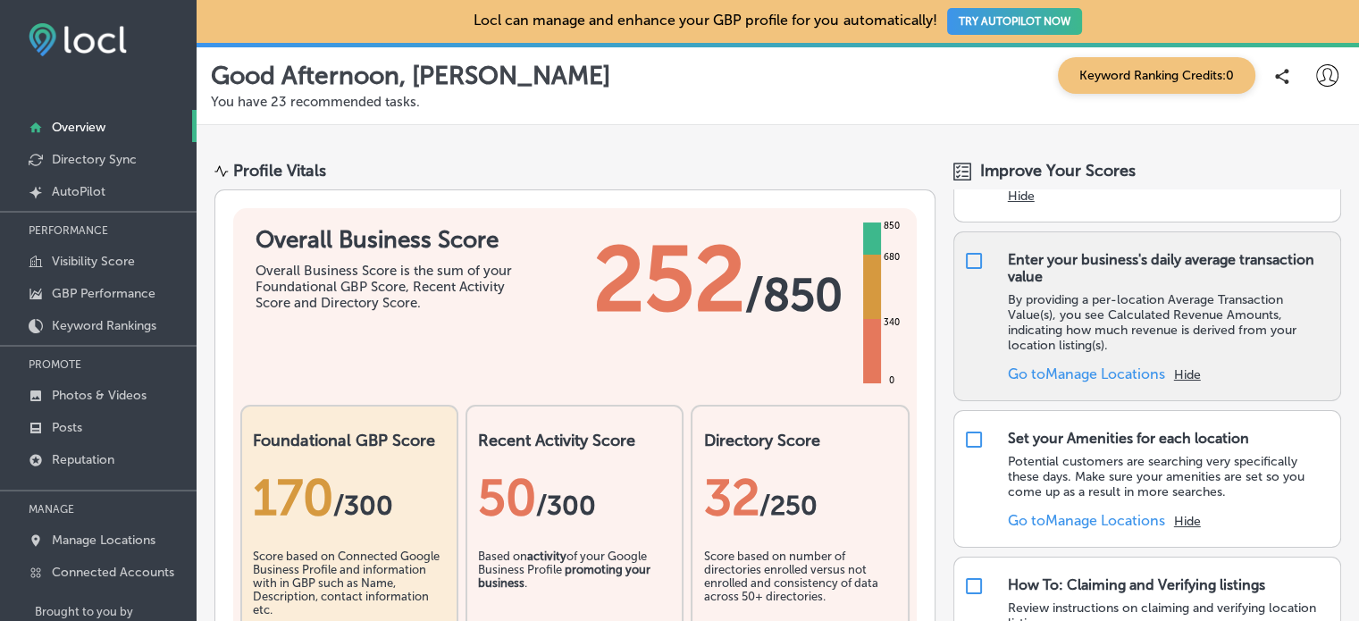
click at [1086, 339] on p "By providing a per-location Average Transaction Value(s), you see Calculated Re…" at bounding box center [1169, 322] width 323 height 61
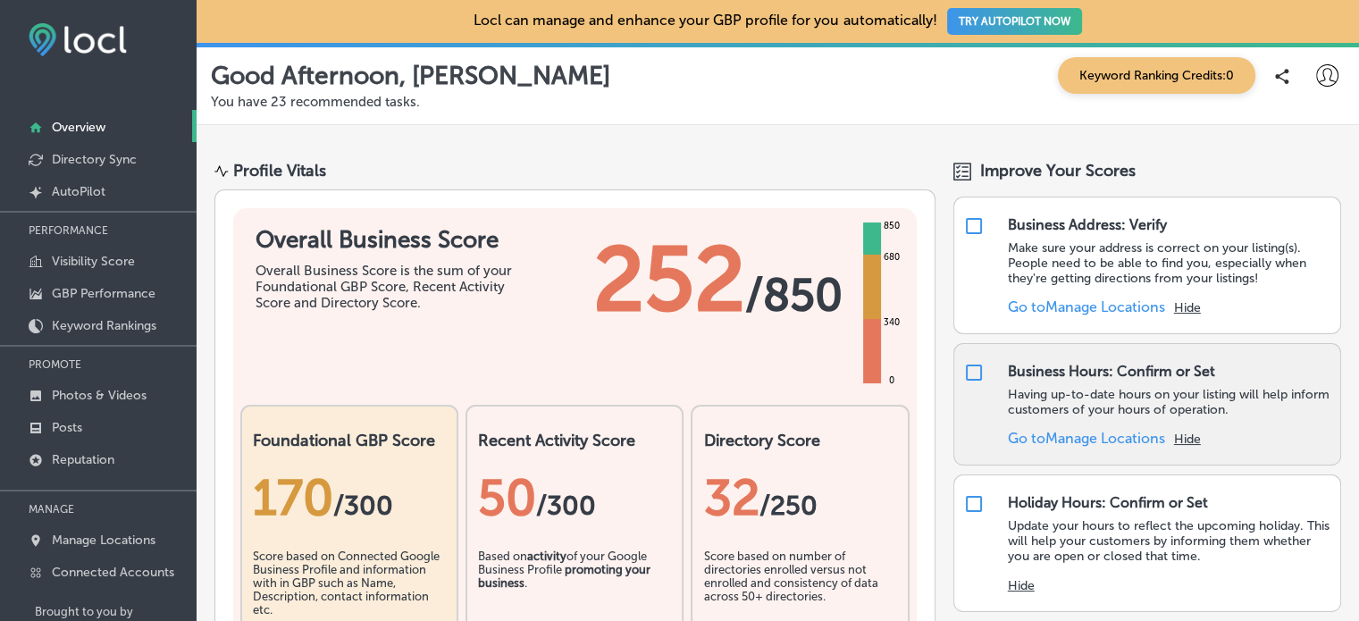
scroll to position [2687, 0]
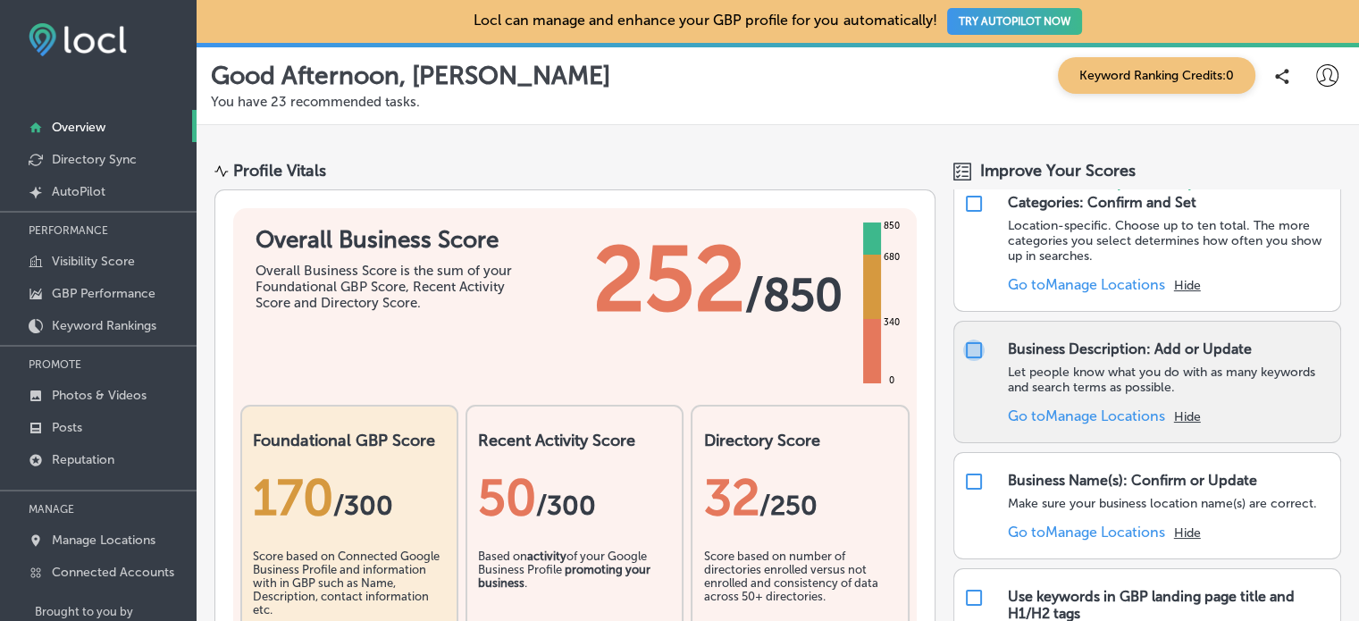
click at [967, 340] on input "checkbox" at bounding box center [973, 350] width 21 height 21
checkbox input "true"
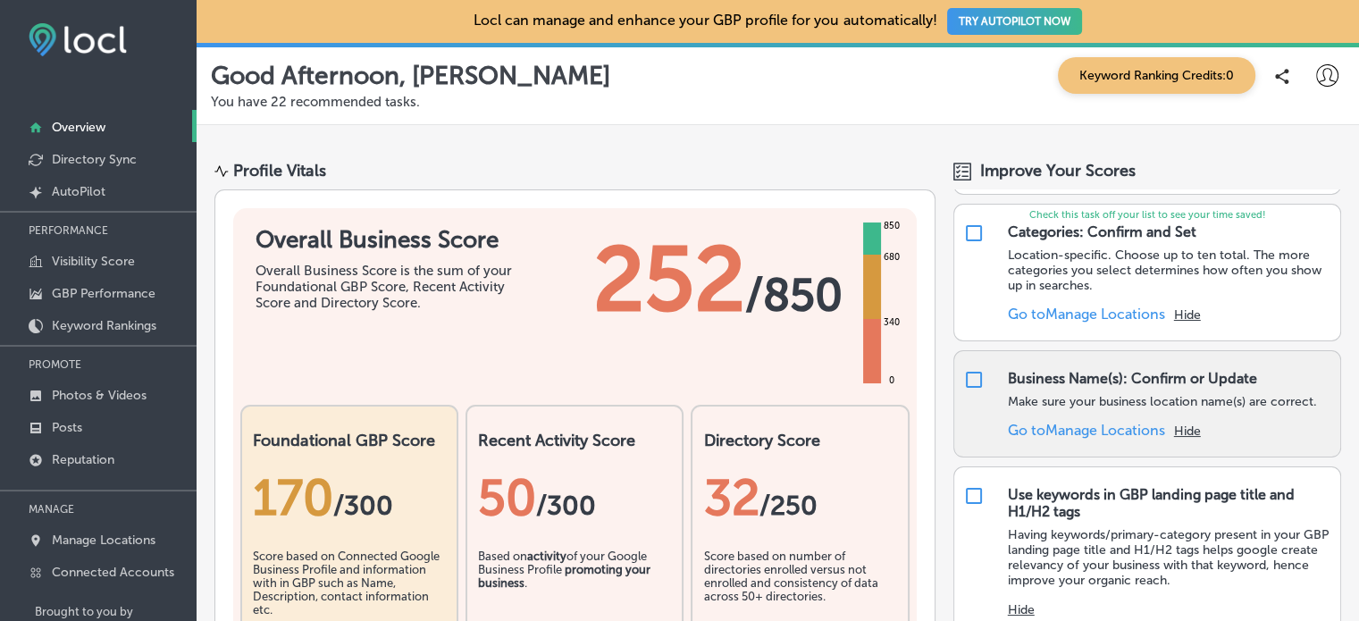
scroll to position [2635, 0]
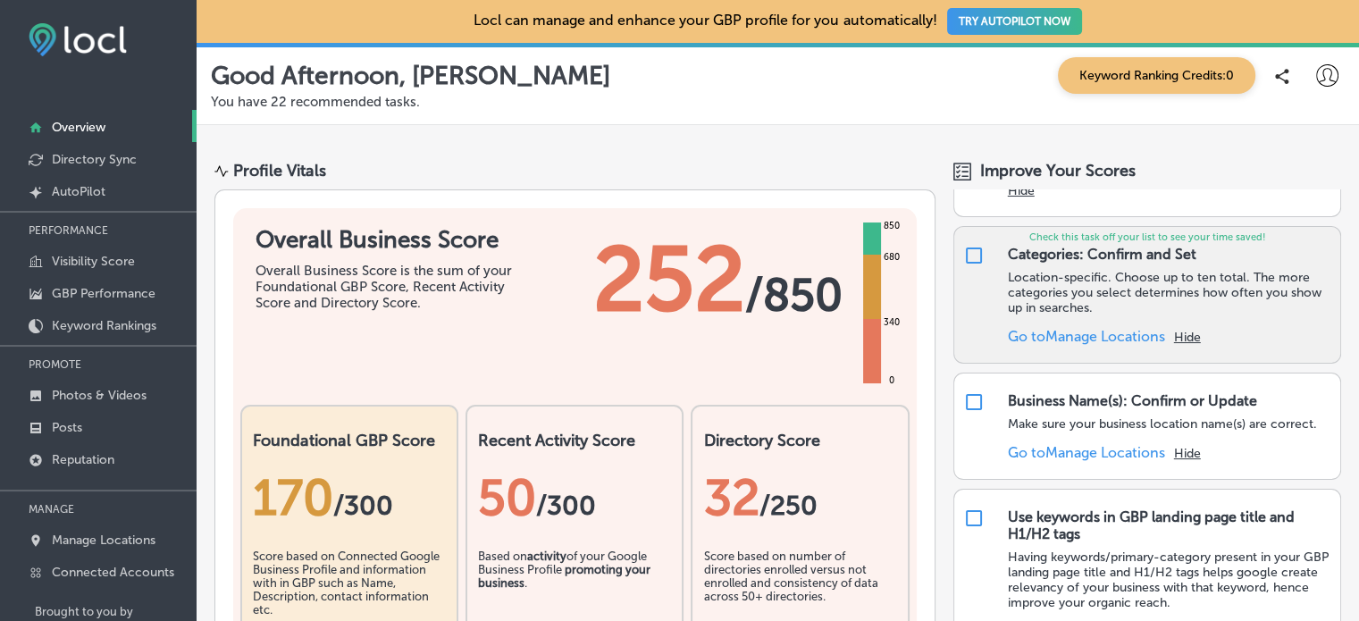
click at [1088, 328] on link "Go to Manage Locations" at bounding box center [1086, 336] width 157 height 17
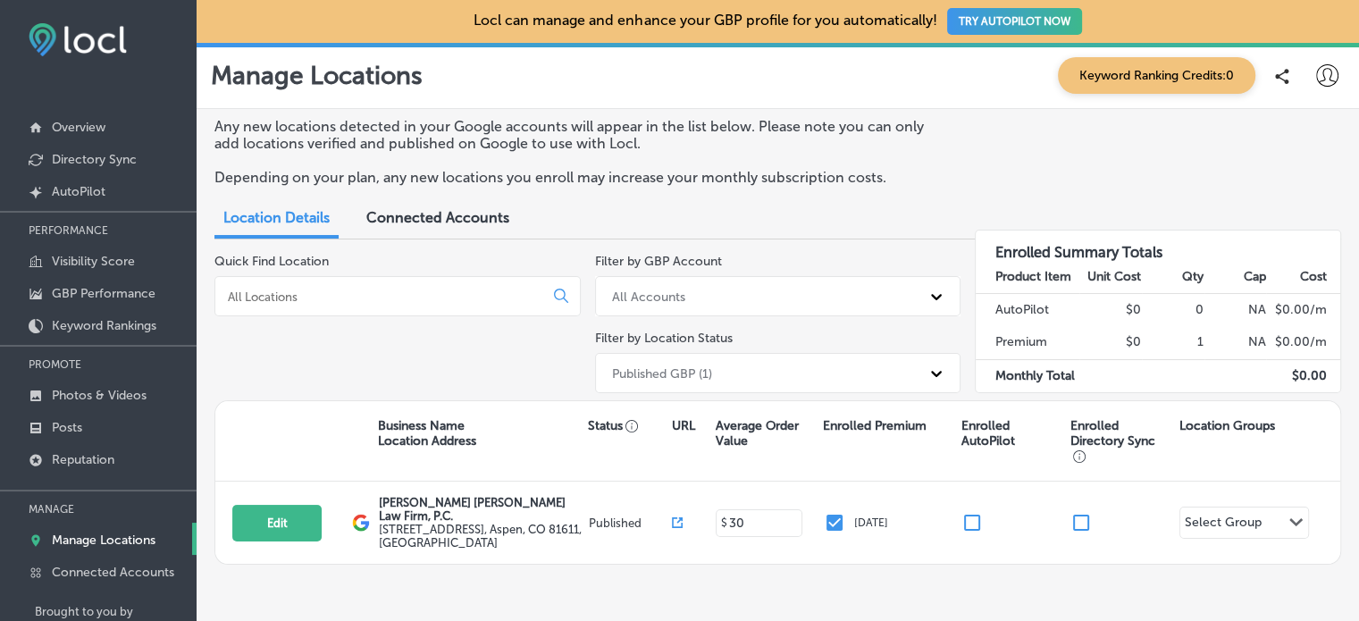
click at [441, 296] on input at bounding box center [383, 297] width 314 height 16
click at [349, 296] on input at bounding box center [383, 297] width 314 height 16
click at [340, 295] on input at bounding box center [383, 297] width 314 height 16
paste input "22860 Two Rivers Road, Unit 206 Basalt, Colorado 81621"
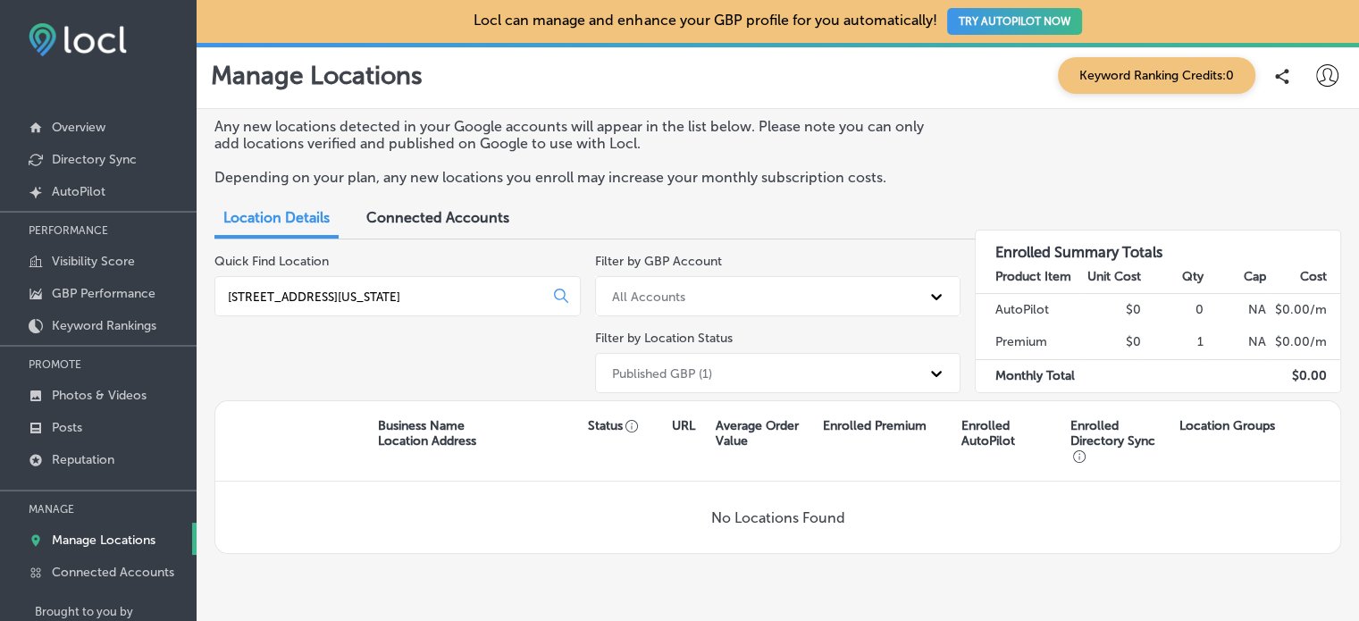
type input "22860 Two Rivers Road, Unit 206 Basalt, Colorado 81621"
click at [560, 293] on icon at bounding box center [561, 296] width 14 height 14
drag, startPoint x: 540, startPoint y: 295, endPoint x: 430, endPoint y: 292, distance: 109.9
click at [430, 292] on div "22860 Two Rivers Road, Unit 206 Basalt, Colorado 81621" at bounding box center [397, 296] width 366 height 40
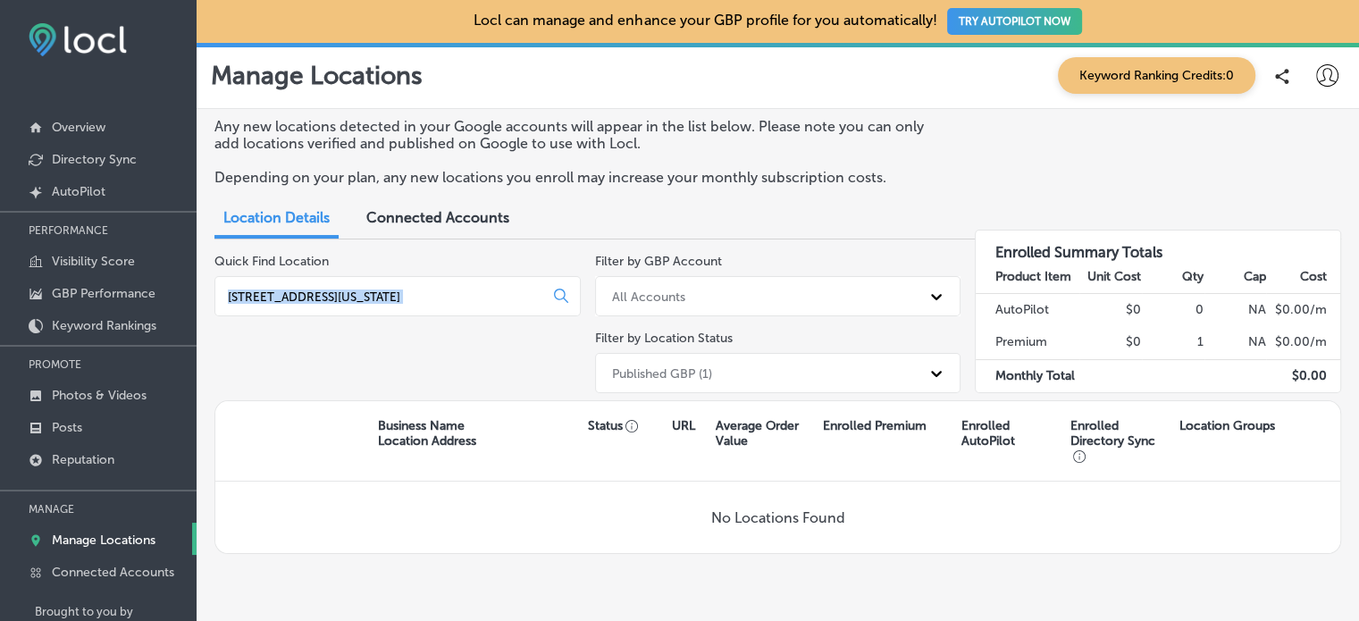
drag, startPoint x: 550, startPoint y: 291, endPoint x: 375, endPoint y: 292, distance: 175.1
click at [375, 292] on div "22860 Two Rivers Road, Unit 206 Basalt, Colorado 81621" at bounding box center [397, 296] width 366 height 40
drag, startPoint x: 540, startPoint y: 292, endPoint x: 432, endPoint y: 296, distance: 108.2
click at [432, 296] on div "22860 Two Rivers Road, Unit 206 Basalt, Colorado 81621" at bounding box center [397, 296] width 366 height 40
click at [87, 126] on p "Overview" at bounding box center [79, 127] width 54 height 15
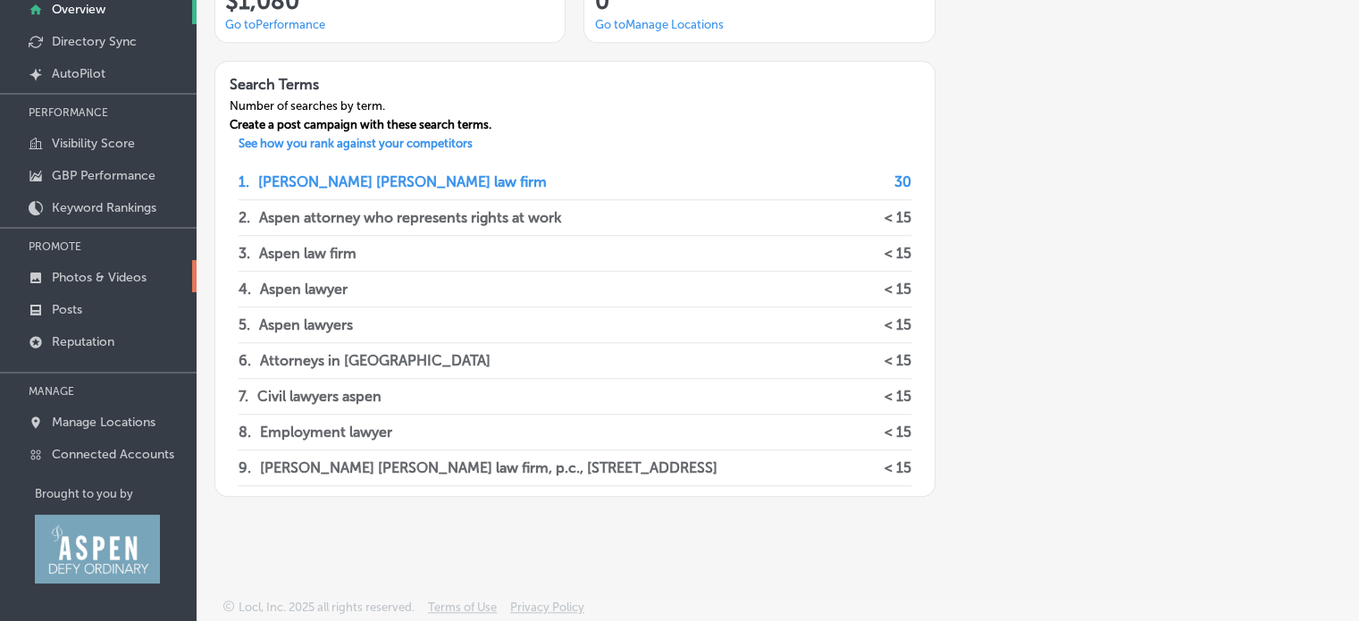
click at [122, 273] on p "Photos & Videos" at bounding box center [99, 277] width 95 height 15
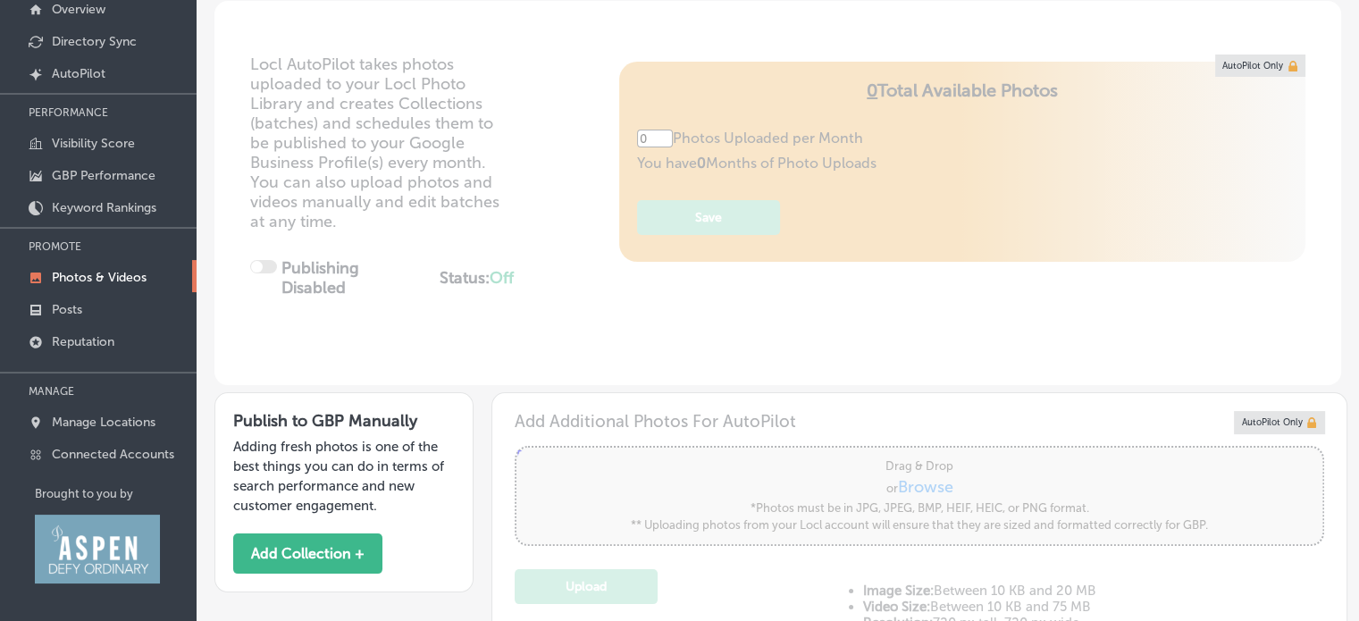
type input "5"
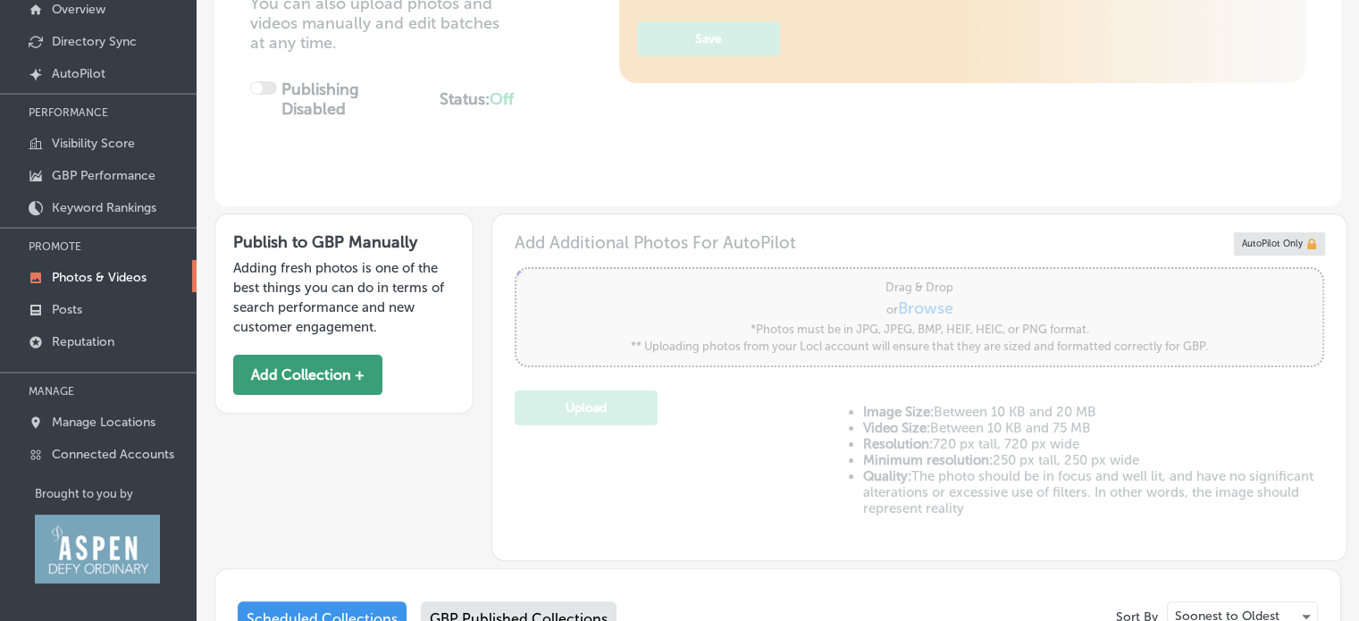
click at [310, 373] on button "Add Collection +" at bounding box center [307, 375] width 149 height 40
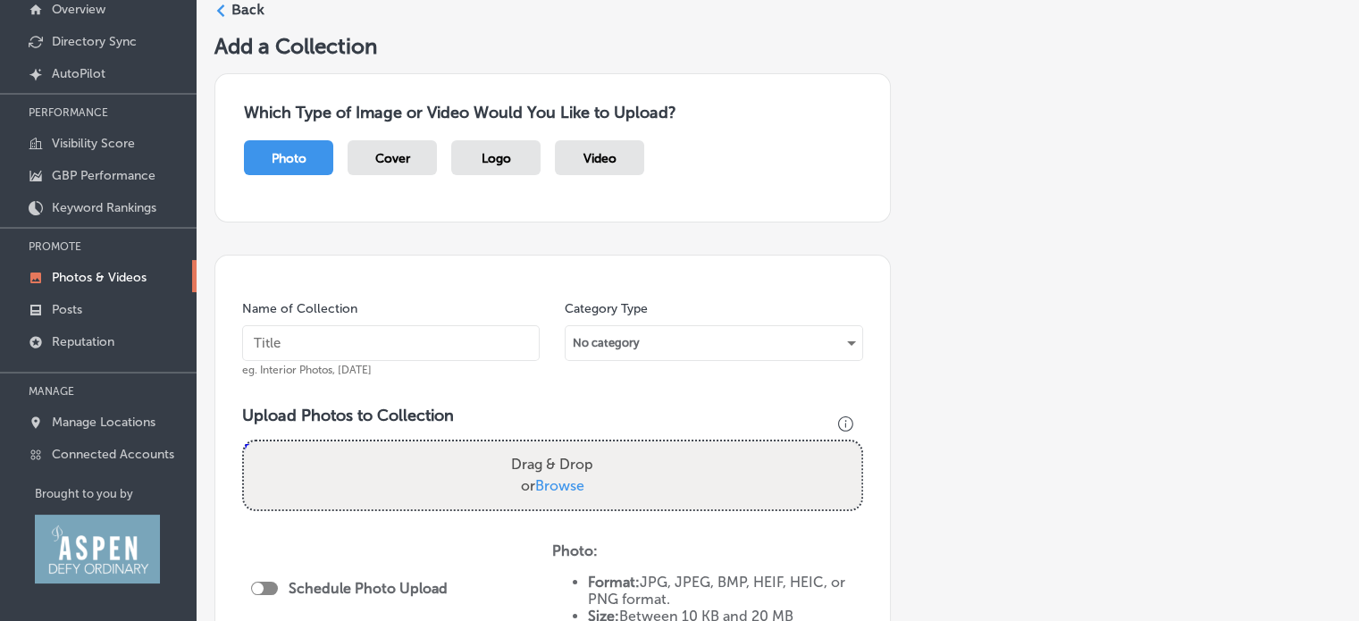
click at [529, 464] on label "Drag & Drop or Browse" at bounding box center [552, 475] width 97 height 57
click at [529, 447] on input "Drag & Drop or Browse" at bounding box center [552, 443] width 617 height 5
